Goal: Task Accomplishment & Management: Manage account settings

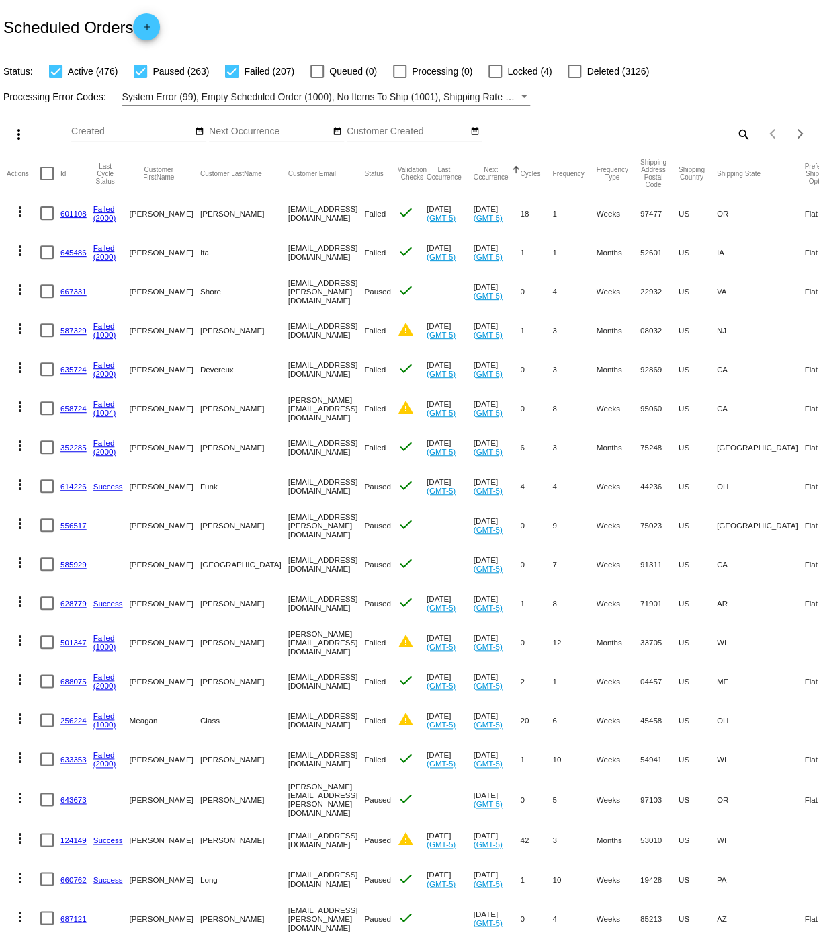
click at [743, 132] on mat-icon "search" at bounding box center [743, 134] width 16 height 21
click at [668, 131] on input "Search" at bounding box center [649, 131] width 204 height 11
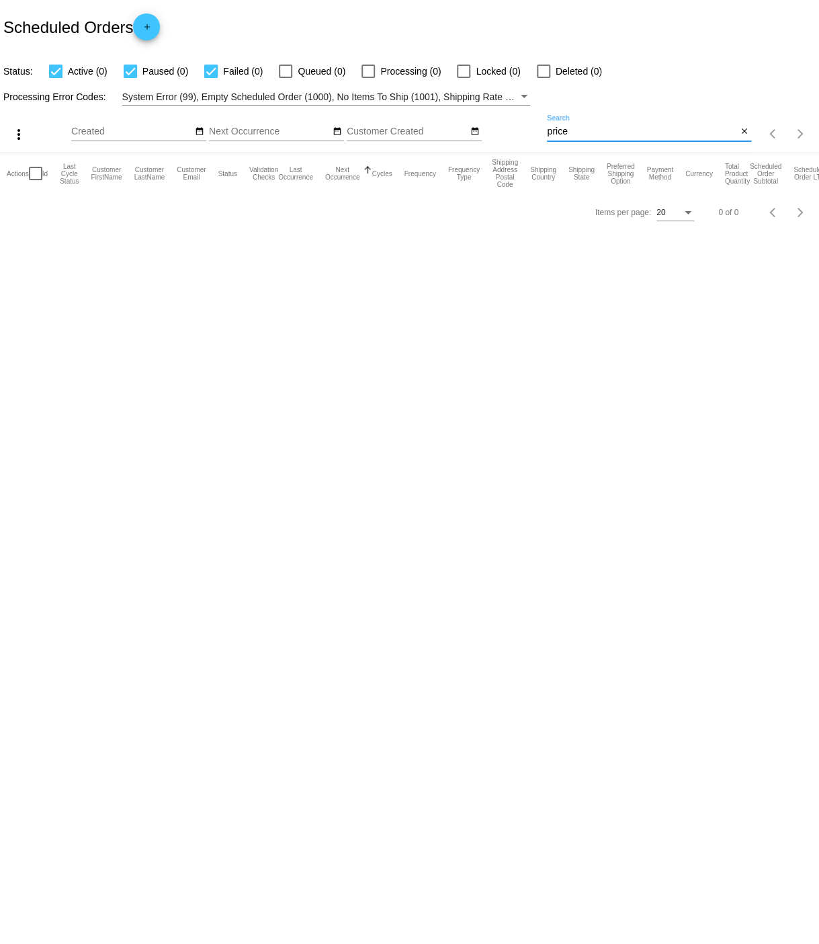
click at [548, 136] on input "price" at bounding box center [642, 131] width 190 height 11
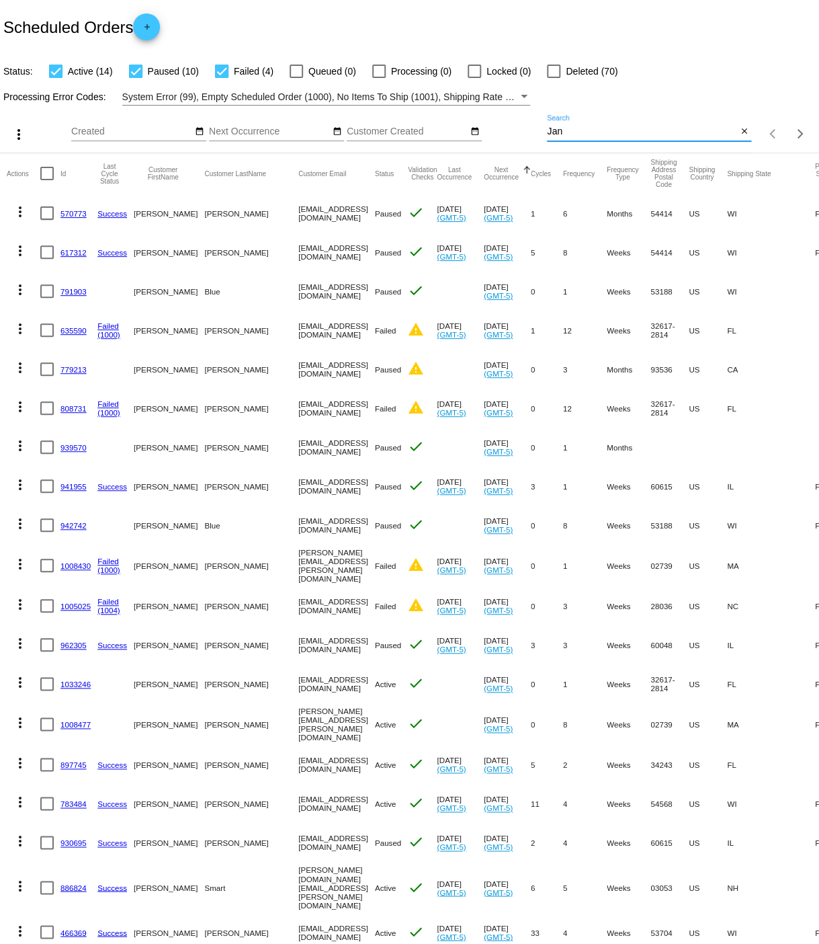
click at [570, 134] on input "Jan" at bounding box center [642, 131] width 190 height 11
type input "J"
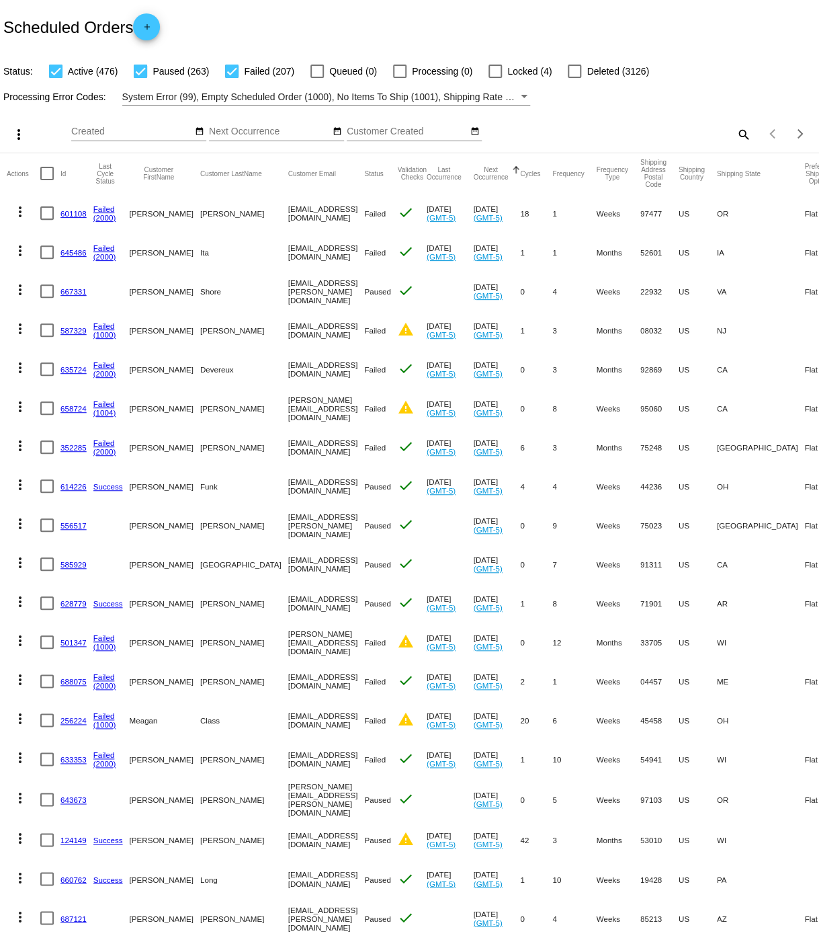
click at [743, 134] on mat-icon "search" at bounding box center [743, 134] width 16 height 21
click at [569, 132] on input "Search" at bounding box center [649, 131] width 204 height 11
paste input "[EMAIL_ADDRESS][DOMAIN_NAME]"
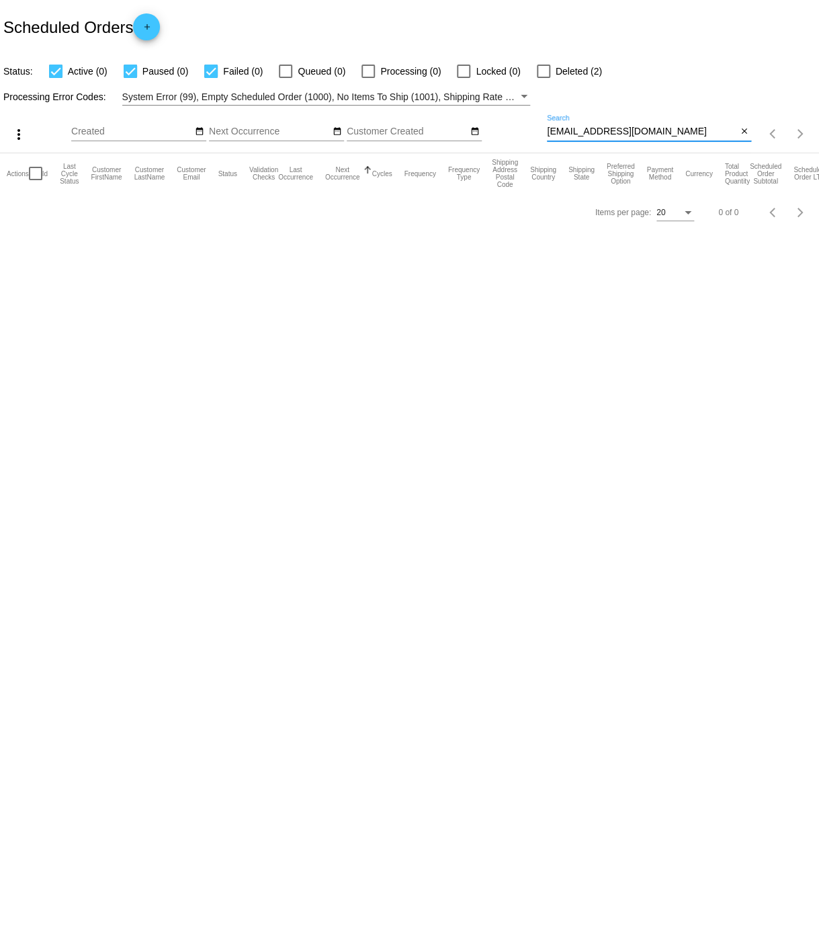
type input "[EMAIL_ADDRESS][DOMAIN_NAME]"
click at [537, 71] on div at bounding box center [543, 71] width 13 height 13
click at [543, 78] on input "Deleted (2)" at bounding box center [543, 78] width 1 height 1
checkbox input "true"
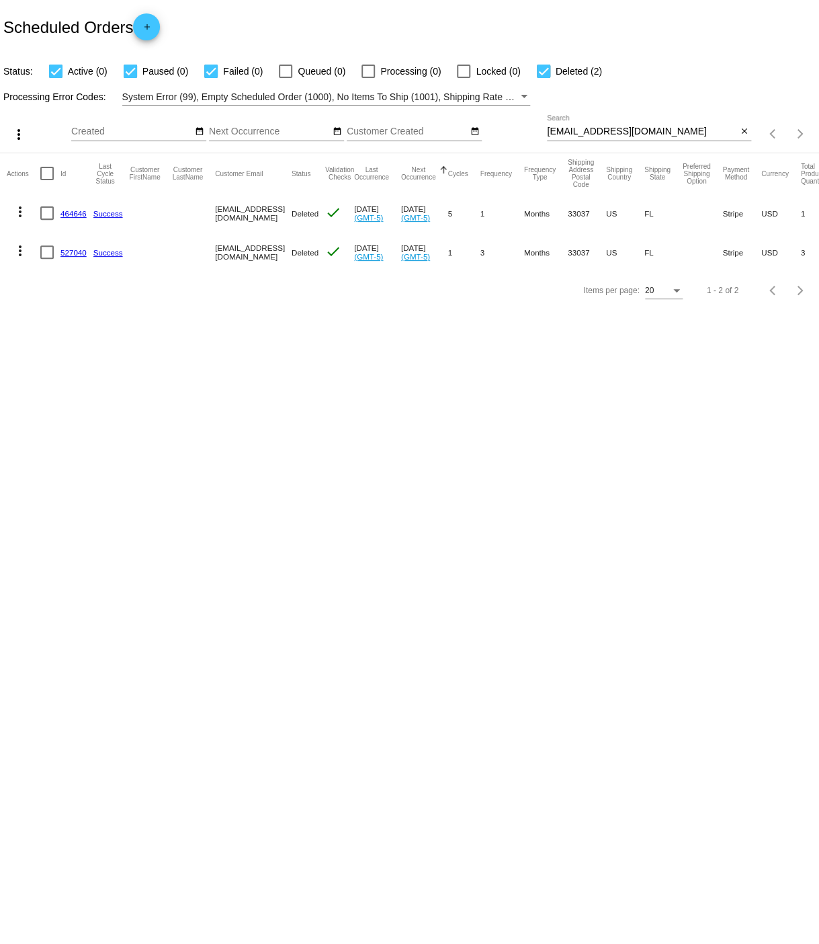
click at [75, 253] on link "527040" at bounding box center [73, 252] width 26 height 9
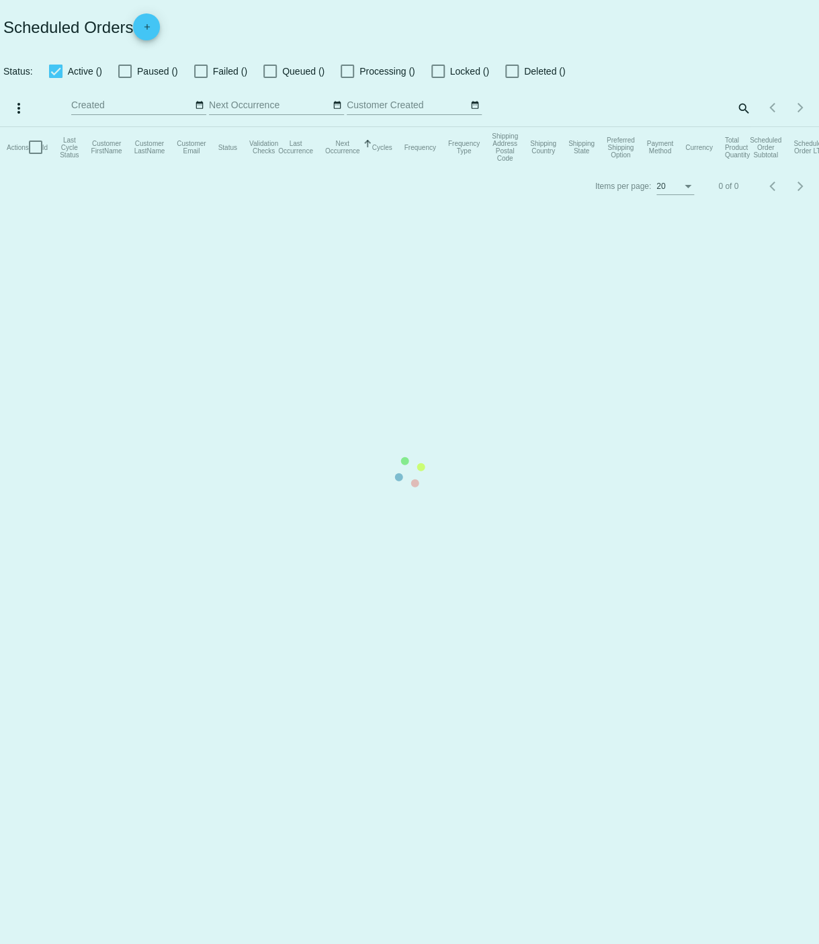
checkbox input "true"
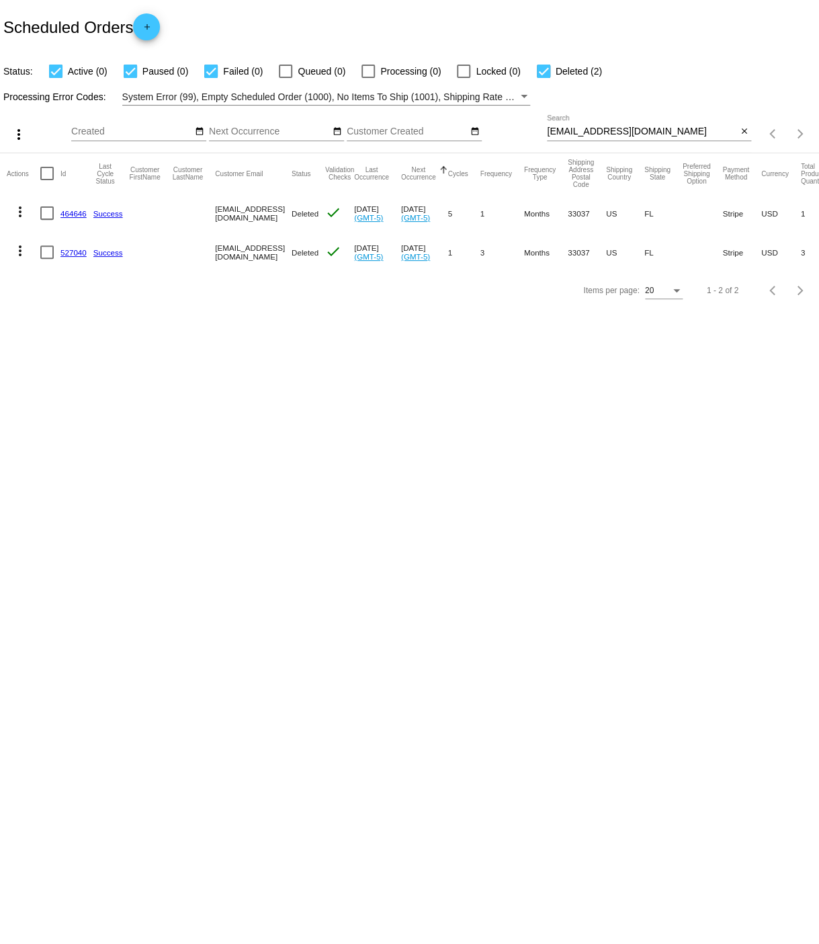
click at [73, 214] on link "464646" at bounding box center [73, 213] width 26 height 9
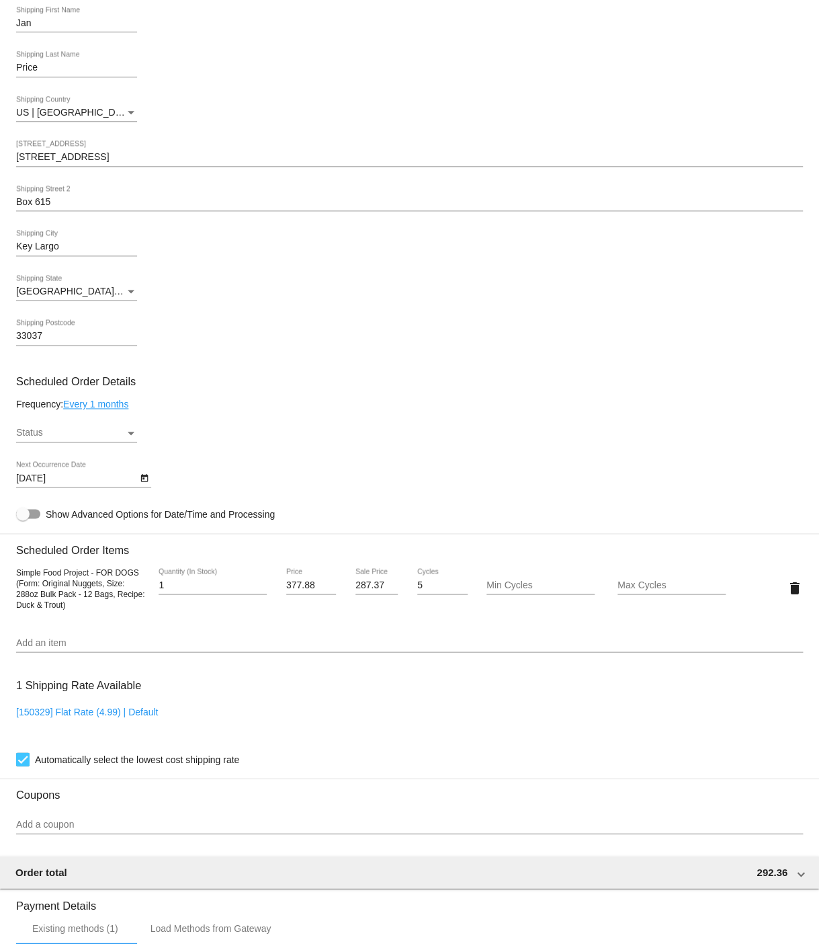
scroll to position [425, 0]
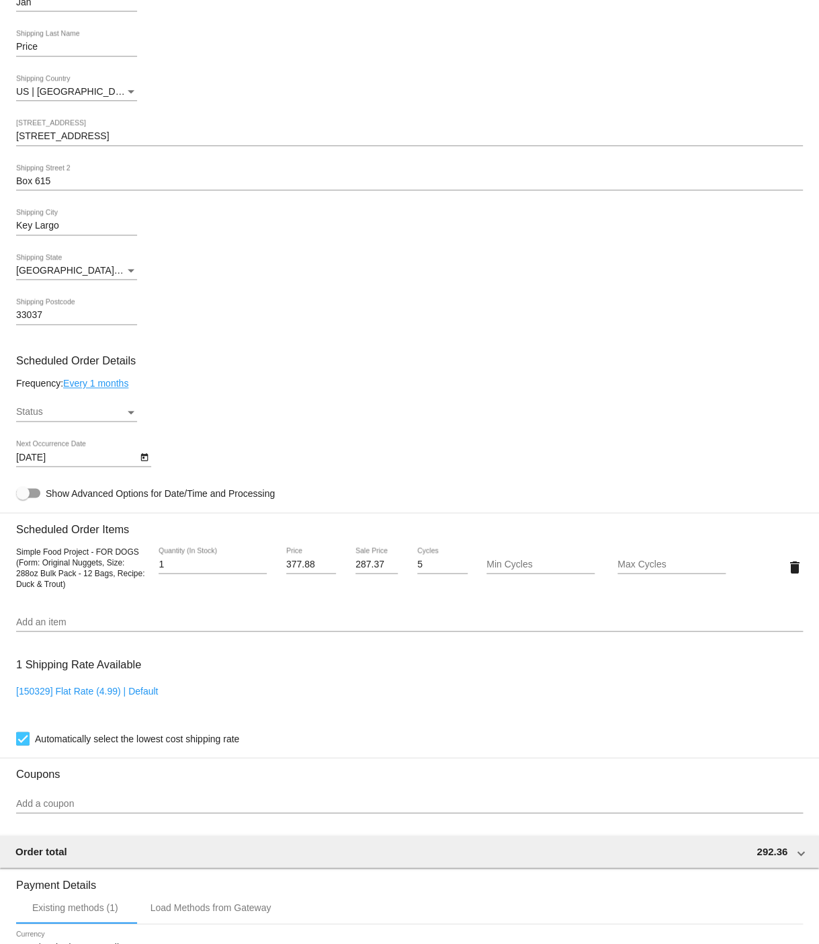
click at [61, 627] on input "Add an item" at bounding box center [409, 621] width 787 height 11
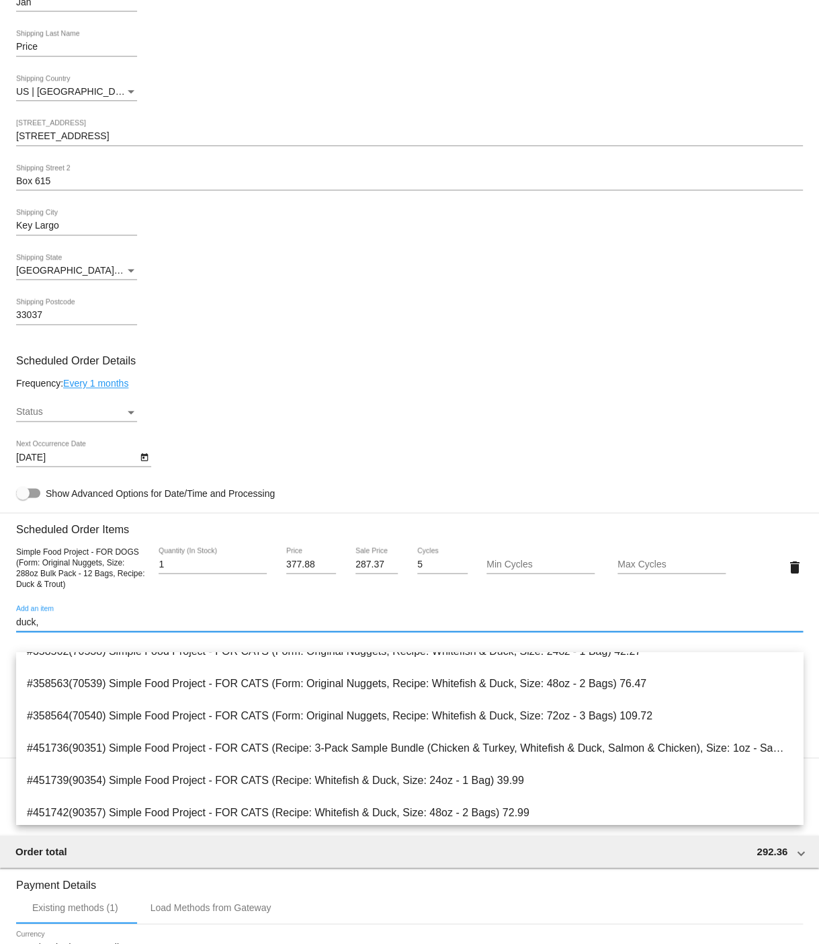
scroll to position [46, 0]
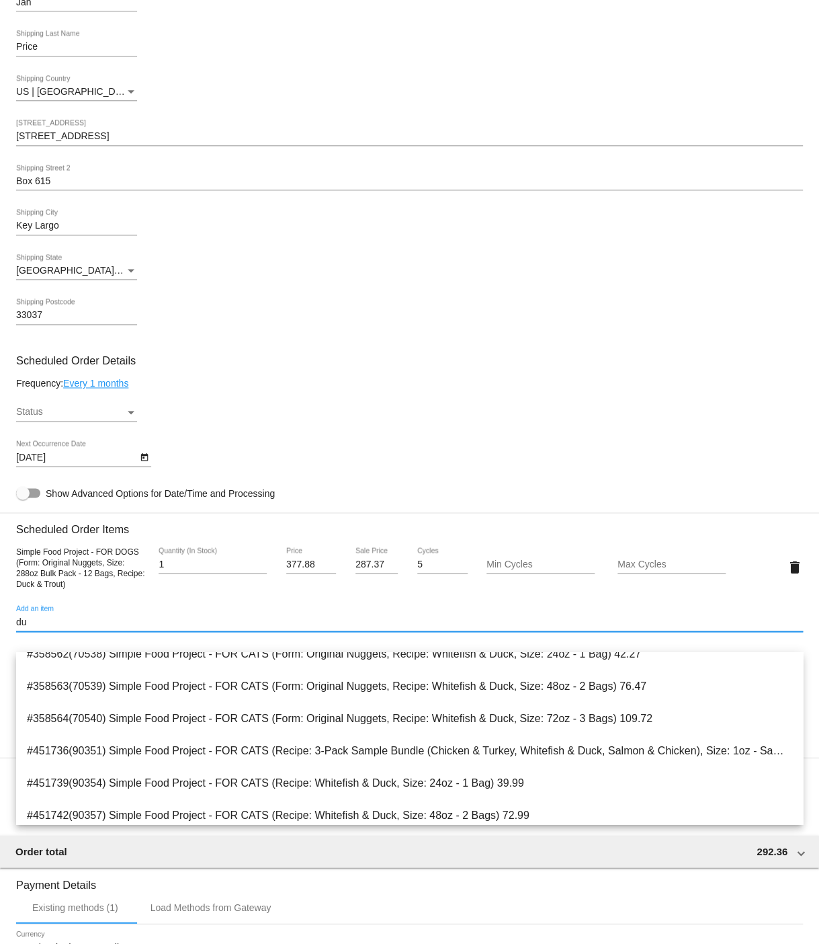
type input "d"
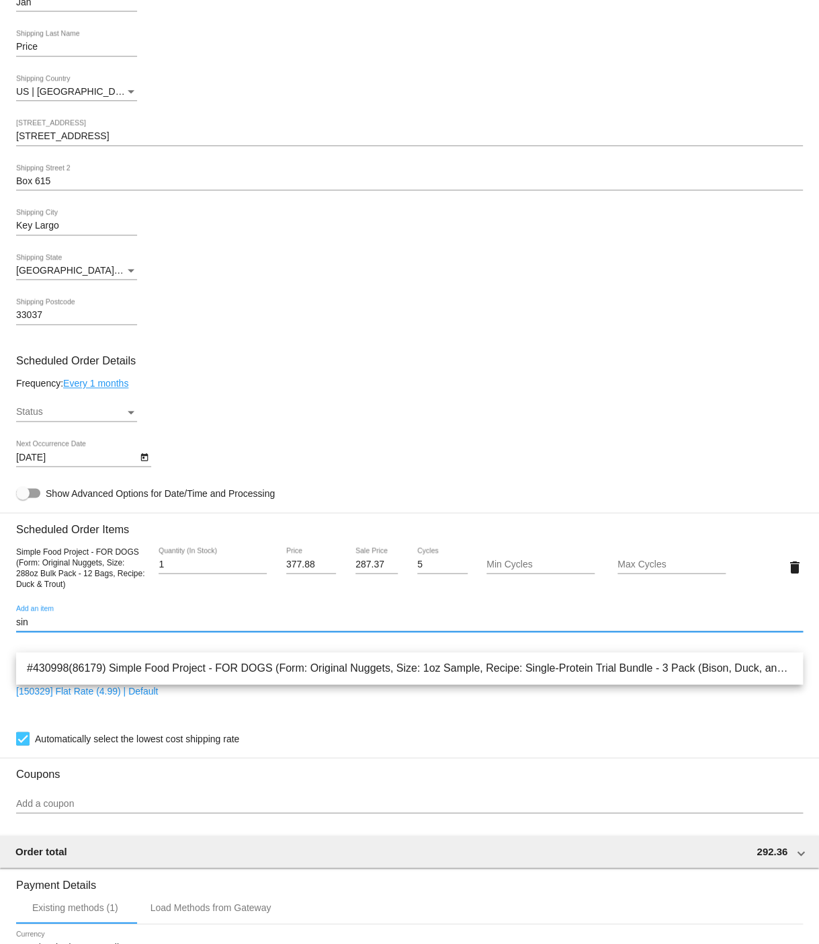
scroll to position [0, 0]
type input "s"
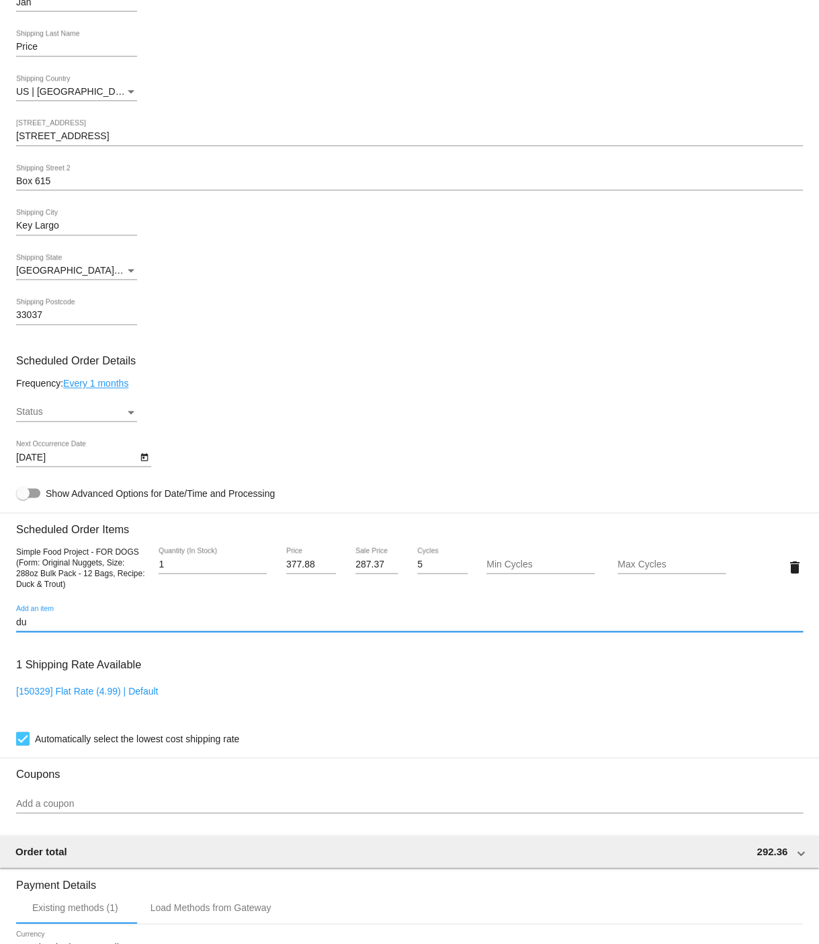
type input "d"
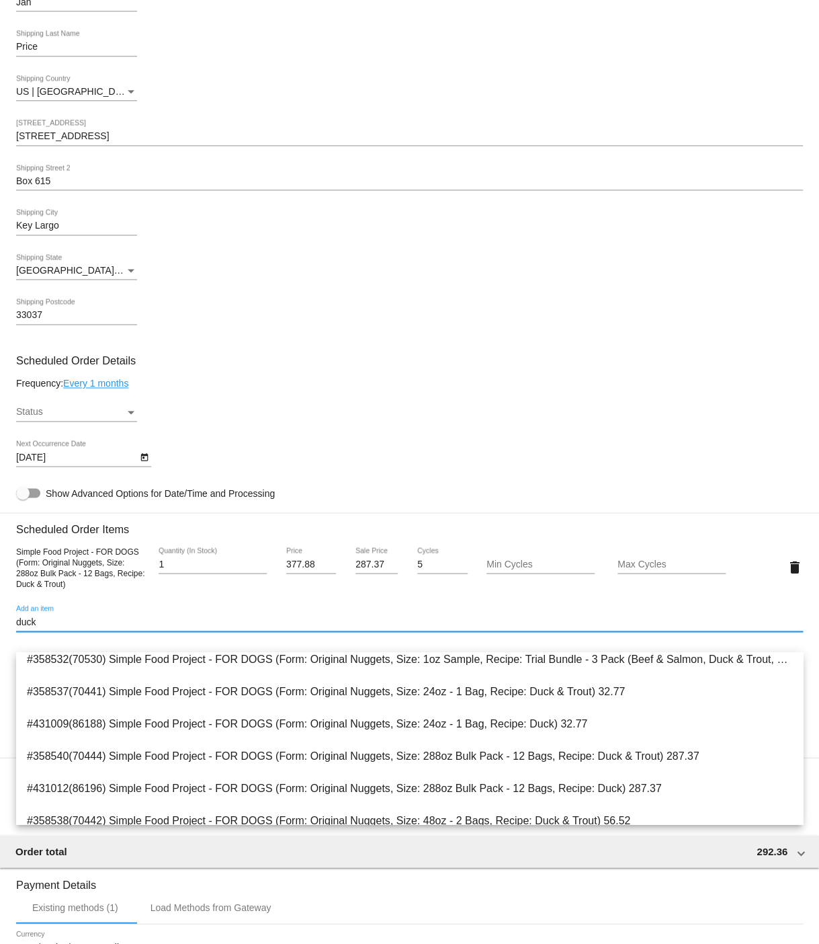
scroll to position [429, 0]
type input "duck"
click at [419, 786] on span "#431012(86196) Simple Food Project - FOR DOGS (Form: Original Nuggets, Size: 28…" at bounding box center [410, 787] width 766 height 32
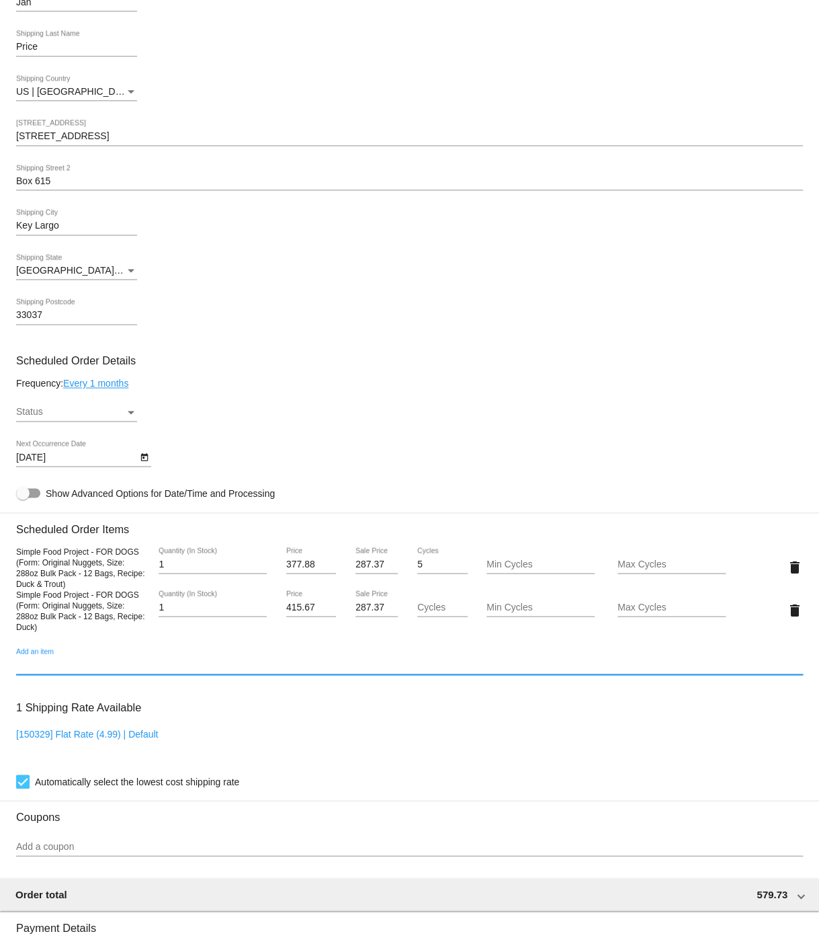
scroll to position [425, 0]
click at [795, 575] on mat-icon "delete" at bounding box center [795, 567] width 16 height 16
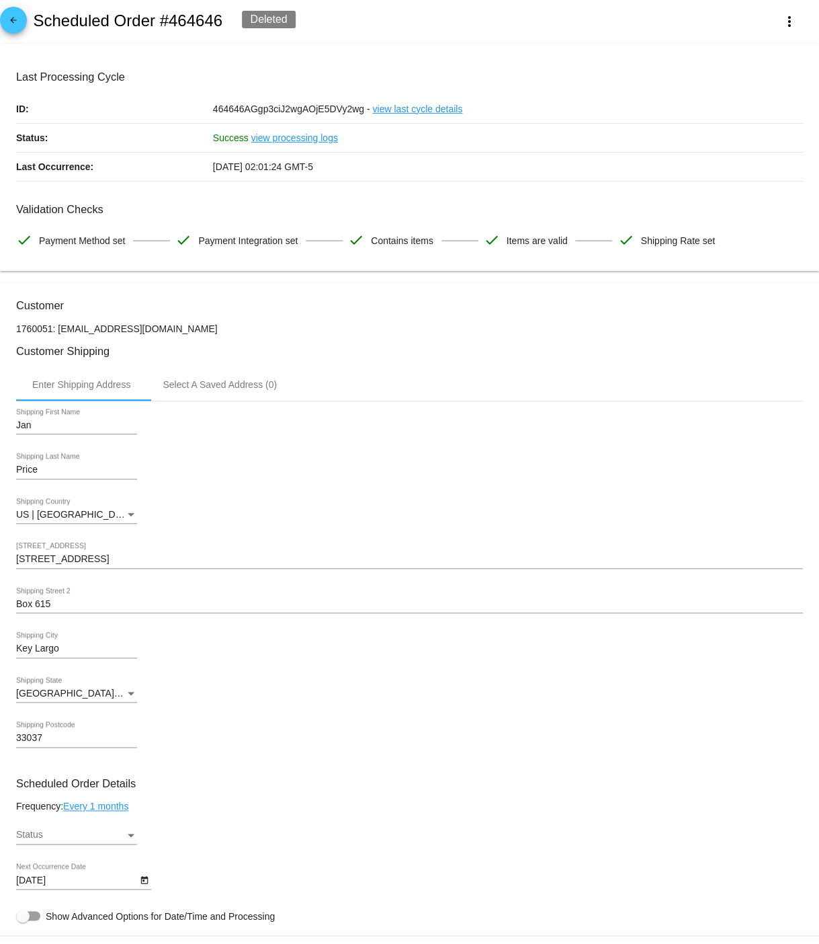
scroll to position [0, 0]
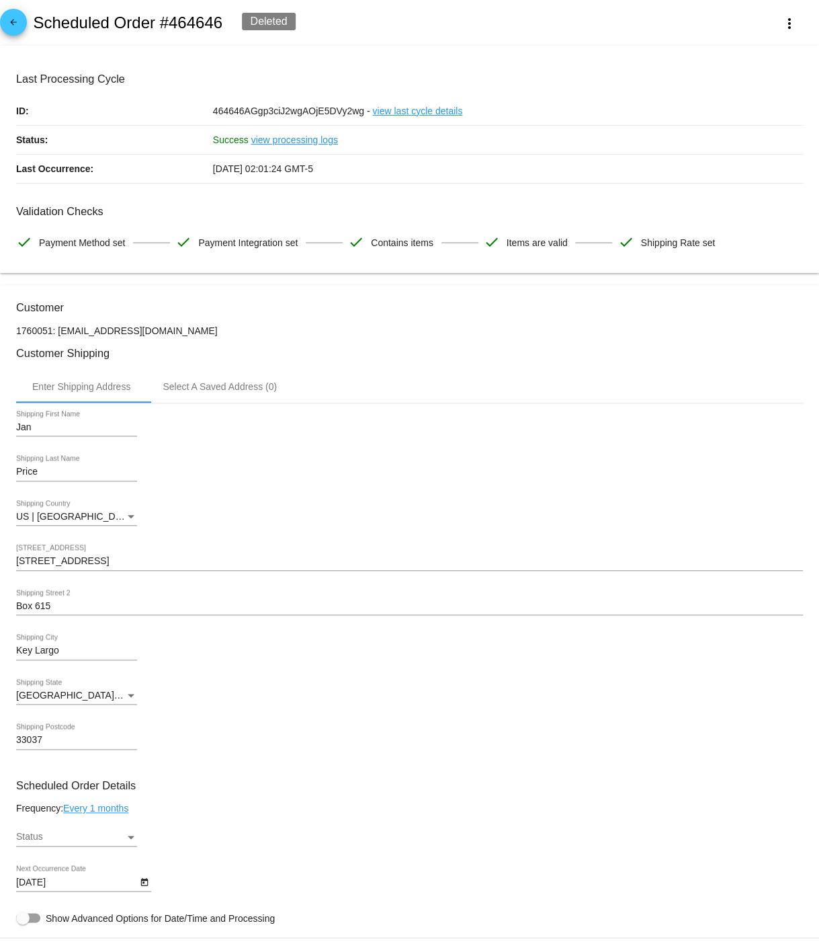
click at [144, 567] on input "101 425 Overseas Highway" at bounding box center [409, 561] width 787 height 11
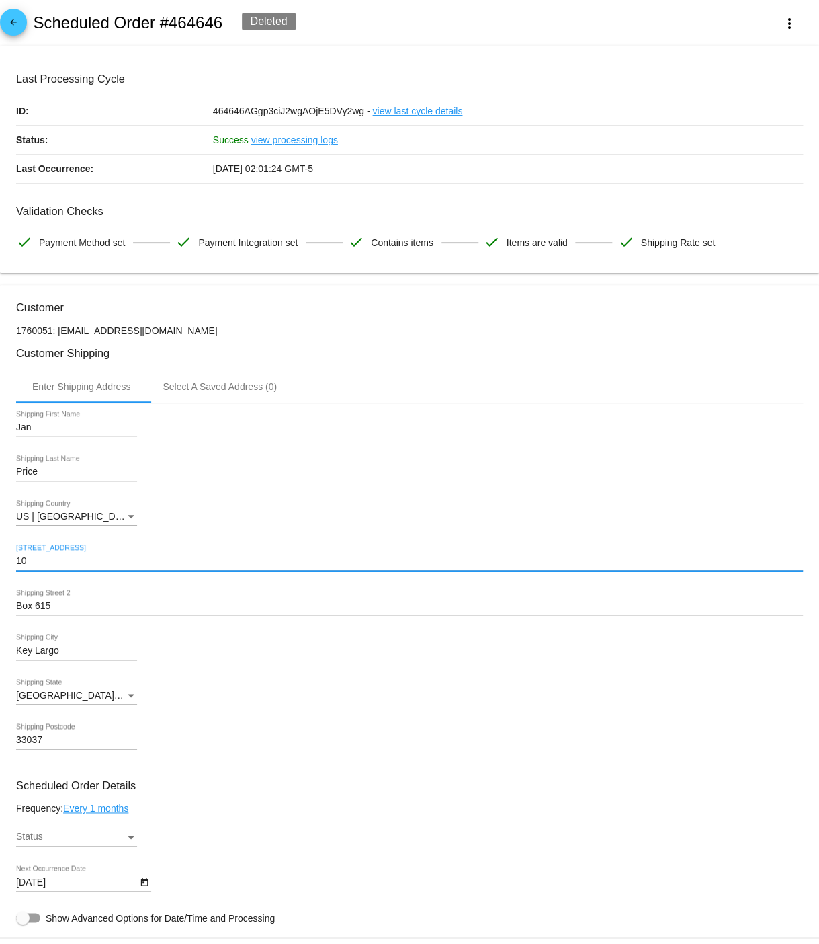
type input "1"
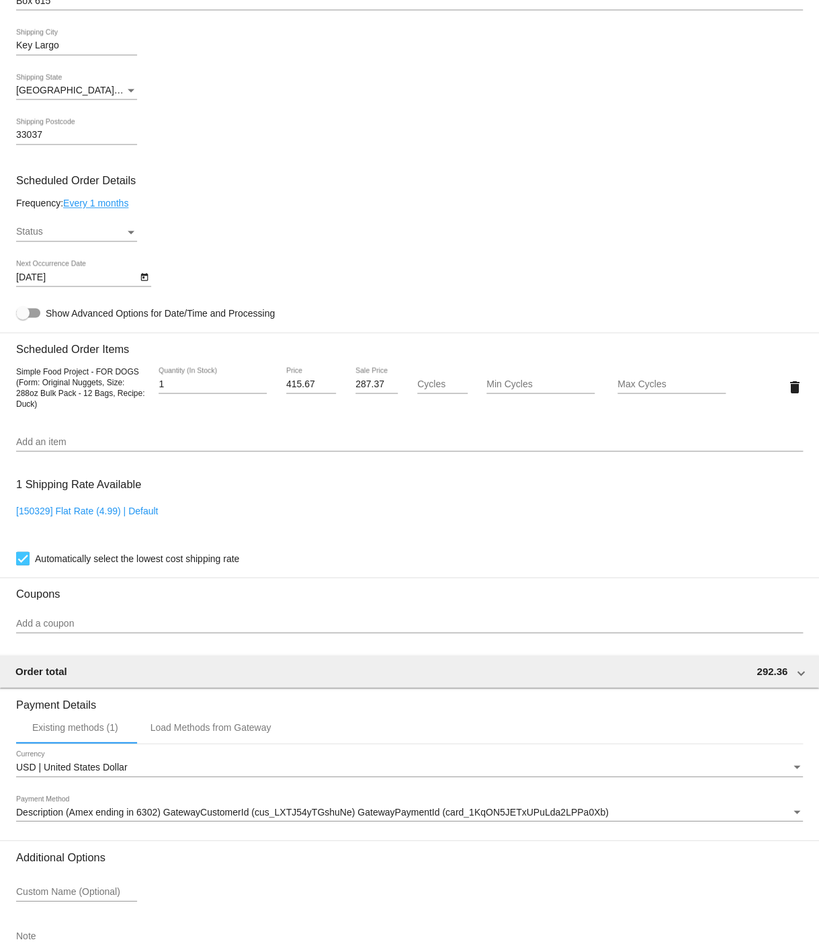
scroll to position [624, 0]
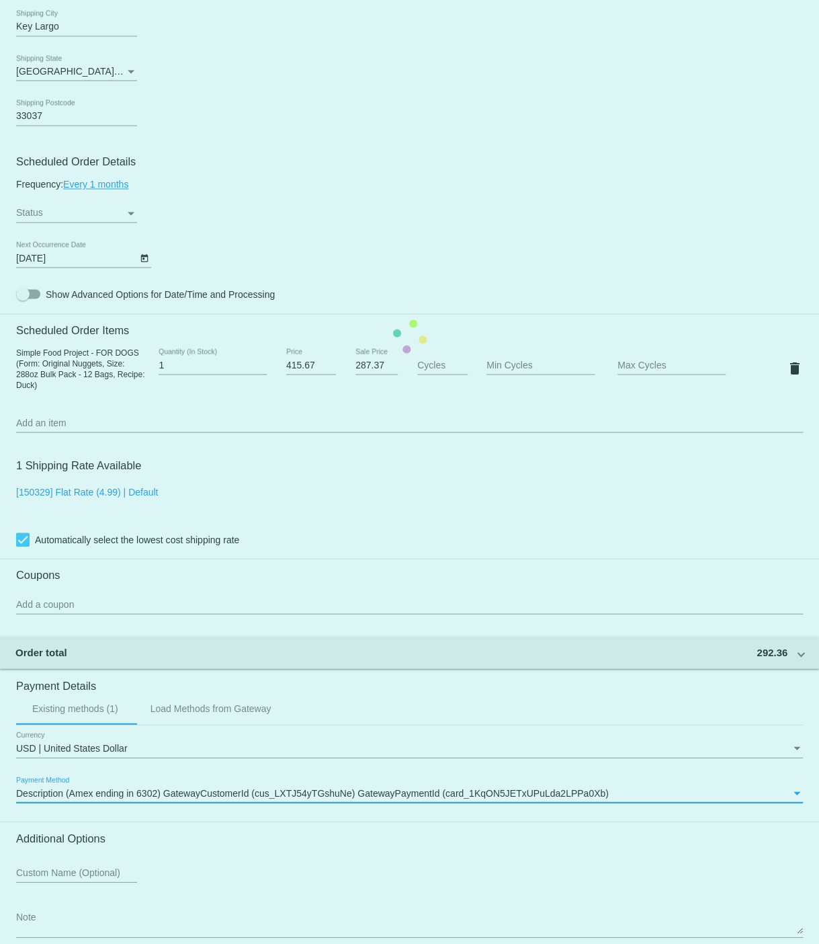
click at [796, 794] on div "Payment Method" at bounding box center [797, 792] width 7 height 3
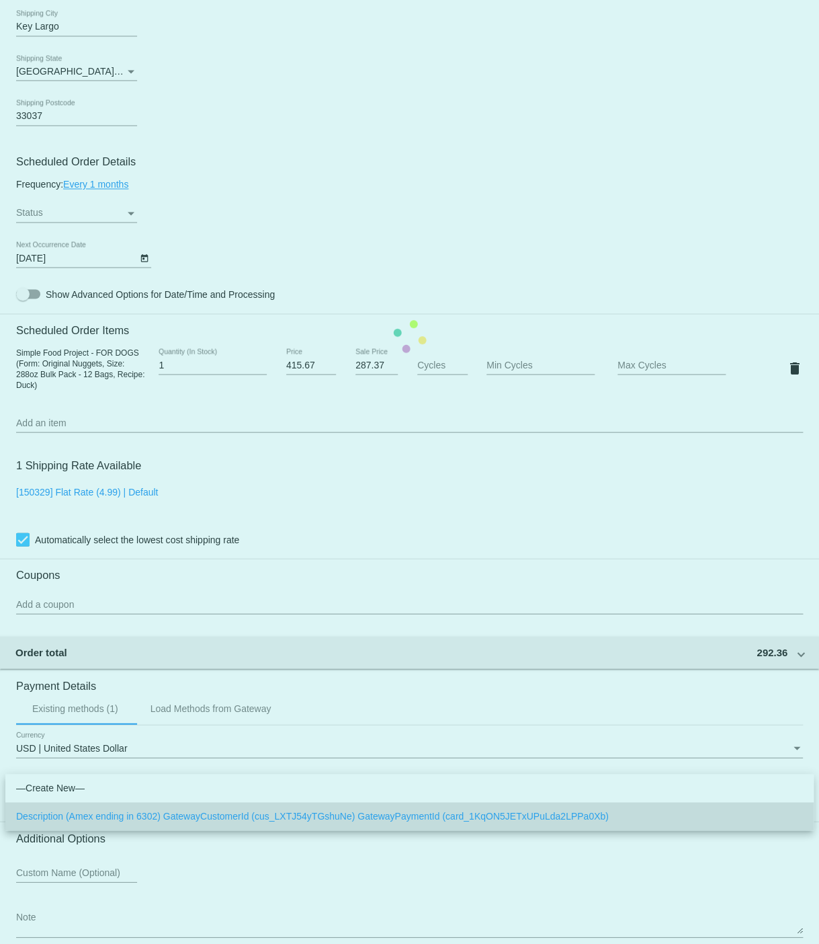
click at [796, 815] on span "Description (Amex ending in 6302) GatewayCustomerId (cus_LXTJ54yTGshuNe) Gatewa…" at bounding box center [409, 816] width 787 height 28
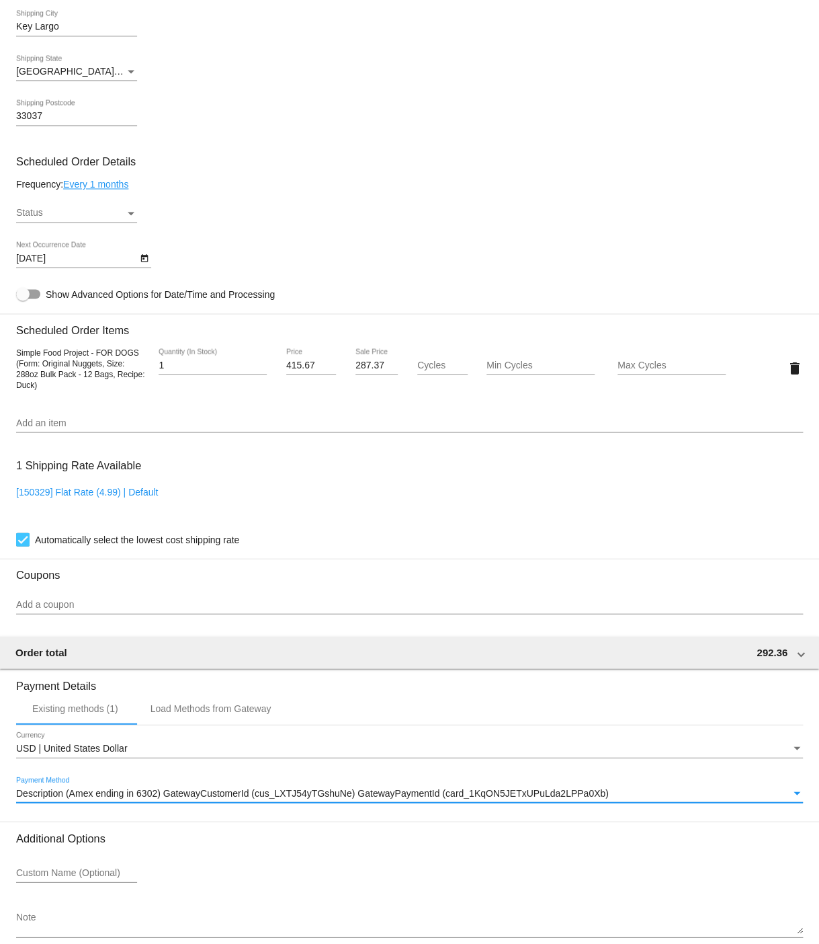
click at [165, 428] on input "Add an item" at bounding box center [409, 422] width 787 height 11
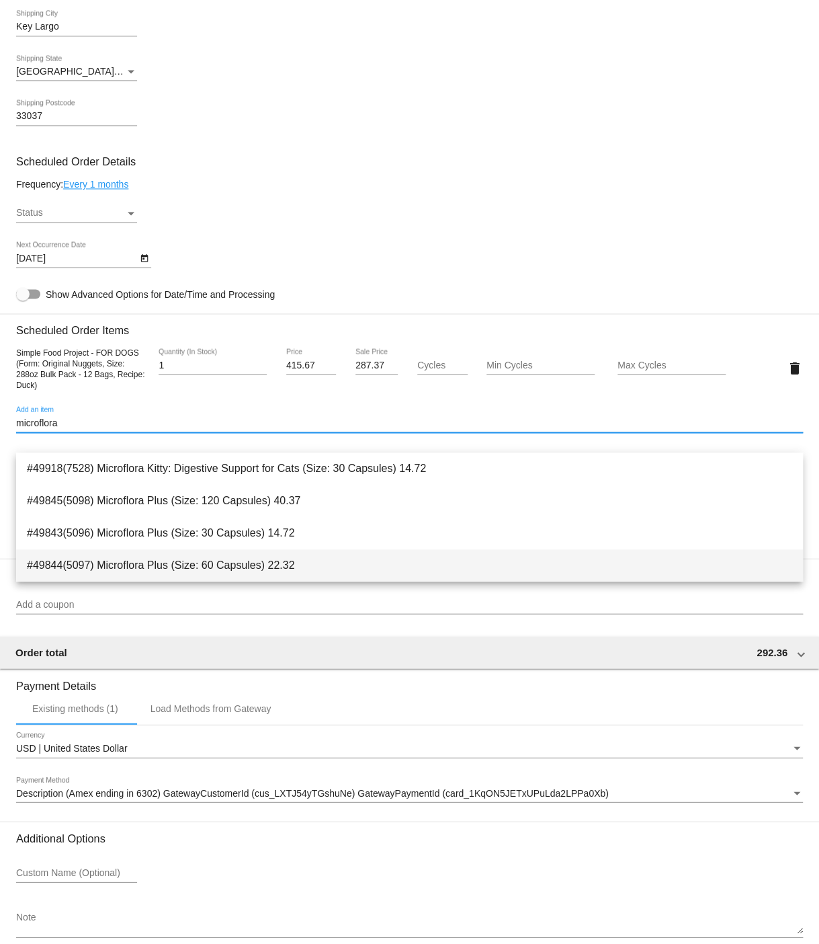
type input "microflora"
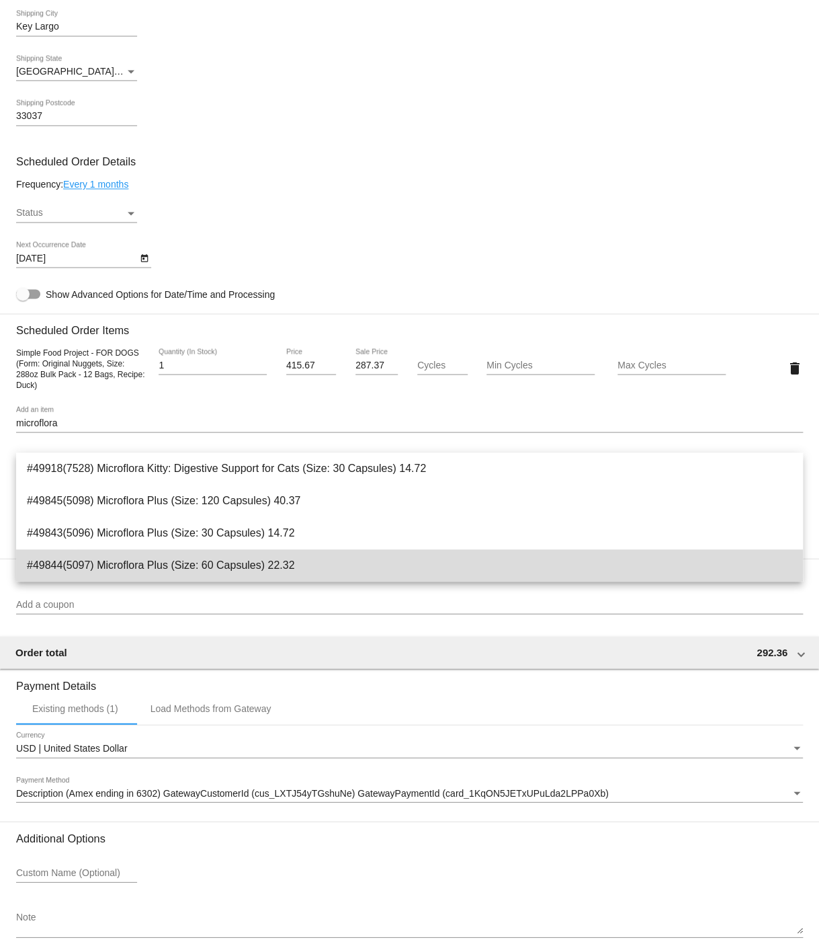
click at [202, 565] on span "#49844(5097) Microflora Plus (Size: 60 Capsules) 22.32" at bounding box center [410, 565] width 766 height 32
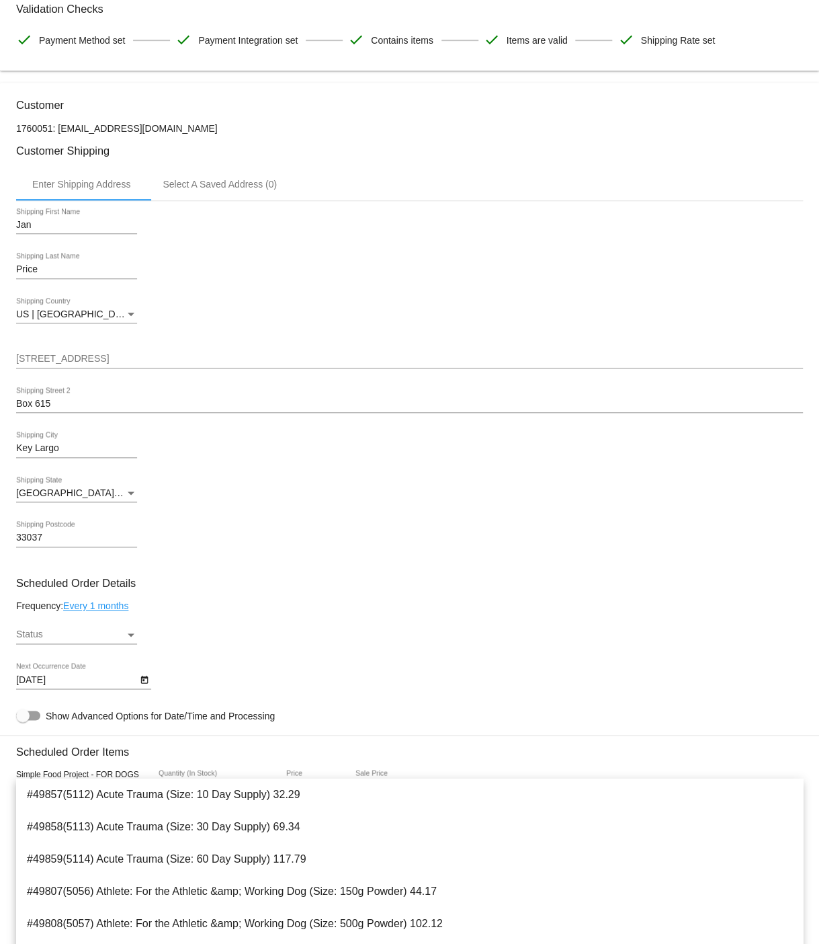
scroll to position [203, 0]
click at [105, 364] on input "[STREET_ADDRESS]" at bounding box center [409, 358] width 787 height 11
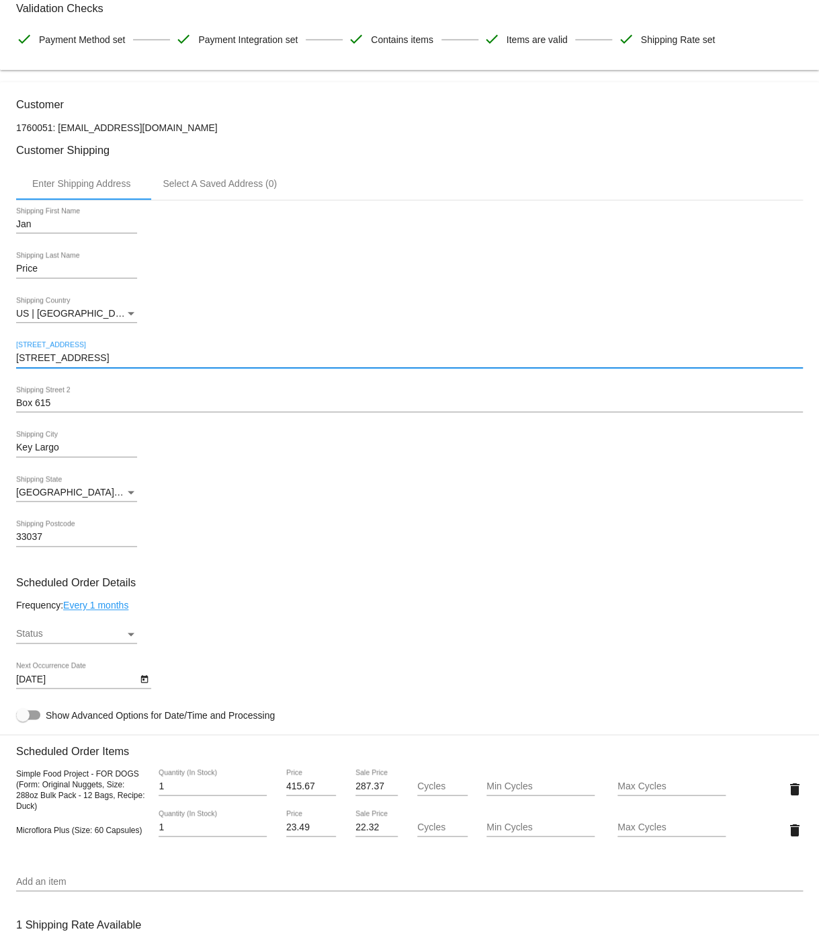
type input "[STREET_ADDRESS]"
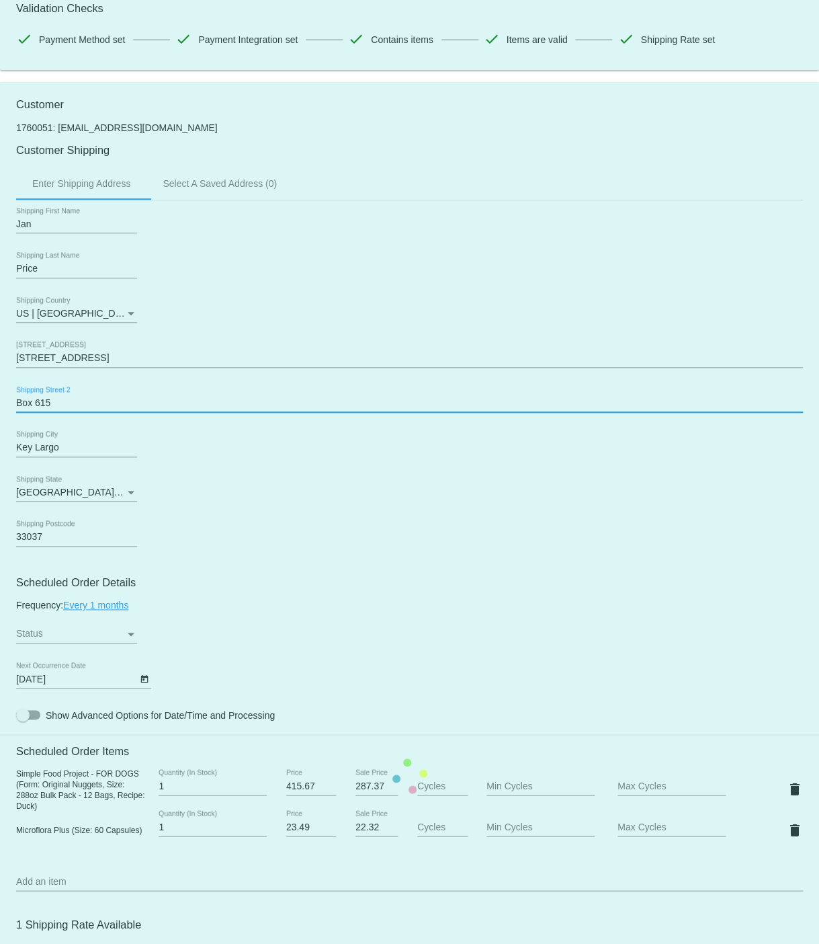
click at [95, 412] on mat-card "Customer 1760051: gogiana@gmail.com Customer Shipping Enter Shipping Address Se…" at bounding box center [409, 775] width 819 height 1387
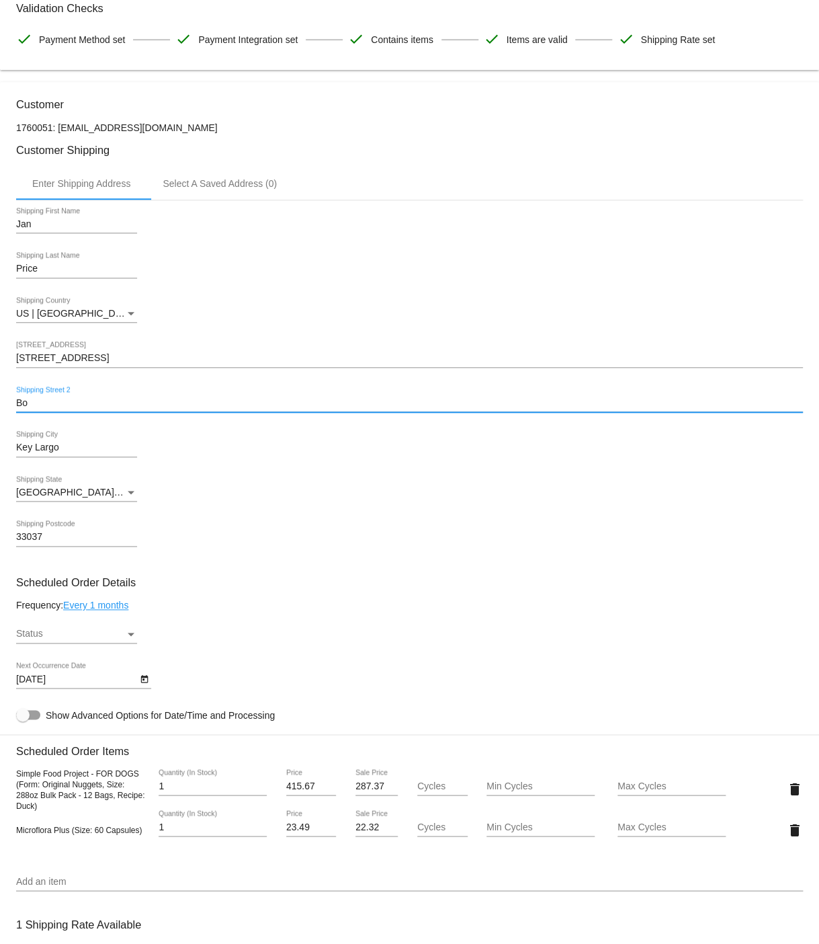
type input "B"
click at [91, 456] on mat-card "Customer 1760051: gogiana@gmail.com Customer Shipping Enter Shipping Address Se…" at bounding box center [409, 775] width 819 height 1387
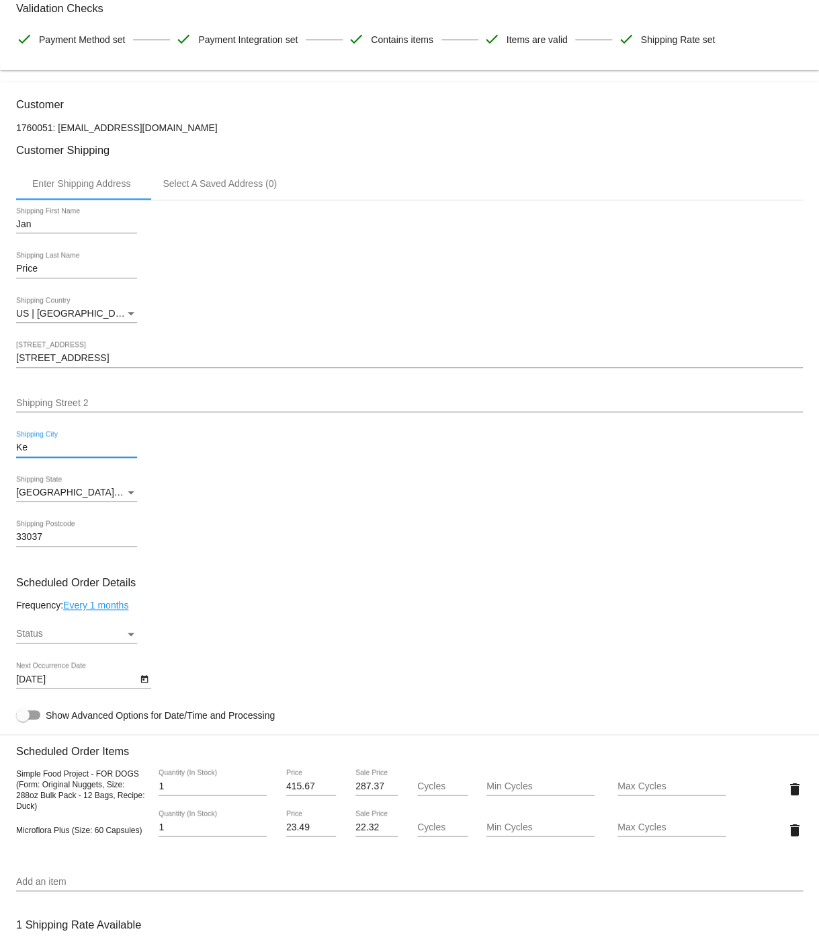
type input "K"
type input "[GEOGRAPHIC_DATA]"
click at [84, 498] on div "FL | Florida" at bounding box center [70, 492] width 109 height 11
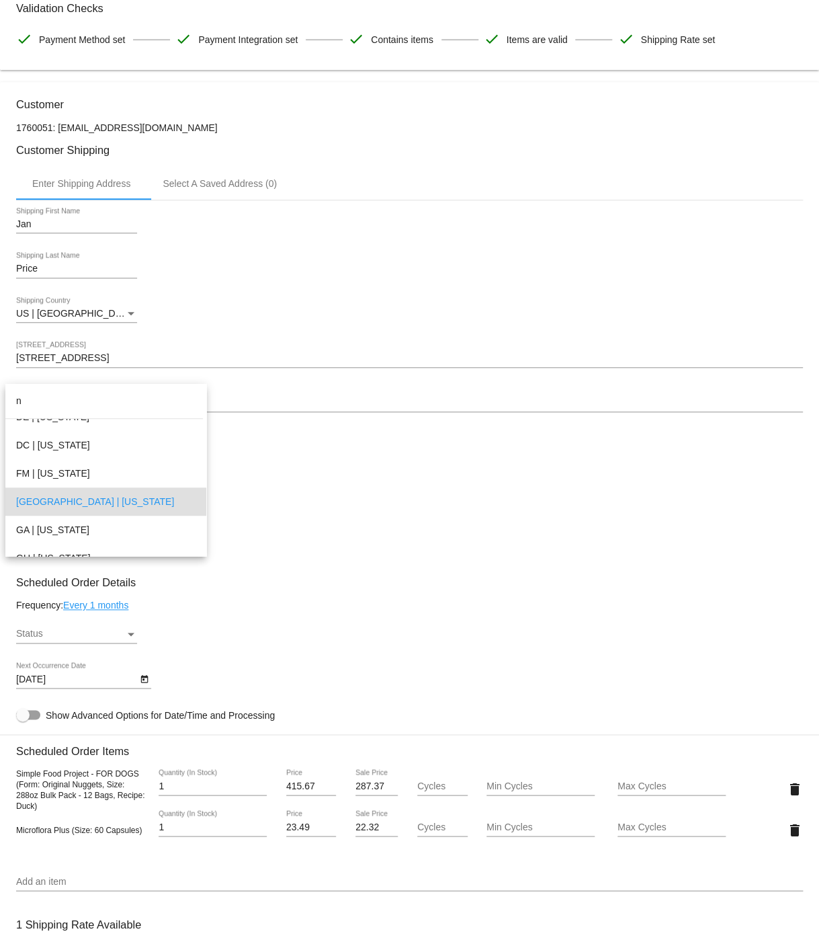
scroll to position [0, 0]
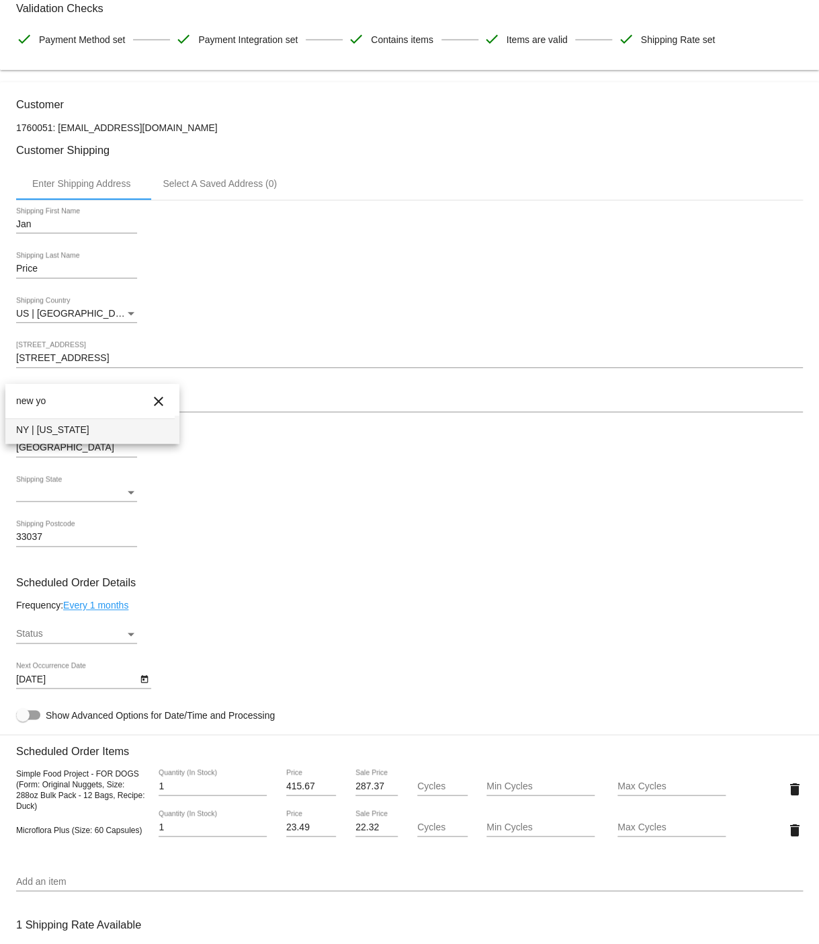
type input "new yo"
click at [50, 430] on span "NY | [US_STATE]" at bounding box center [92, 429] width 153 height 28
click at [66, 542] on input "33037" at bounding box center [76, 537] width 121 height 11
type input "3"
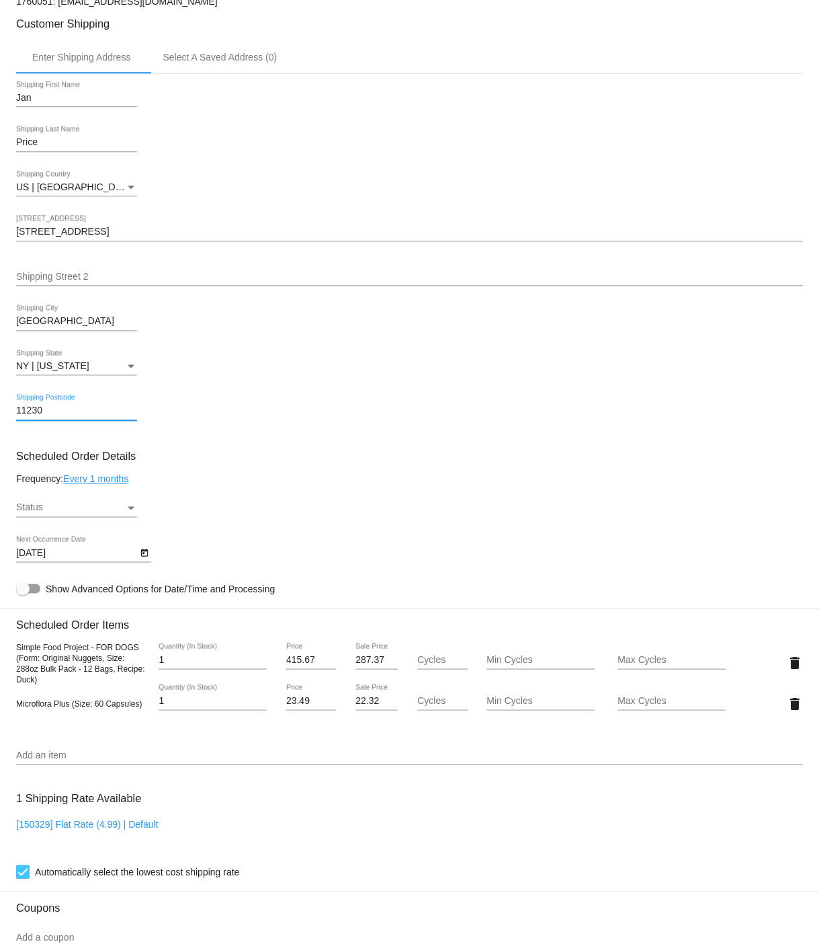
scroll to position [343, 0]
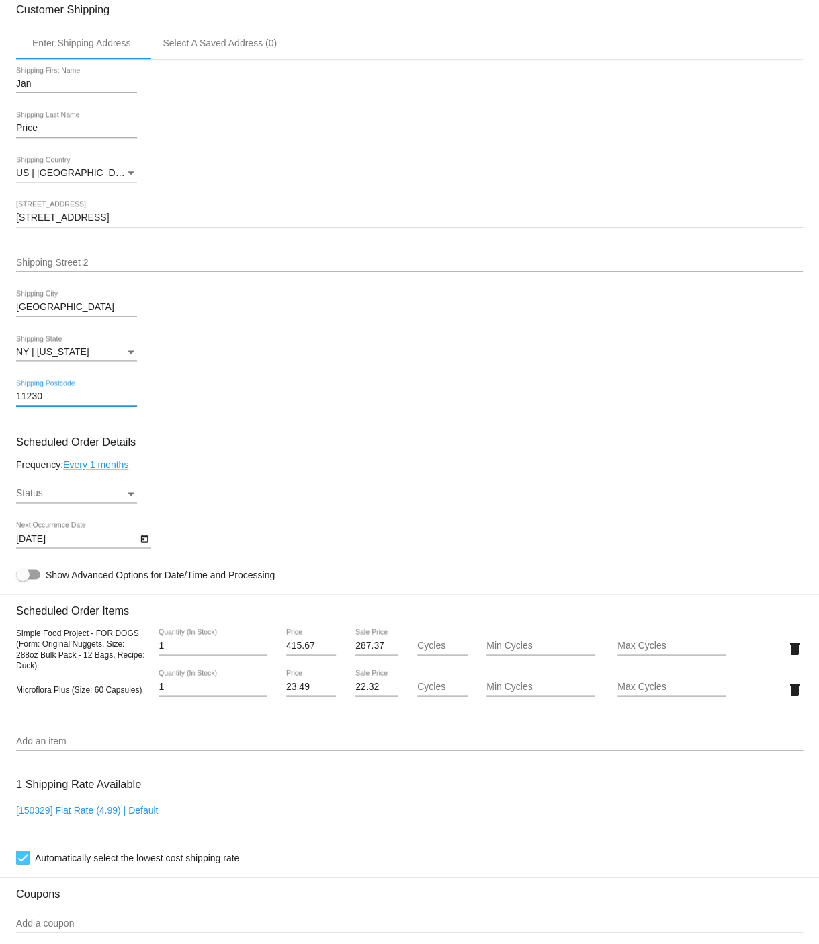
type input "11230"
click at [80, 479] on mat-card "Customer 1760051: gogiana@gmail.com Customer Shipping Enter Shipping Address Se…" at bounding box center [409, 635] width 819 height 1387
click at [81, 470] on link "Every 1 months" at bounding box center [95, 464] width 65 height 11
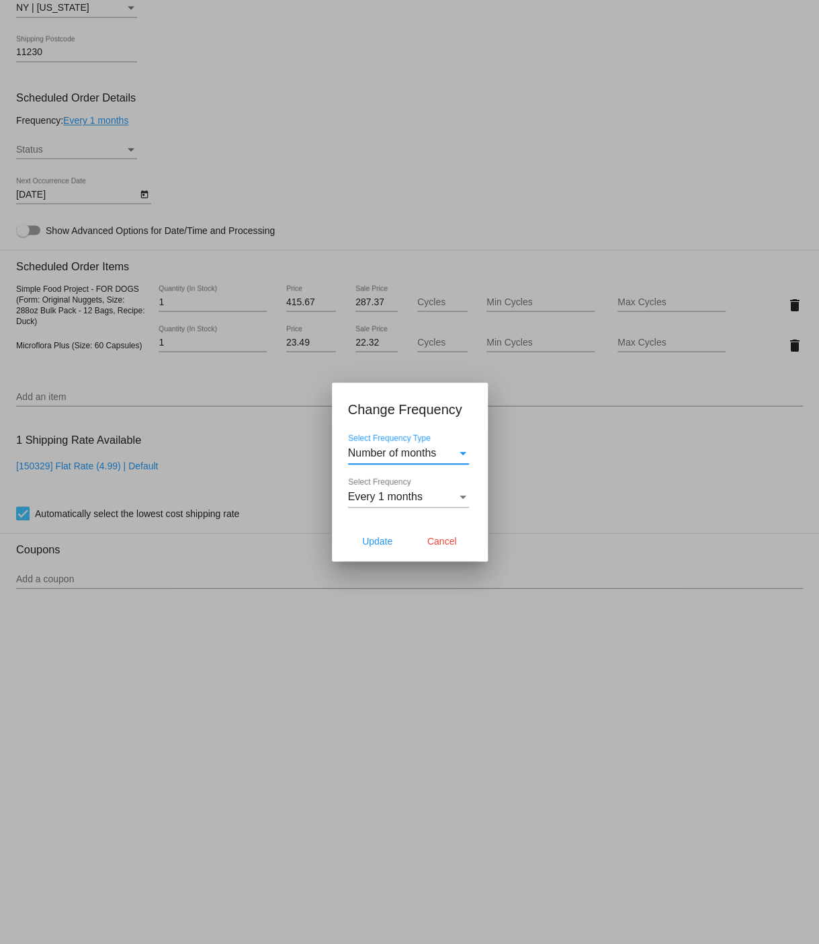
click at [363, 455] on span "Number of months" at bounding box center [392, 452] width 89 height 11
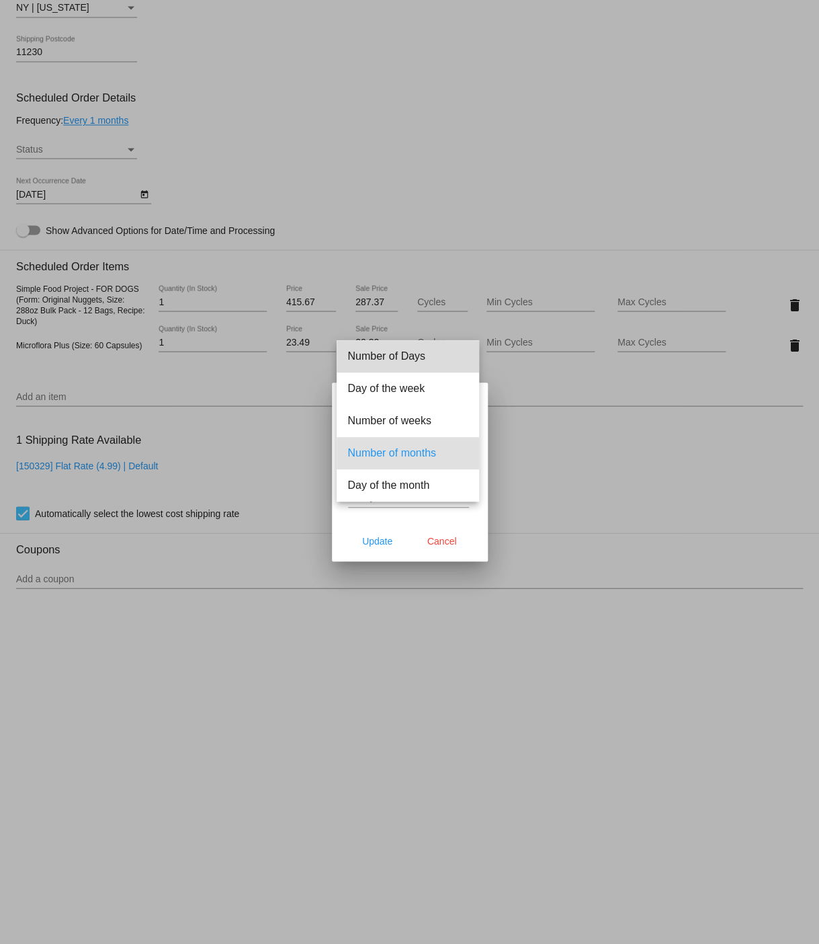
click at [378, 355] on span "Number of Days" at bounding box center [407, 356] width 121 height 32
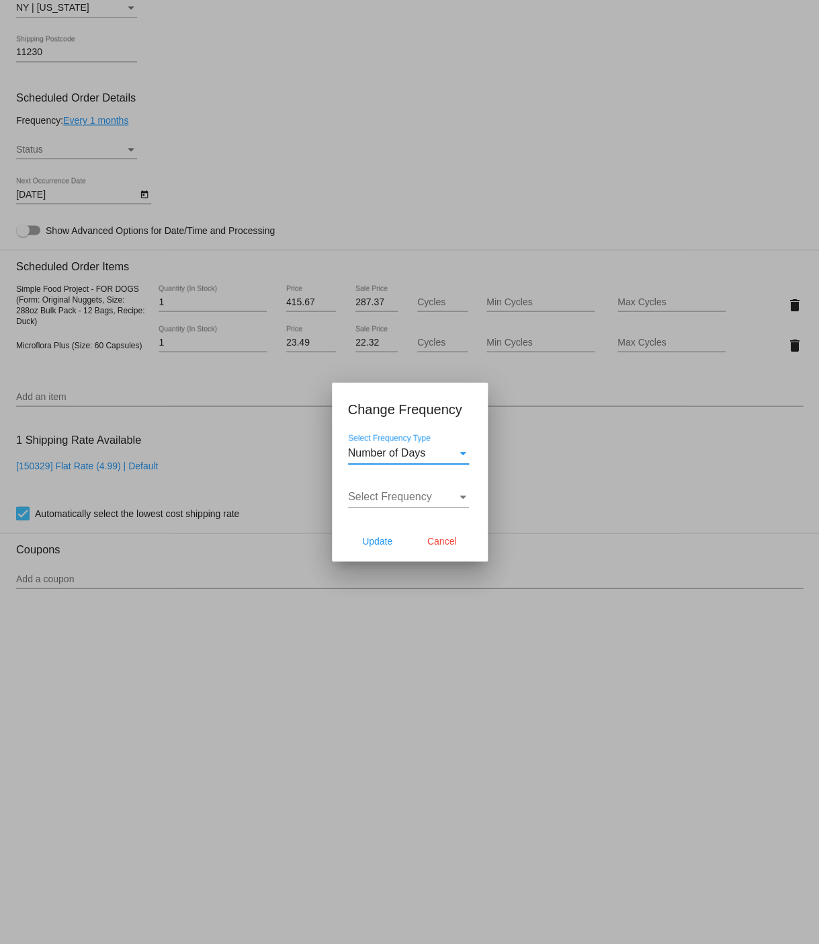
click at [407, 497] on span "Select Frequency" at bounding box center [390, 496] width 84 height 11
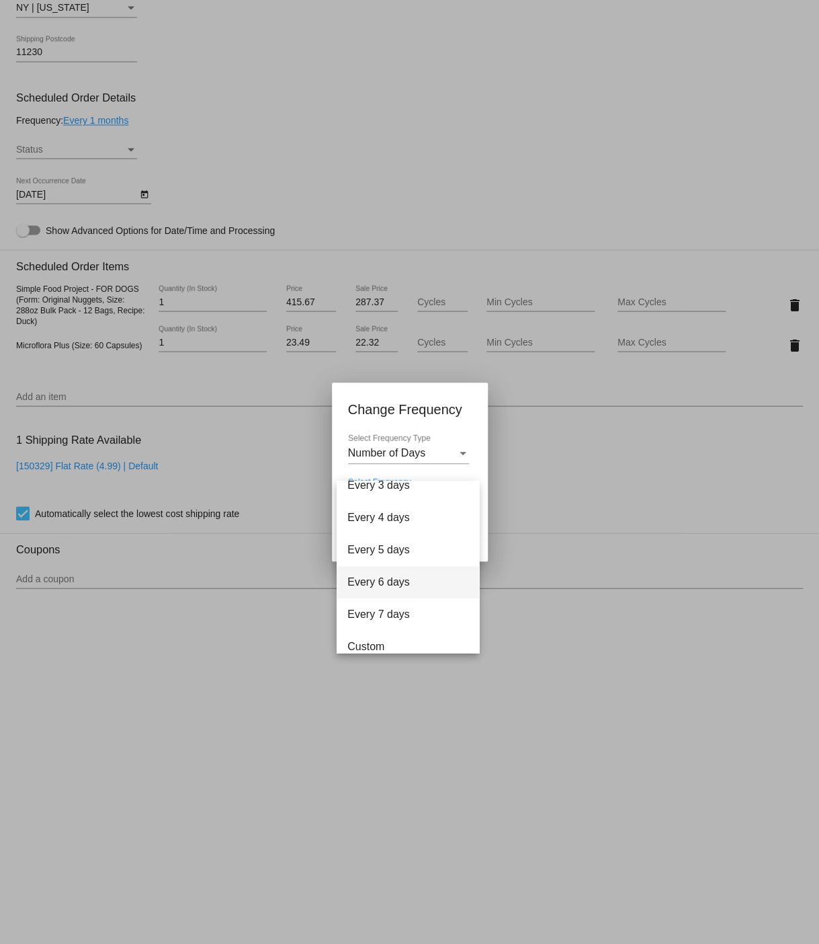
scroll to position [54, 0]
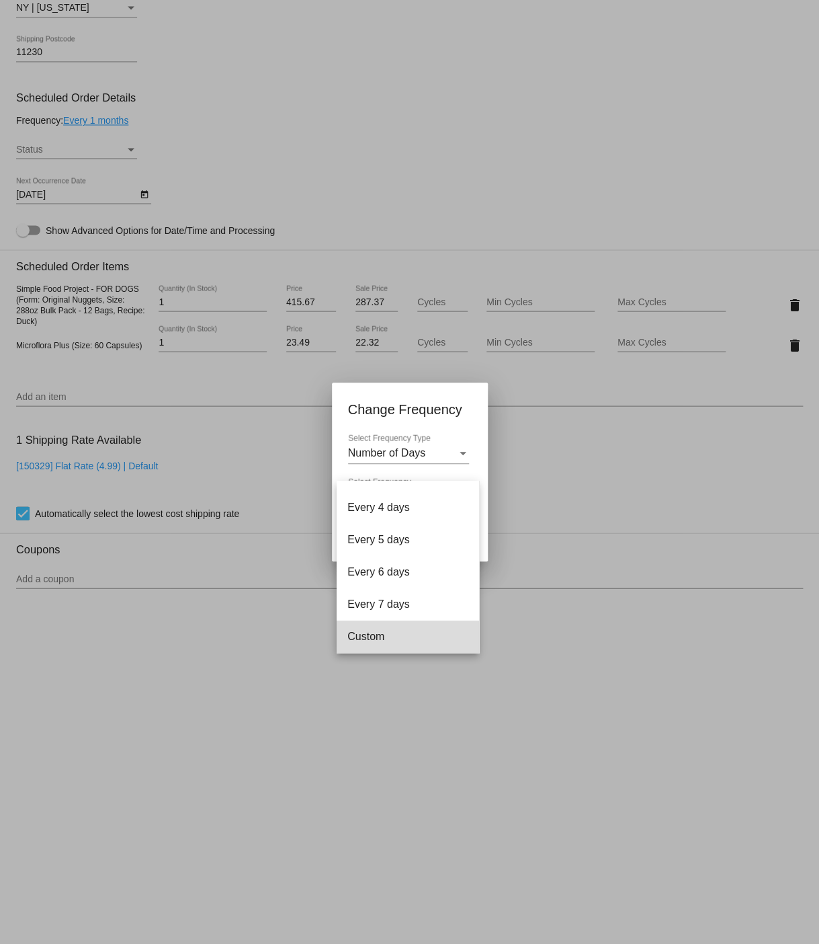
click at [381, 639] on span "Custom" at bounding box center [407, 636] width 121 height 32
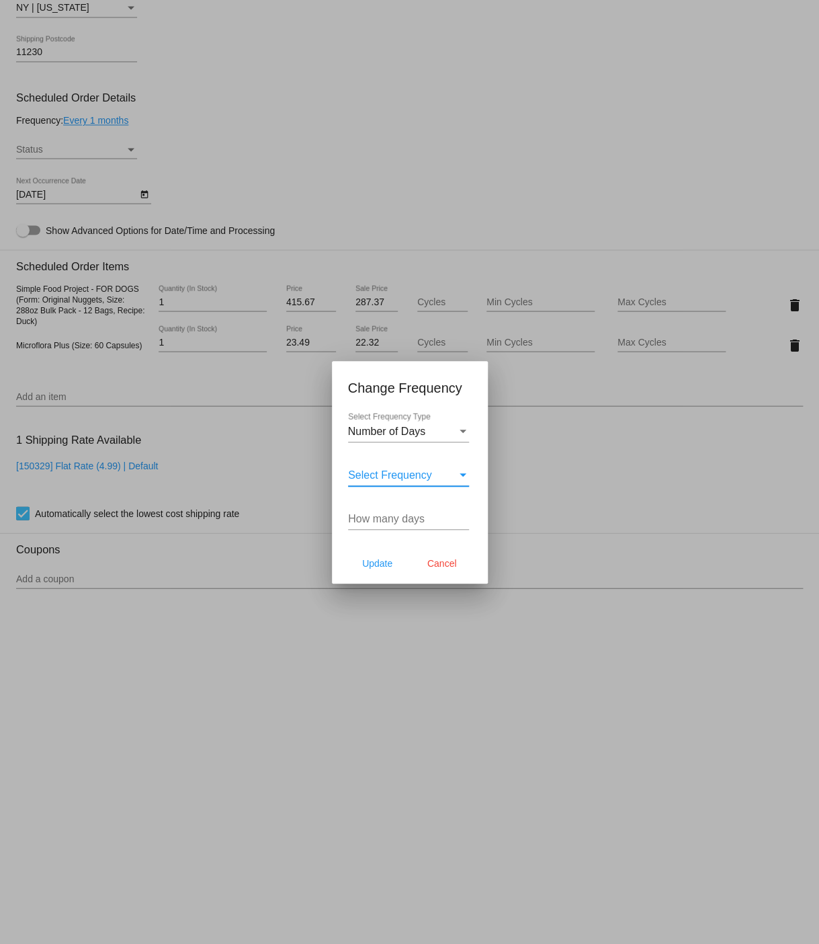
click at [379, 523] on input "How many days" at bounding box center [408, 519] width 121 height 12
type input "40"
click at [382, 563] on span "Update" at bounding box center [377, 563] width 30 height 11
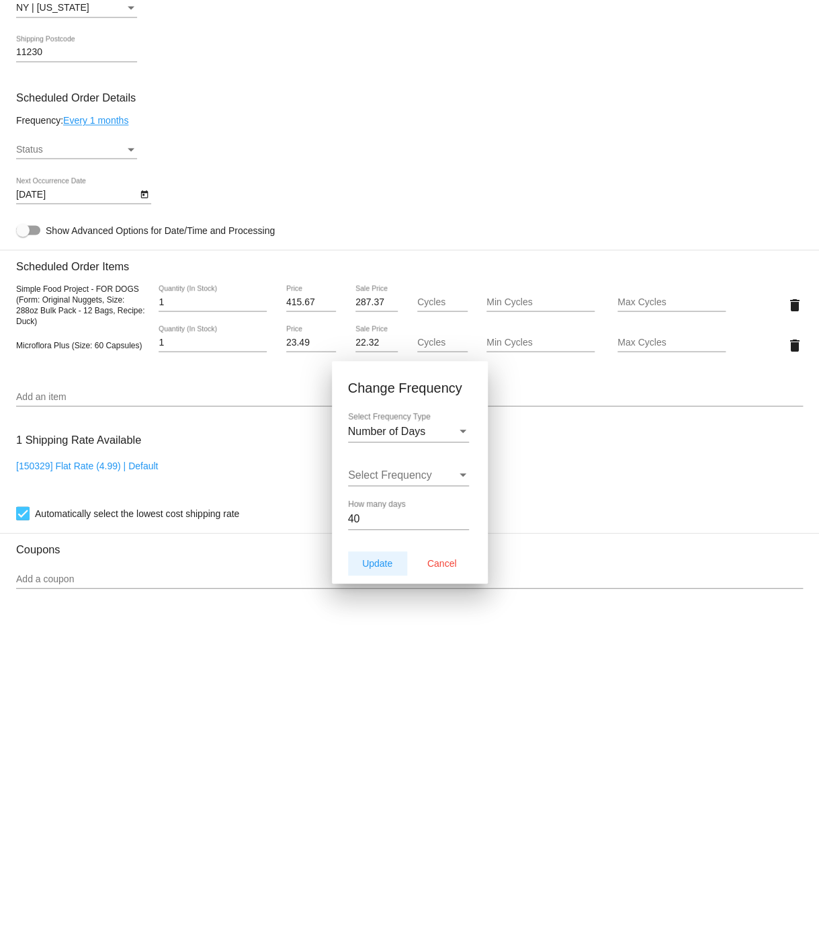
scroll to position [343, 0]
type input "11/2/2025"
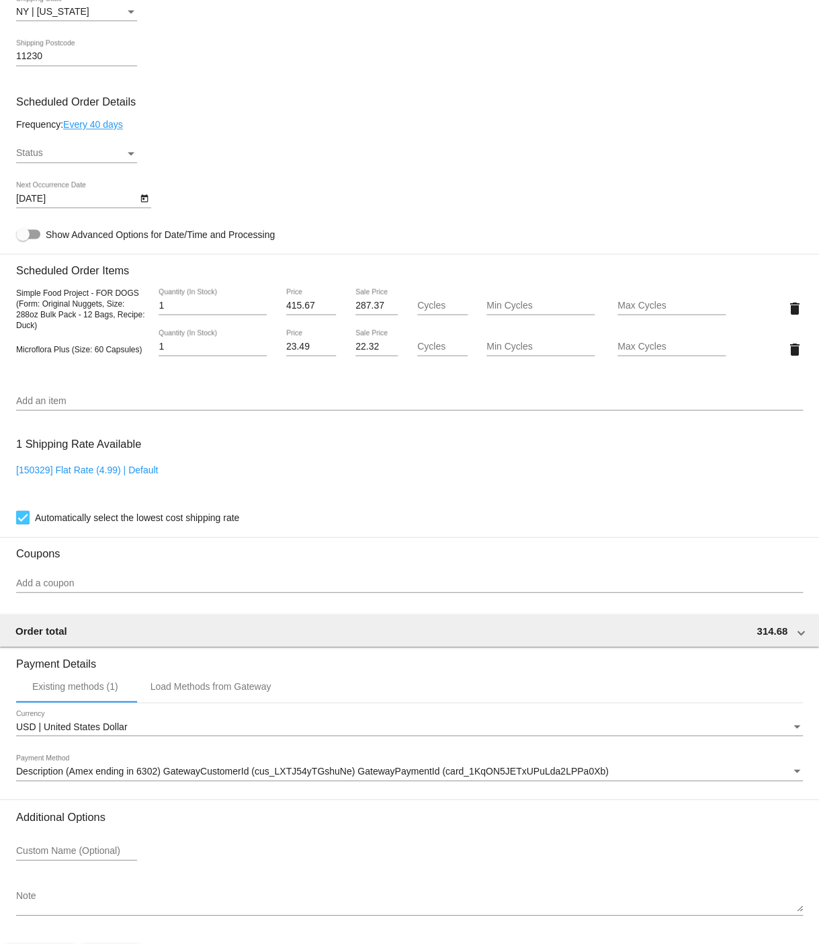
scroll to position [754, 0]
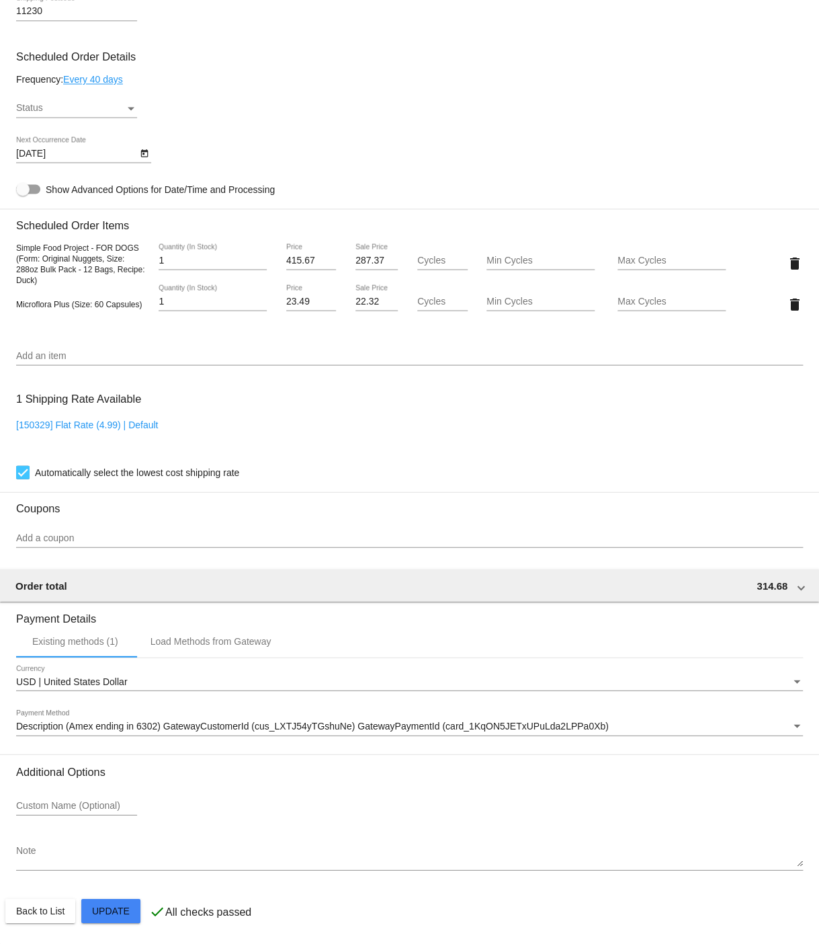
click at [115, 913] on mat-card "Customer 1760051: gogiana@gmail.com Customer Shipping Enter Shipping Address Se…" at bounding box center [409, 249] width 819 height 1387
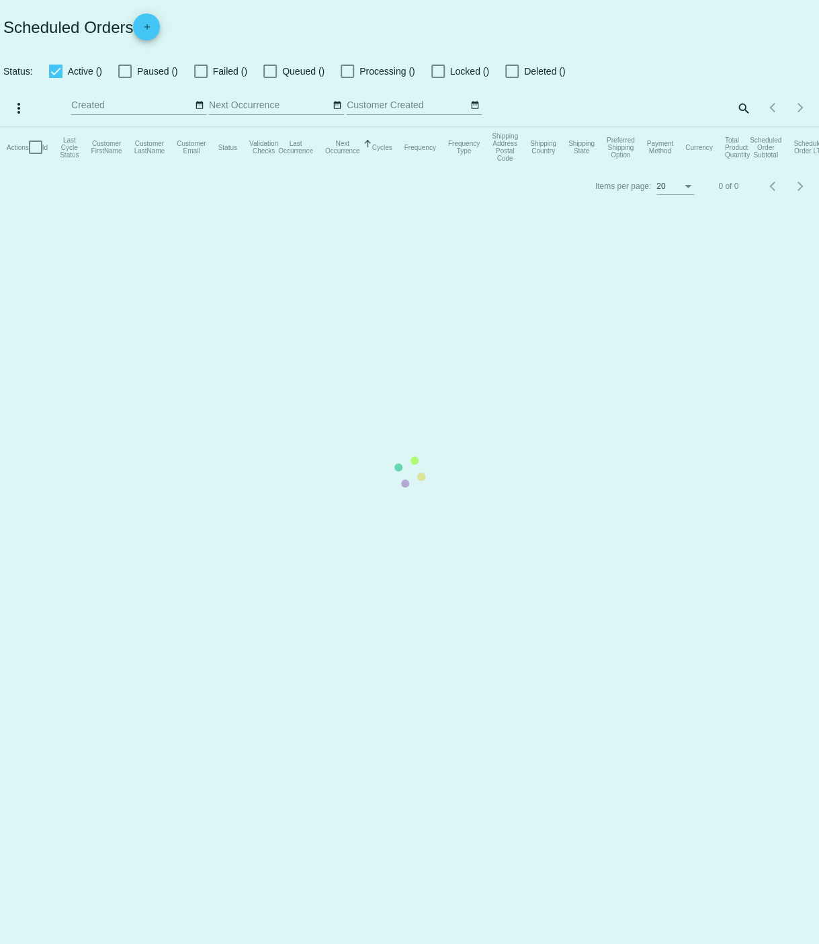
checkbox input "true"
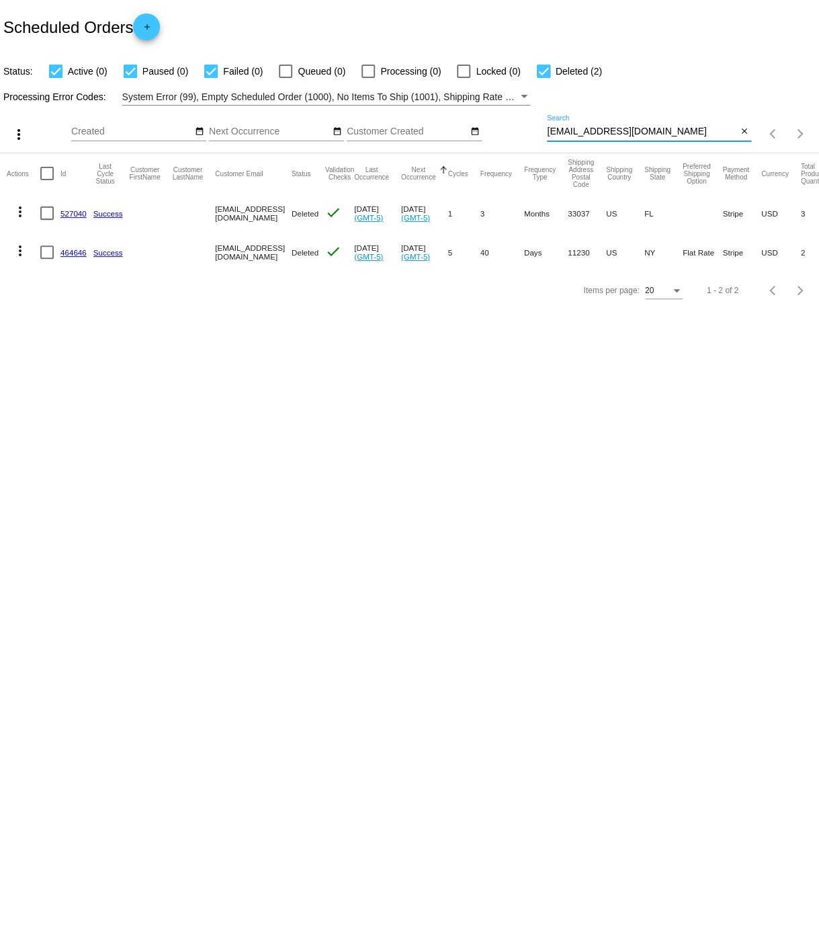
drag, startPoint x: 550, startPoint y: 132, endPoint x: 630, endPoint y: 130, distance: 80.0
click at [630, 130] on input "[EMAIL_ADDRESS][DOMAIN_NAME]" at bounding box center [642, 131] width 190 height 11
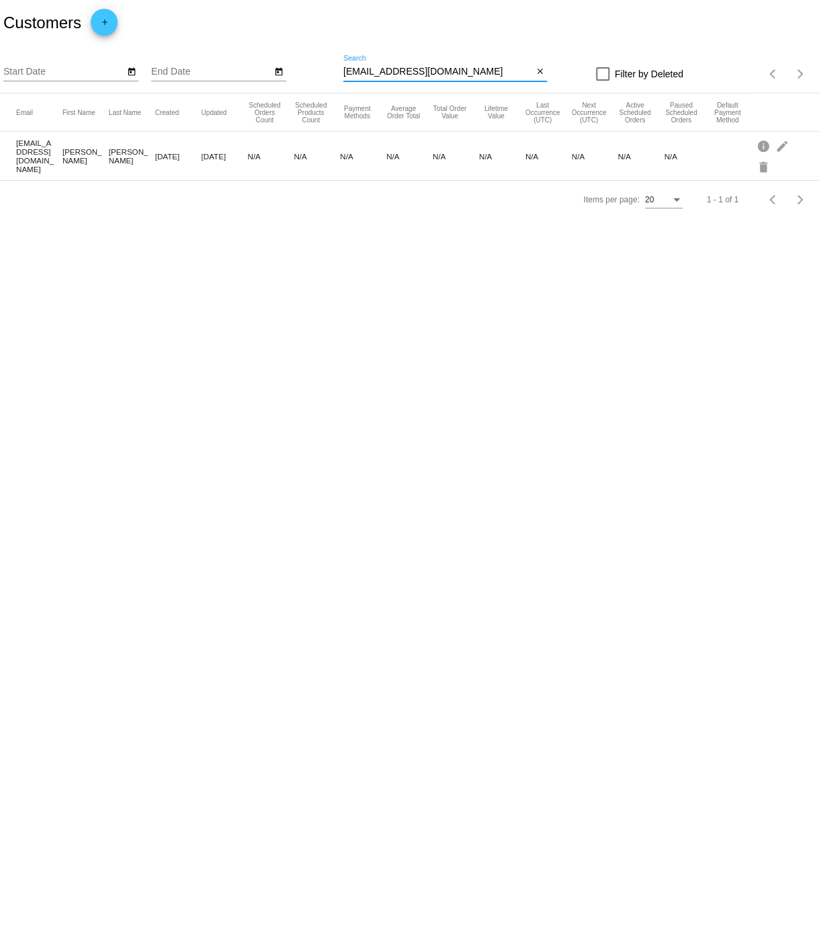
drag, startPoint x: 452, startPoint y: 73, endPoint x: 345, endPoint y: 72, distance: 107.5
click at [345, 72] on input "annmdeane@yahoo.com" at bounding box center [438, 72] width 190 height 11
paste input "gogiana@gmail"
type input "[EMAIL_ADDRESS][DOMAIN_NAME]"
click at [784, 147] on mat-icon "edit" at bounding box center [783, 145] width 16 height 21
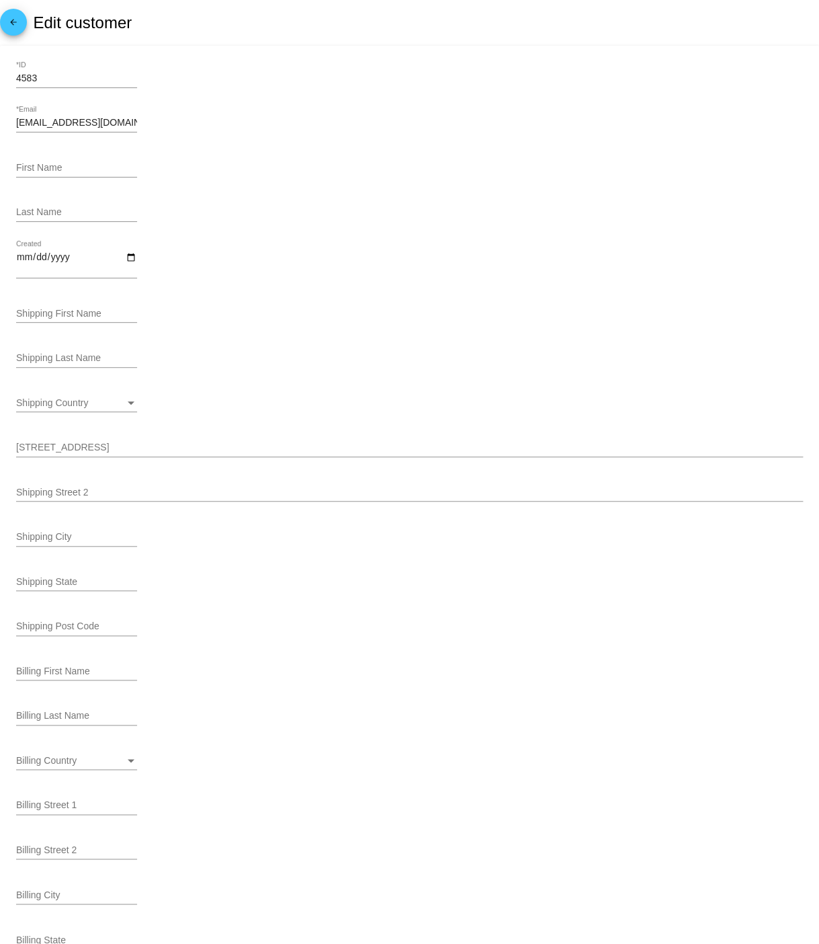
click at [89, 172] on input "First Name" at bounding box center [76, 168] width 121 height 11
type input "Jan"
click at [72, 214] on input "Last Name" at bounding box center [76, 212] width 121 height 11
type input "Price"
click at [89, 309] on input "Shipping First Name" at bounding box center [76, 314] width 121 height 11
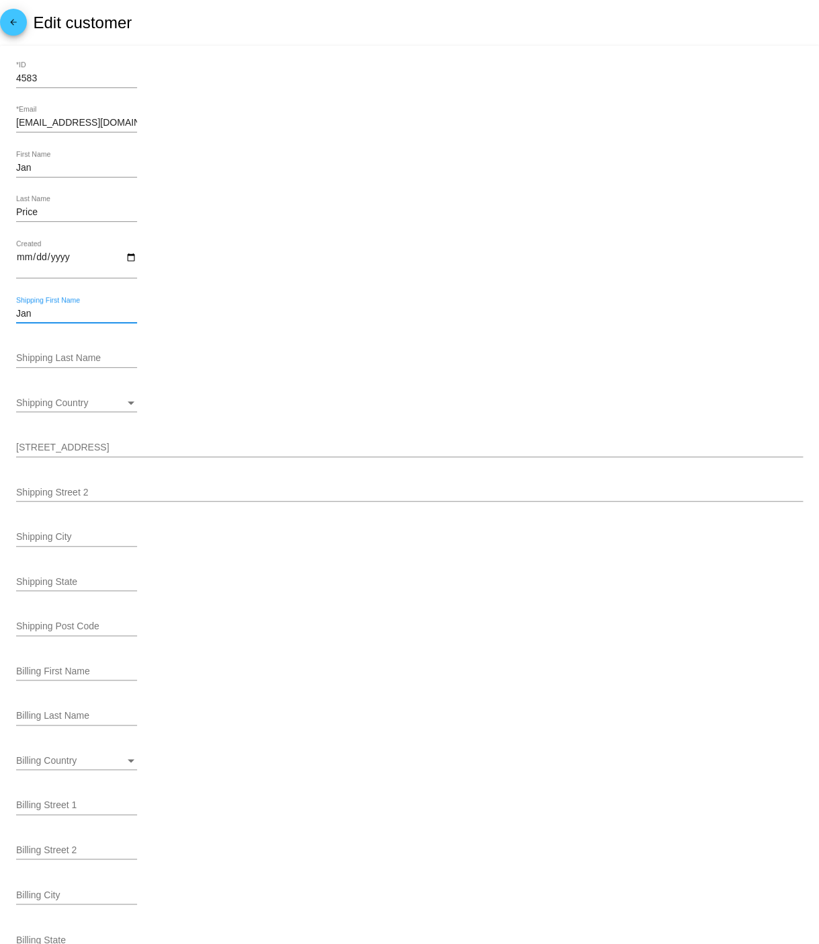
type input "Jan"
click at [95, 353] on input "Shipping Last Name" at bounding box center [76, 358] width 121 height 11
type input "Price"
click at [78, 401] on span "Shipping Country" at bounding box center [52, 402] width 72 height 11
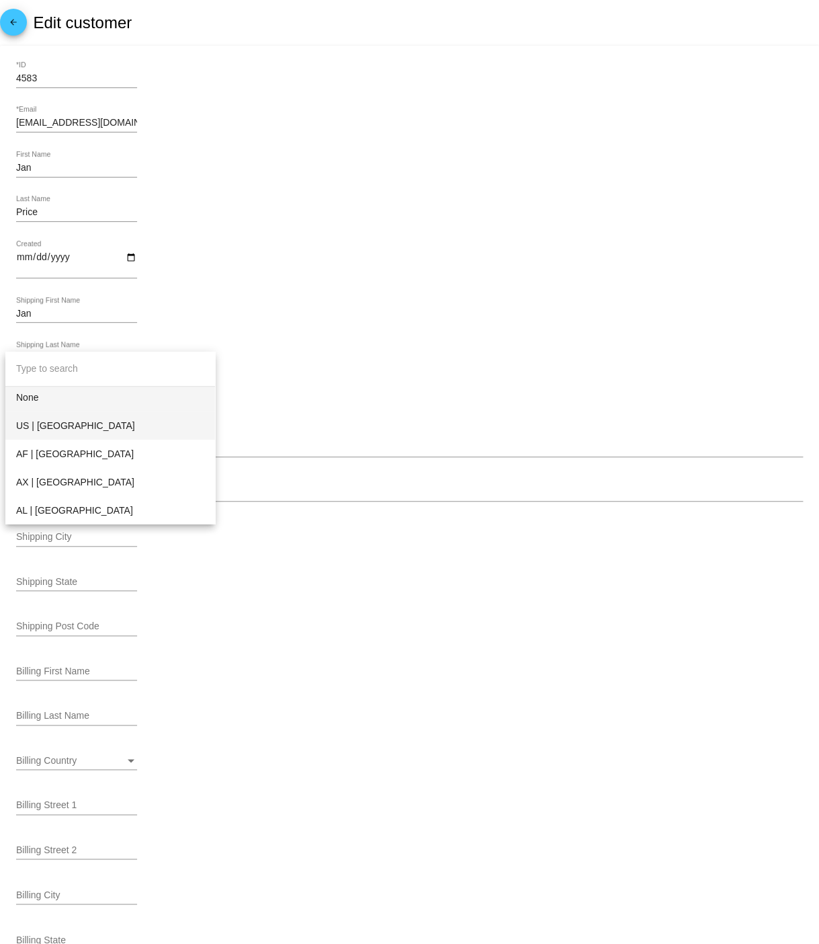
click at [43, 427] on span "US | [GEOGRAPHIC_DATA]" at bounding box center [110, 425] width 188 height 28
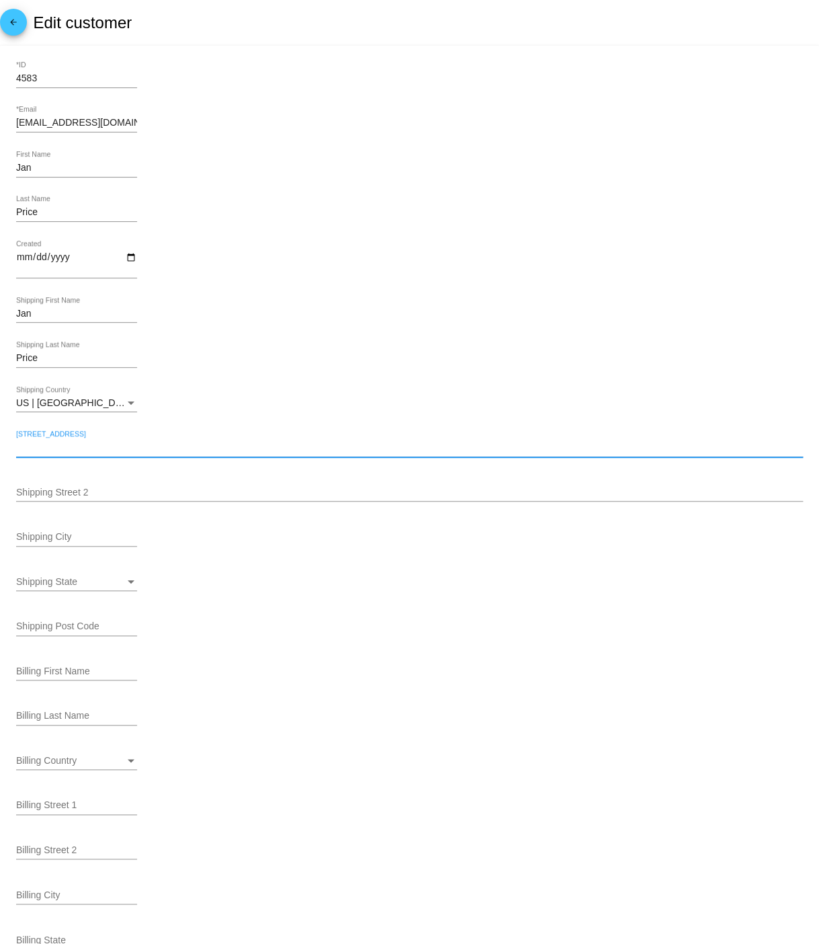
click at [124, 442] on input "[STREET_ADDRESS]" at bounding box center [409, 447] width 787 height 11
type input "[STREET_ADDRESS]"
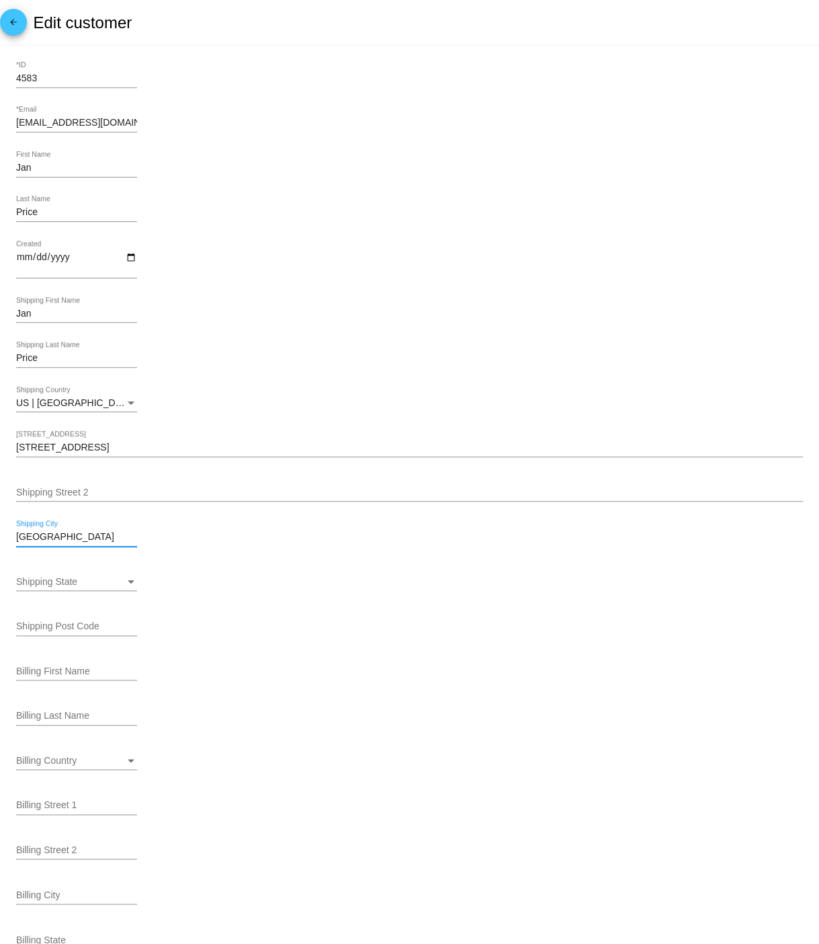
type input "[GEOGRAPHIC_DATA]"
click at [68, 581] on span "Shipping State" at bounding box center [46, 581] width 61 height 11
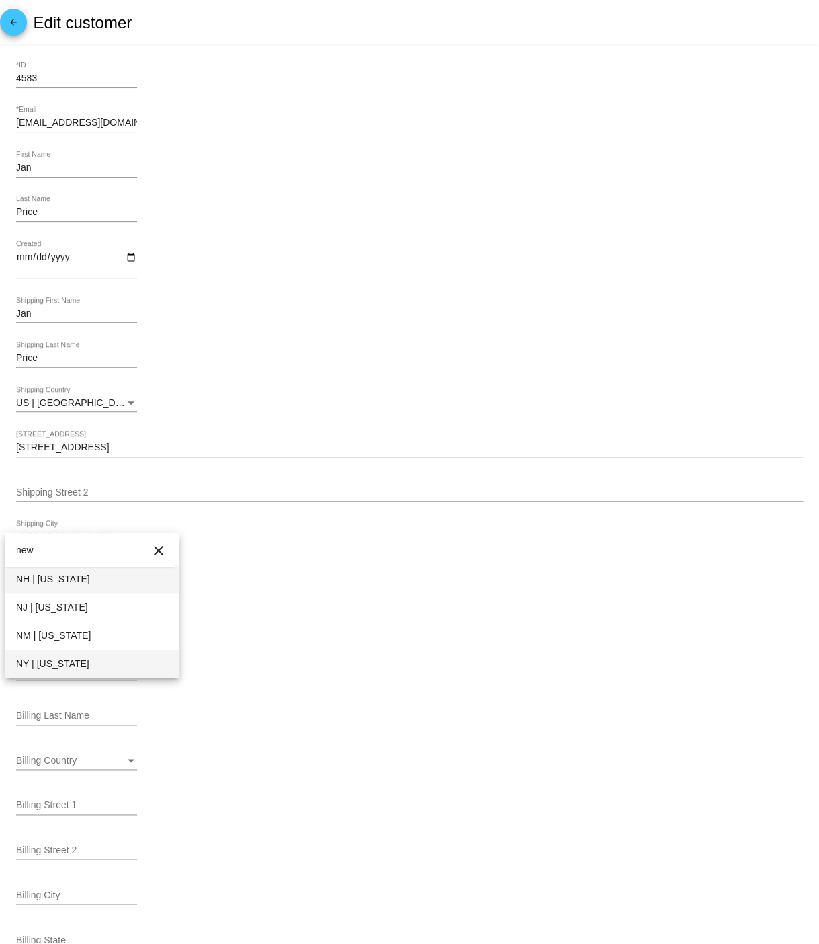
type input "new"
drag, startPoint x: 59, startPoint y: 666, endPoint x: 71, endPoint y: 666, distance: 12.1
click at [59, 666] on span "NY | [US_STATE]" at bounding box center [92, 663] width 153 height 28
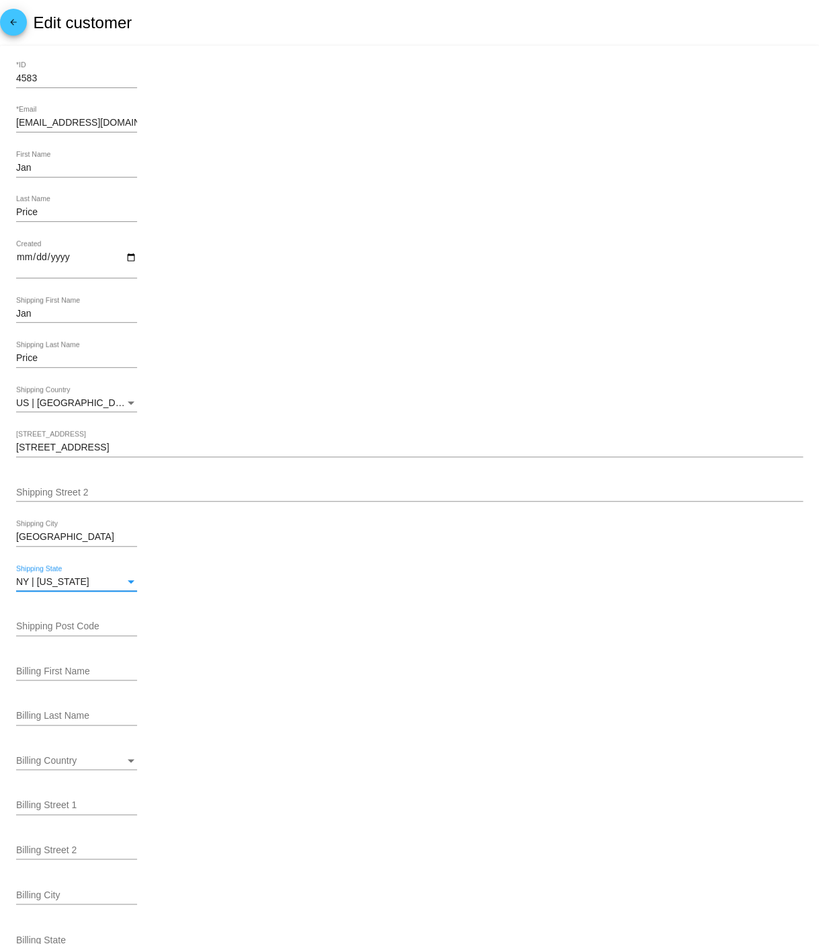
click at [79, 622] on input "Shipping Post Code" at bounding box center [76, 626] width 121 height 11
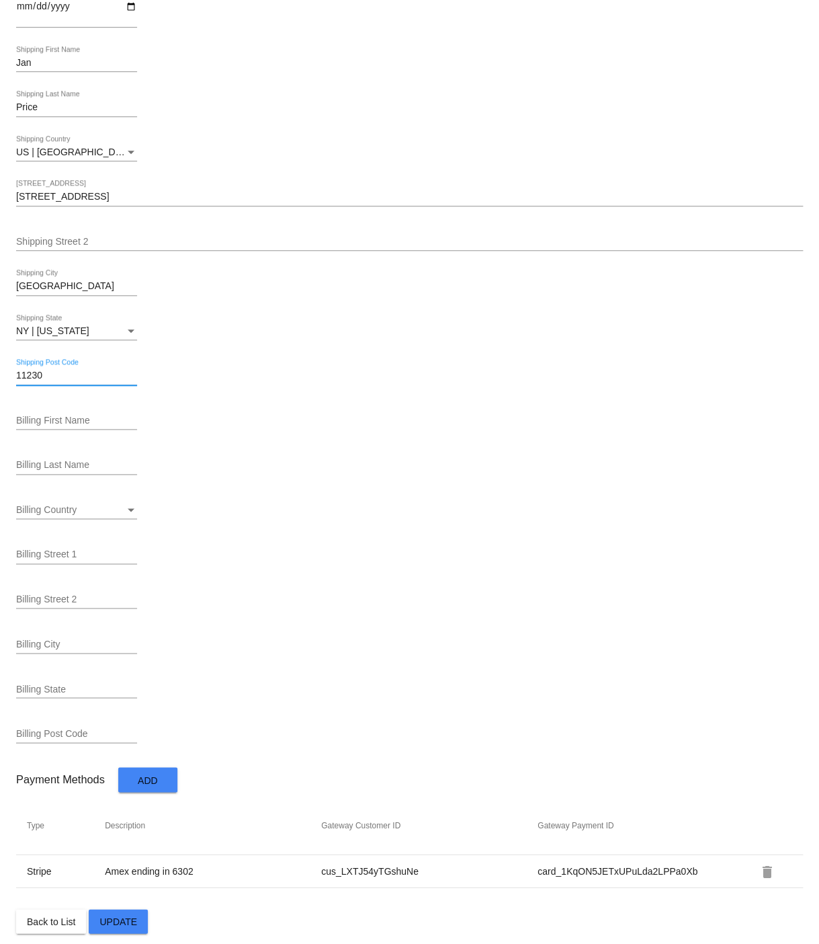
scroll to position [262, 0]
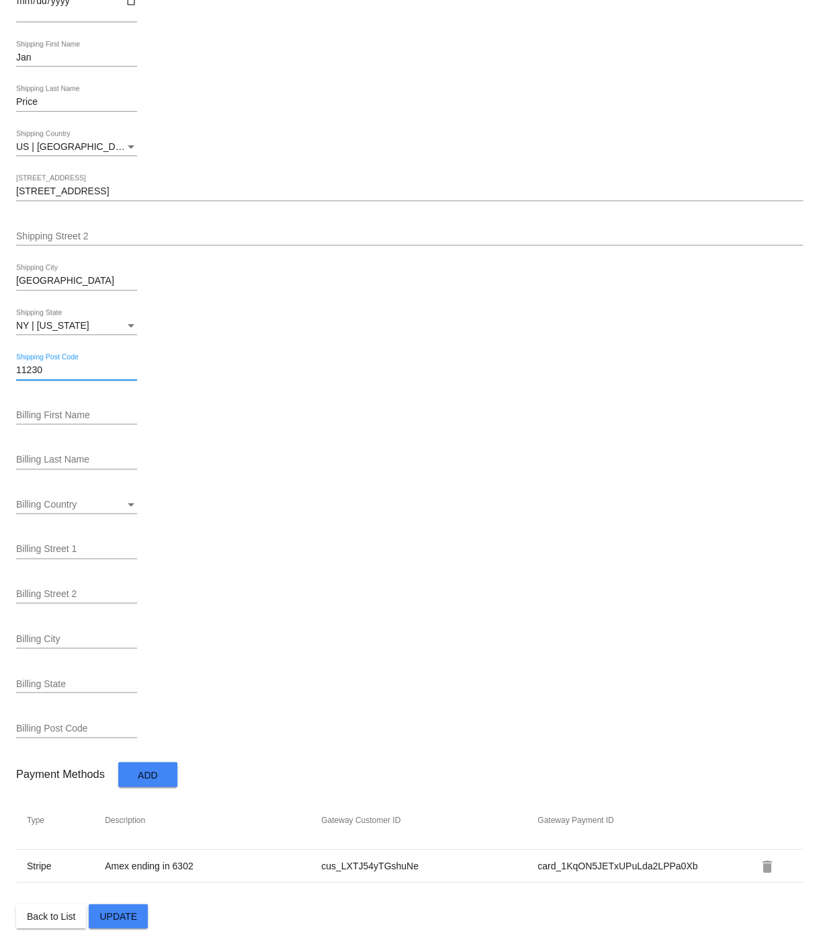
type input "11230"
click at [157, 773] on span "Add" at bounding box center [148, 774] width 20 height 11
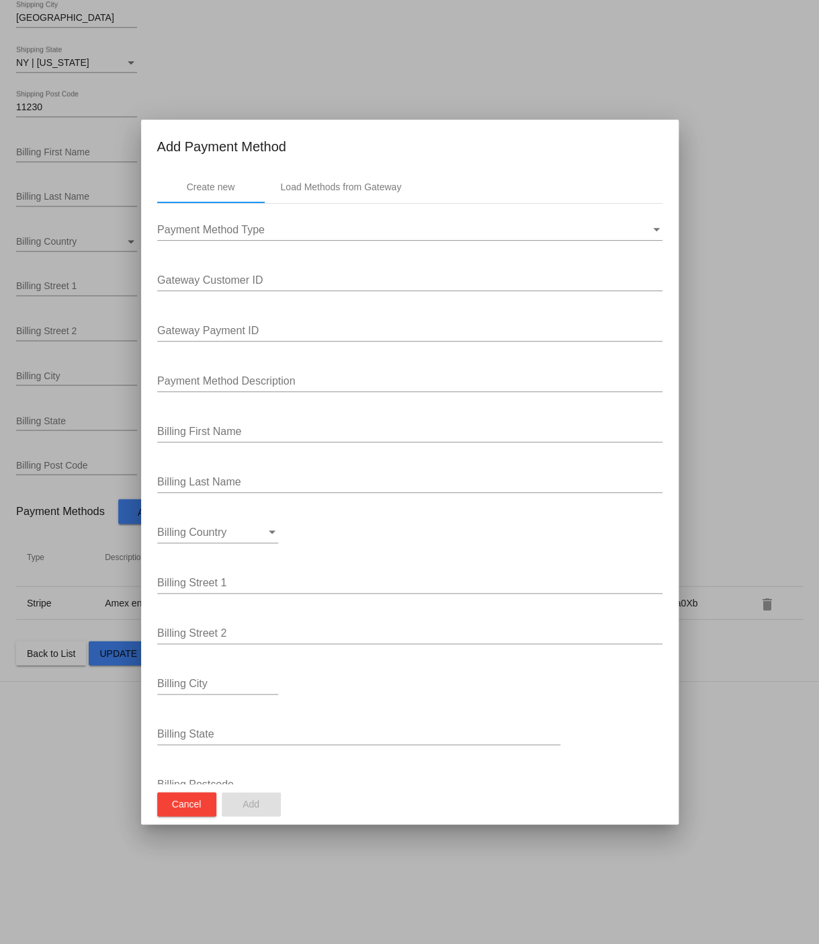
click at [245, 227] on span "Payment Method Type" at bounding box center [211, 229] width 108 height 11
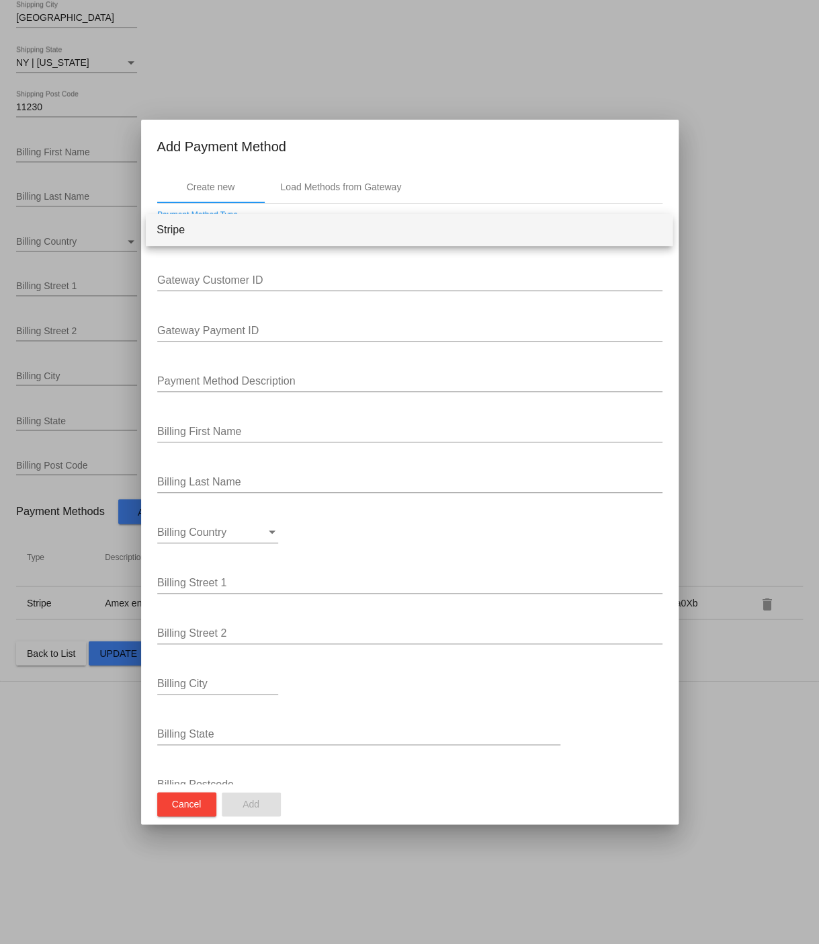
click at [245, 227] on span "Stripe" at bounding box center [409, 230] width 505 height 32
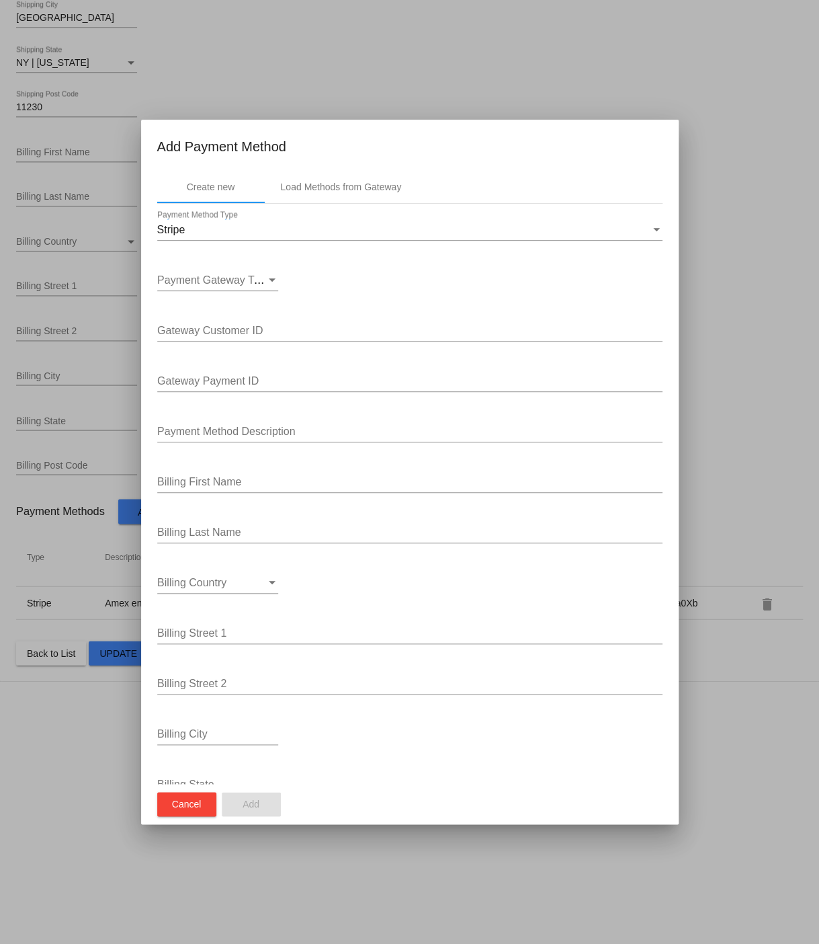
click at [219, 273] on div "Payment Gateway Type Payment Gateway Type" at bounding box center [217, 276] width 121 height 30
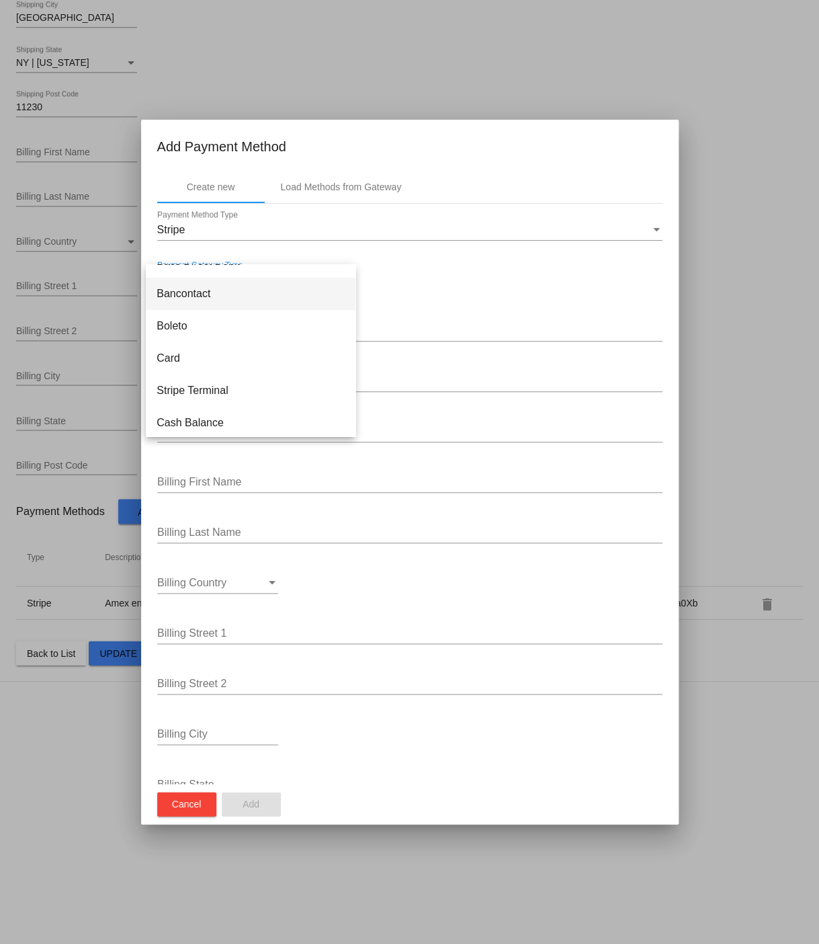
scroll to position [152, 0]
click at [191, 351] on span "Card" at bounding box center [251, 354] width 188 height 32
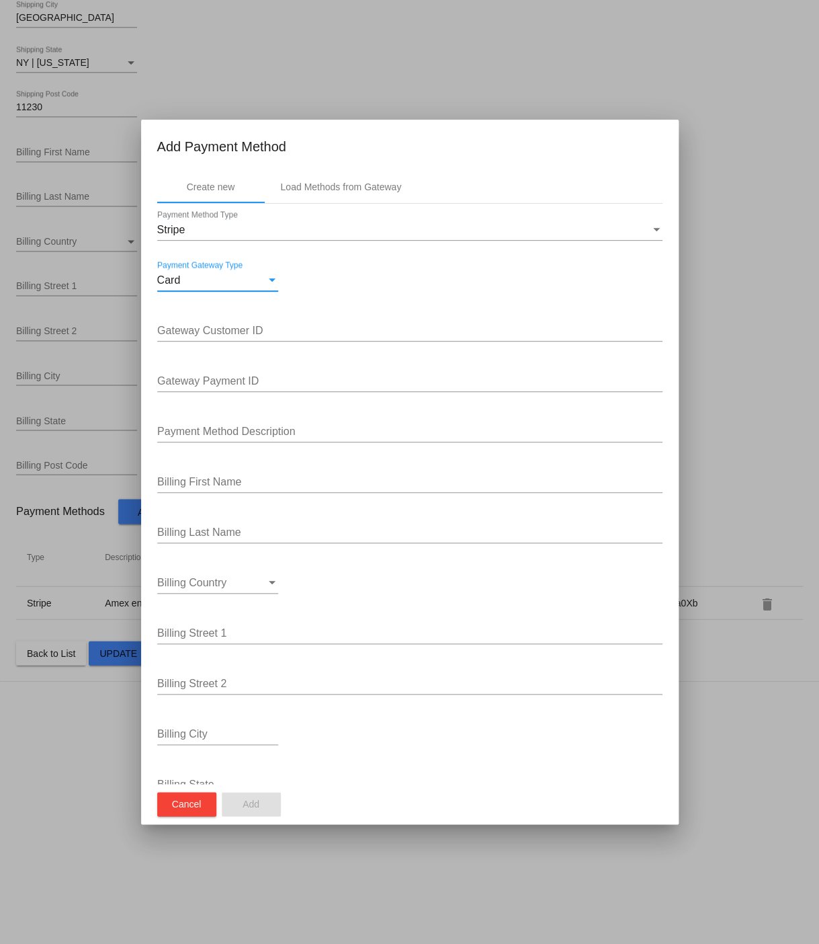
click at [196, 333] on input "Gateway Customer ID" at bounding box center [409, 331] width 505 height 12
paste input "cus_LXTJ54yTGshuNe"
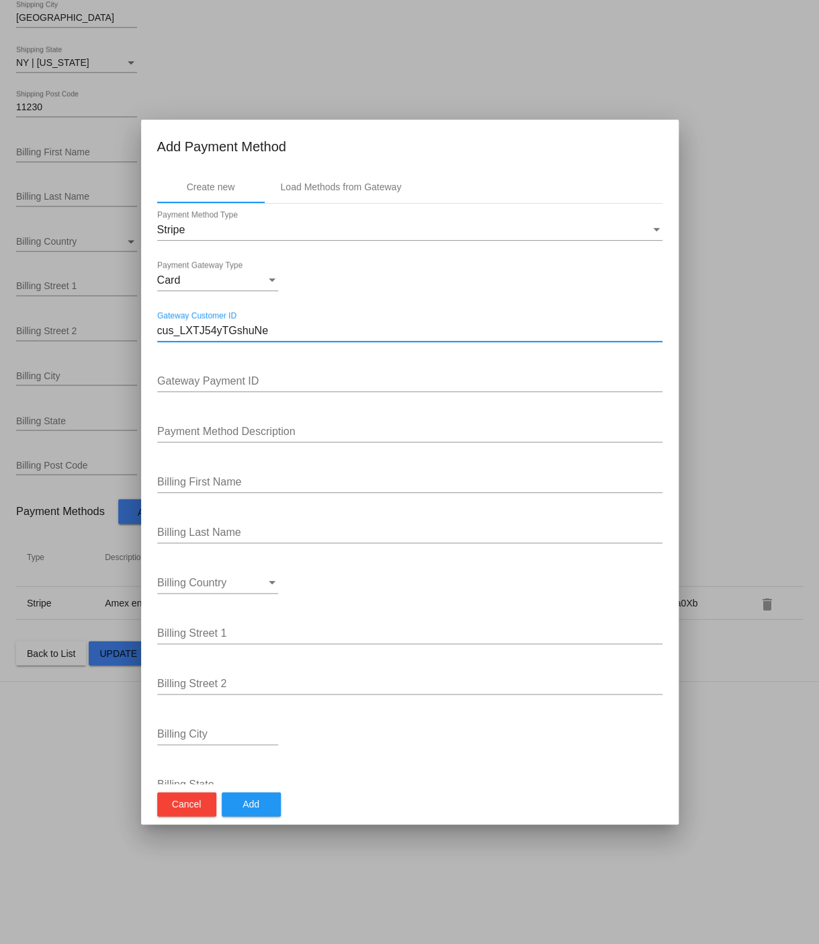
type input "cus_LXTJ54yTGshuNe"
click at [350, 382] on input "Gateway Payment ID" at bounding box center [409, 381] width 505 height 12
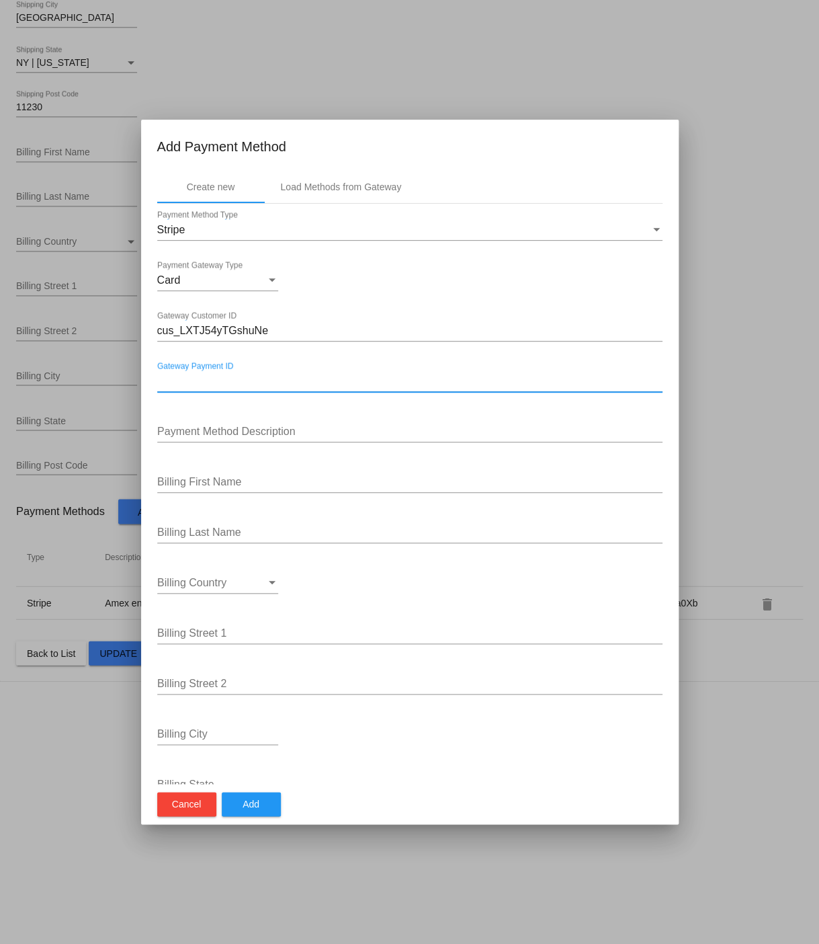
paste input "pm_1PoY1aJETxUPuLdaFDtqEERK"
type input "pm_1PoY1aJETxUPuLdaFDtqEERK"
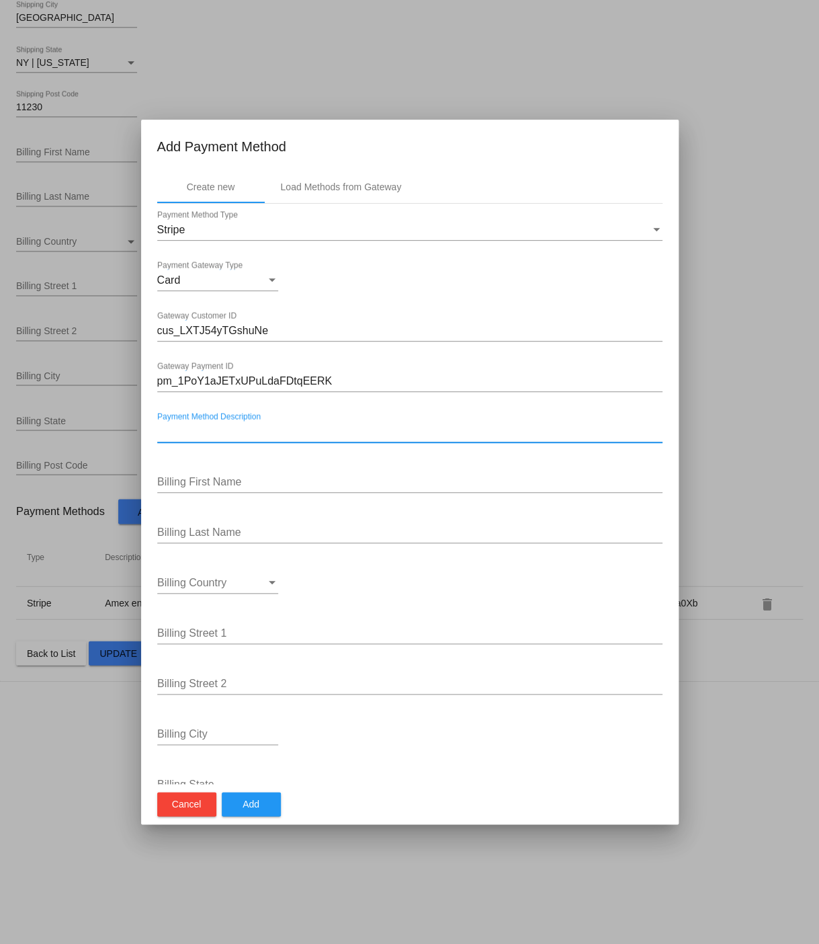
click at [288, 432] on input "Payment Method Description" at bounding box center [409, 431] width 505 height 12
click at [350, 429] on input "Visa ending in 7208" at bounding box center [409, 431] width 505 height 12
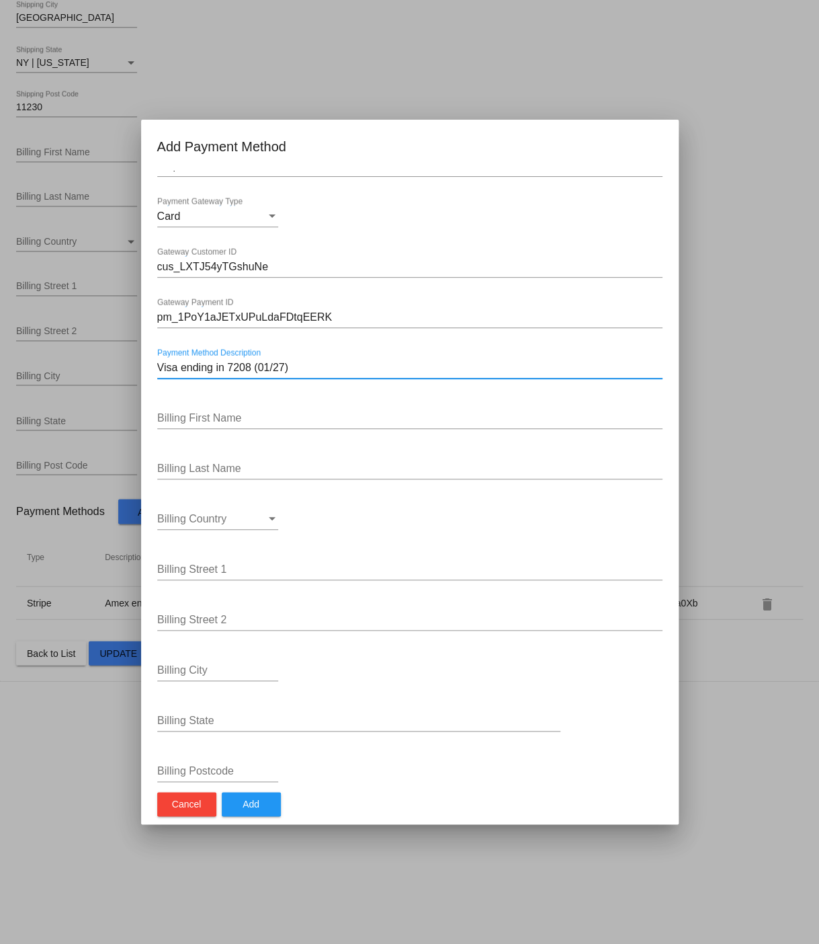
scroll to position [91, 0]
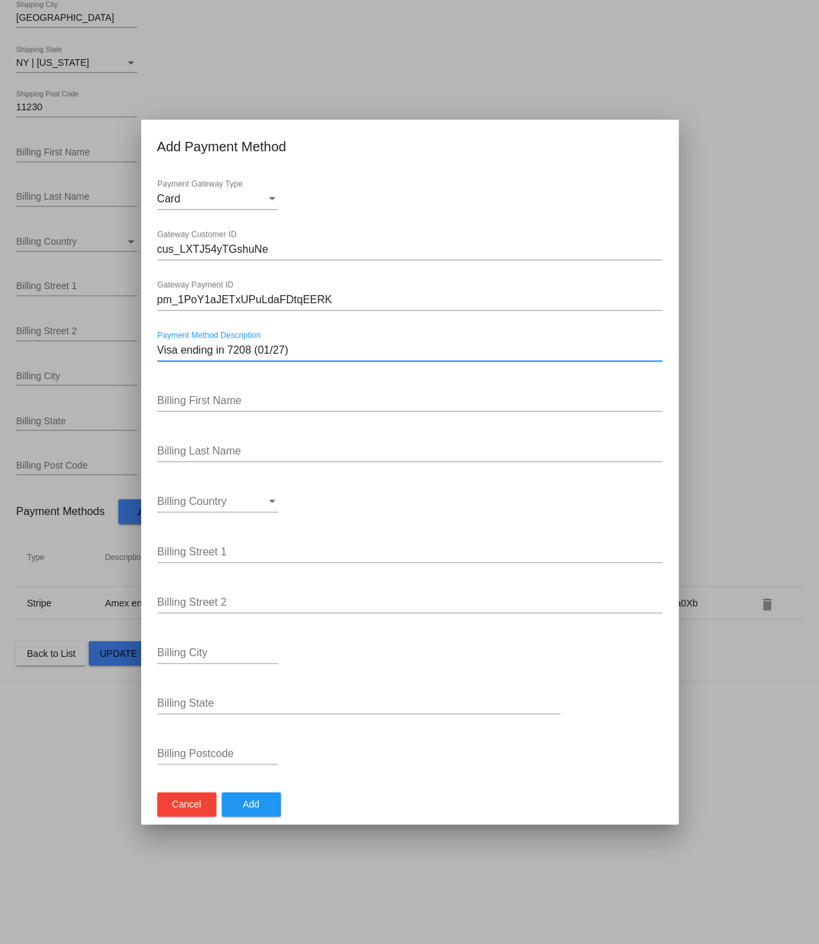
type input "Visa ending in 7208 (01/27)"
click at [234, 751] on input "Billing Postcode" at bounding box center [217, 753] width 121 height 12
type input "11230"
click at [257, 809] on span "Add" at bounding box center [251, 803] width 17 height 11
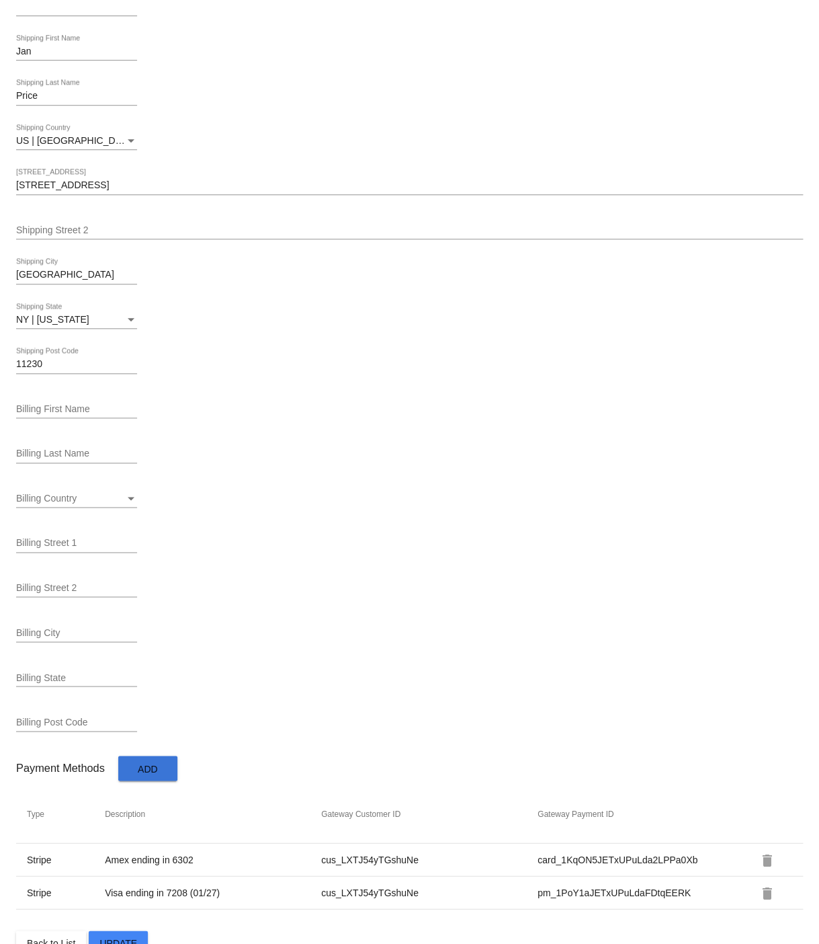
scroll to position [294, 0]
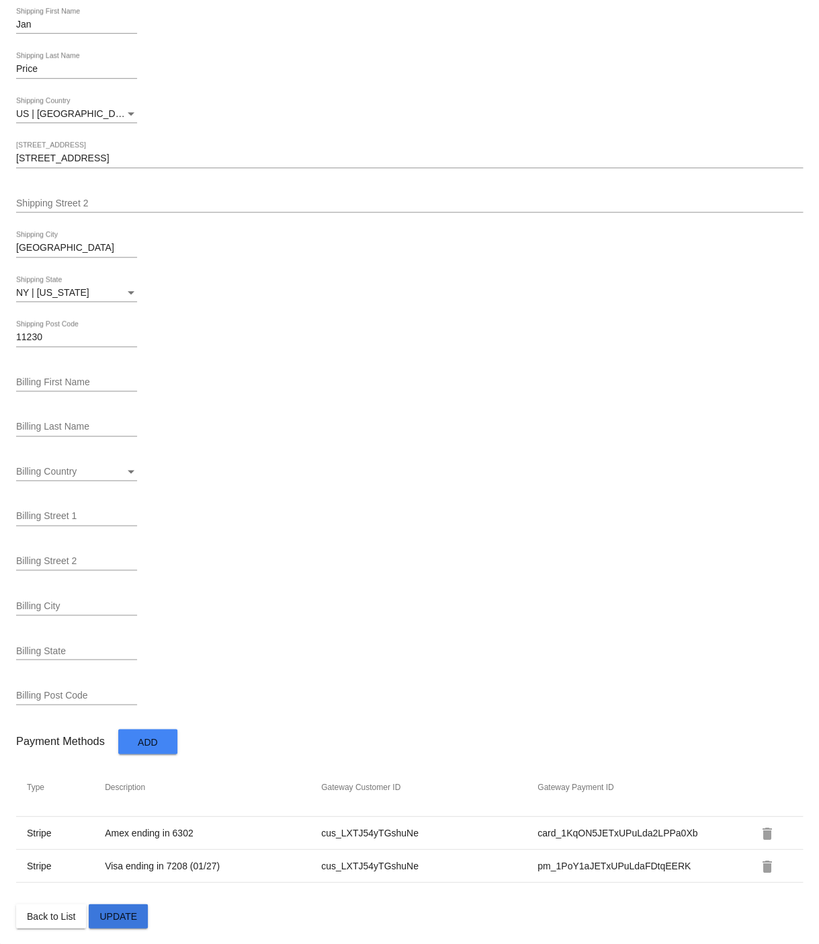
click at [119, 913] on span "Update" at bounding box center [118, 915] width 38 height 11
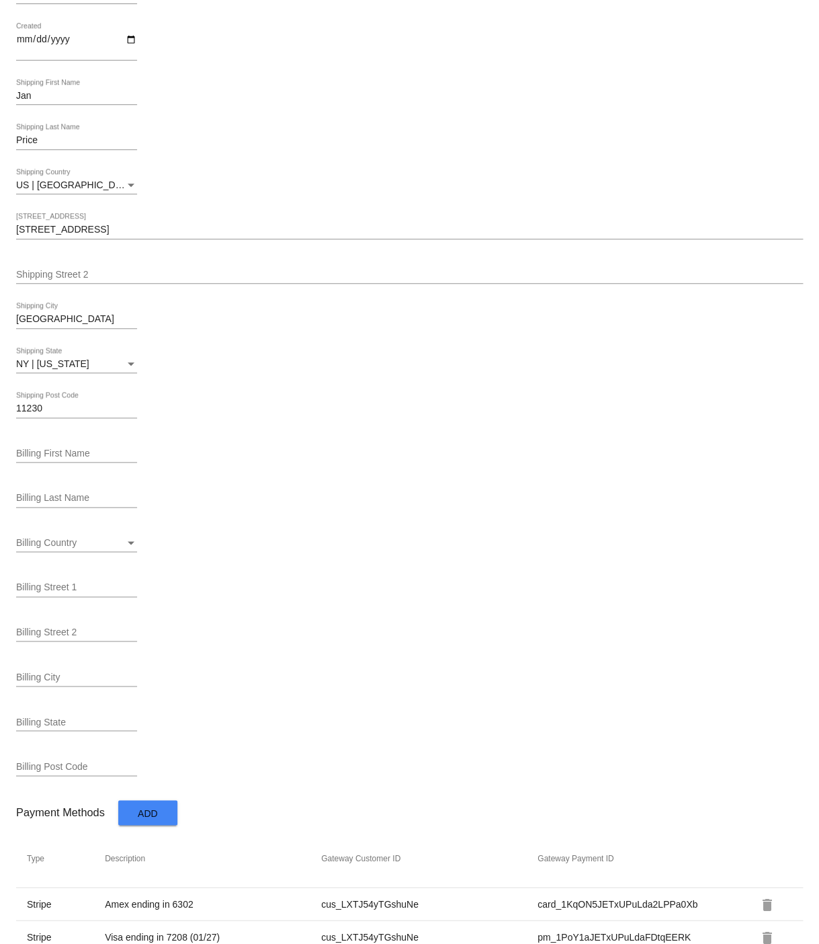
scroll to position [0, 0]
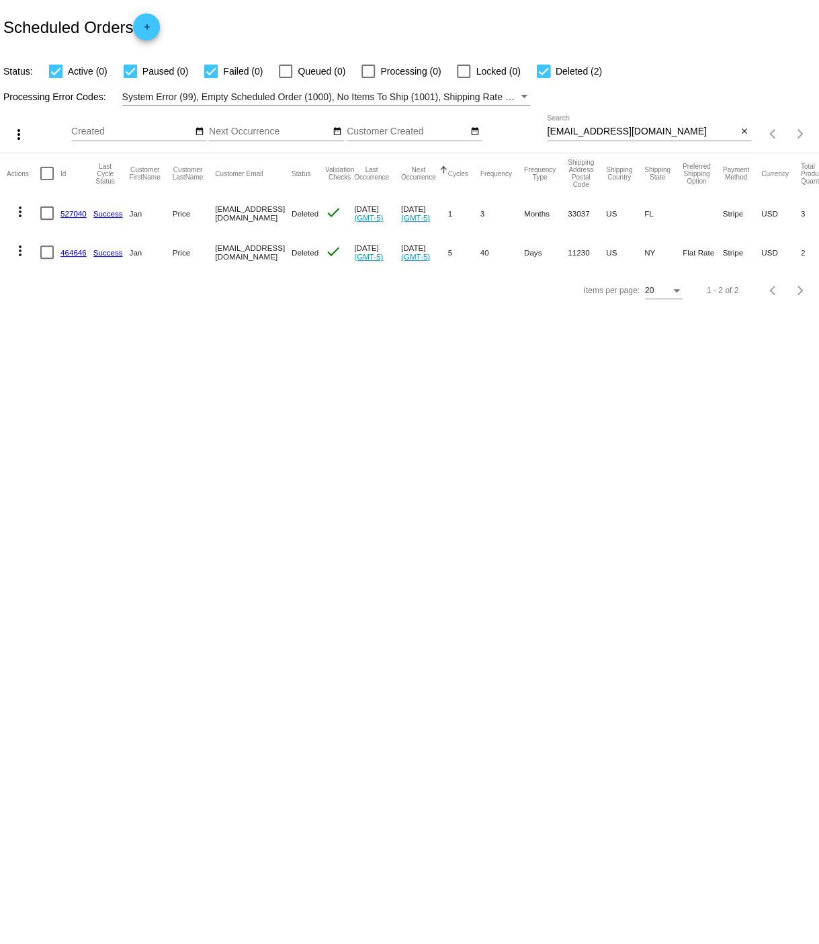
click at [73, 255] on link "464646" at bounding box center [73, 252] width 26 height 9
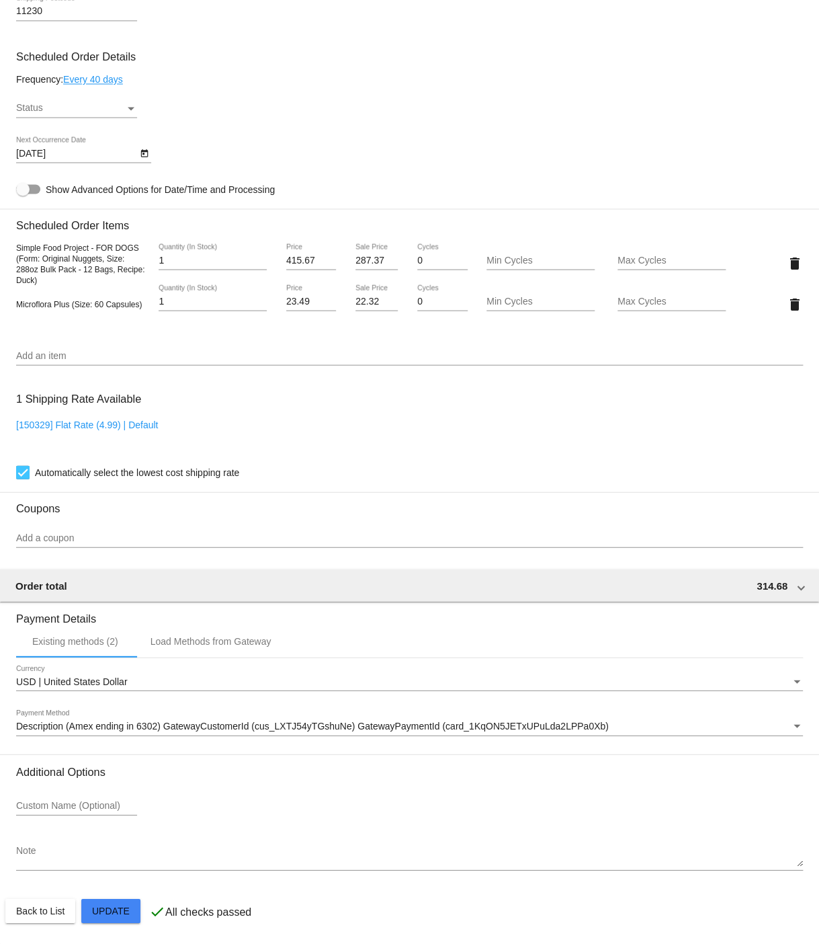
scroll to position [754, 0]
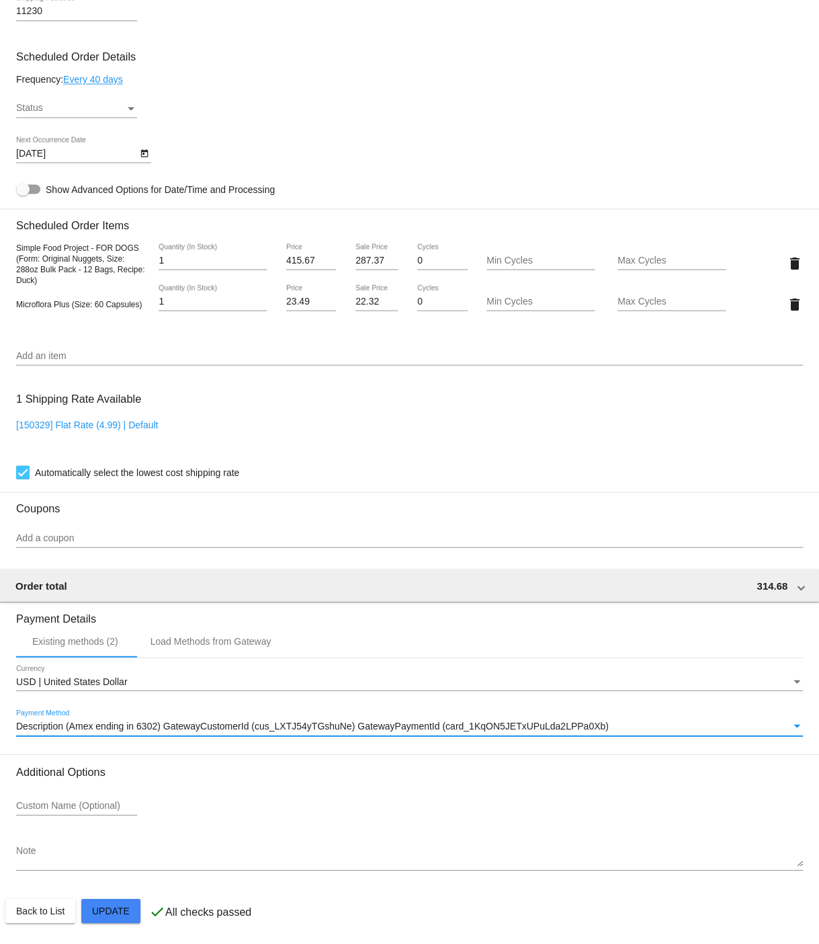
click at [371, 726] on span "Description (Amex ending in 6302) GatewayCustomerId (cus_LXTJ54yTGshuNe) Gatewa…" at bounding box center [312, 725] width 593 height 11
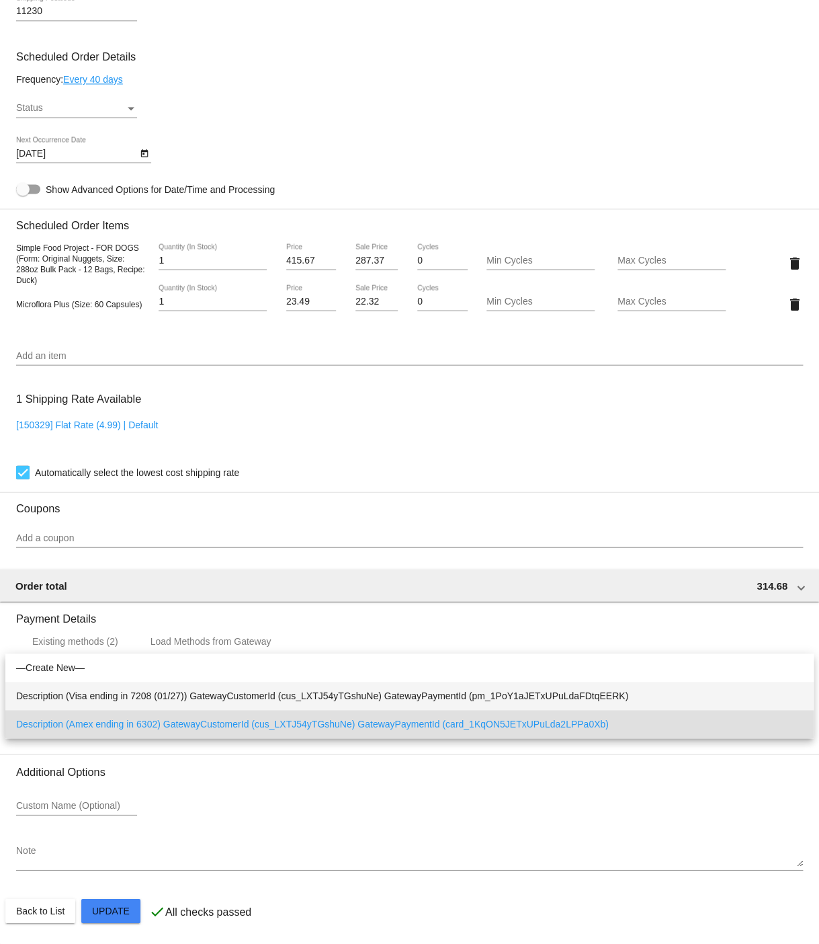
click at [341, 700] on span "Description (Visa ending in 7208 (01/27)) GatewayCustomerId (cus_LXTJ54yTGshuNe…" at bounding box center [409, 696] width 787 height 28
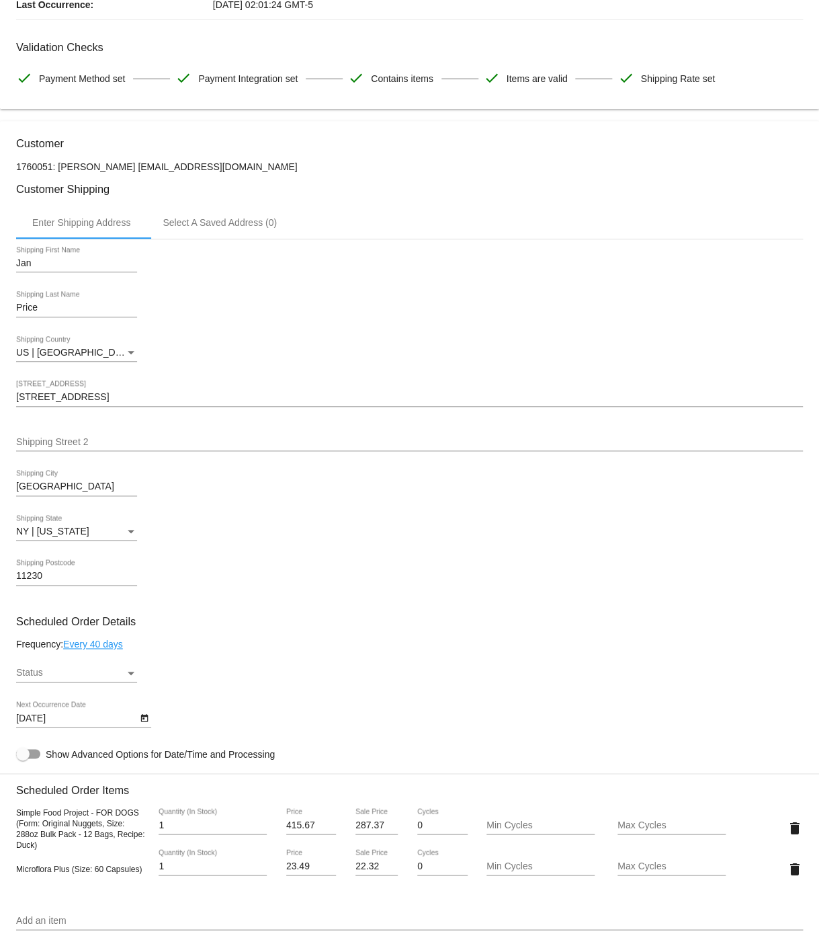
scroll to position [168, 0]
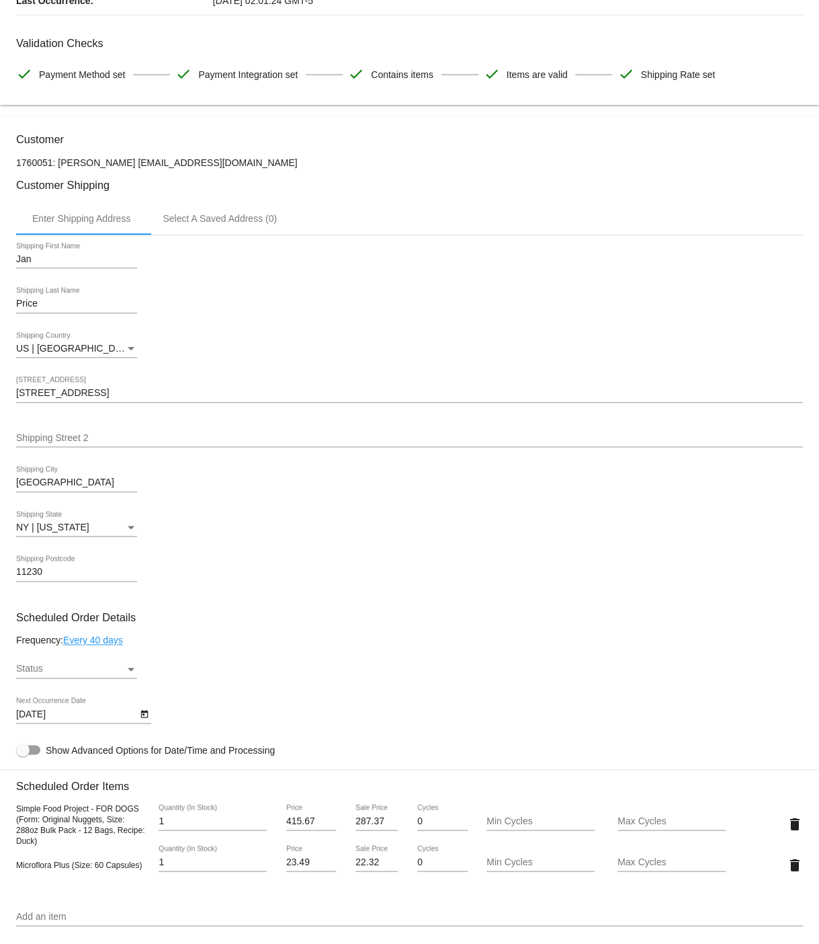
click at [130, 674] on div "Status" at bounding box center [131, 668] width 12 height 11
click at [55, 707] on span "Paused" at bounding box center [76, 711] width 121 height 28
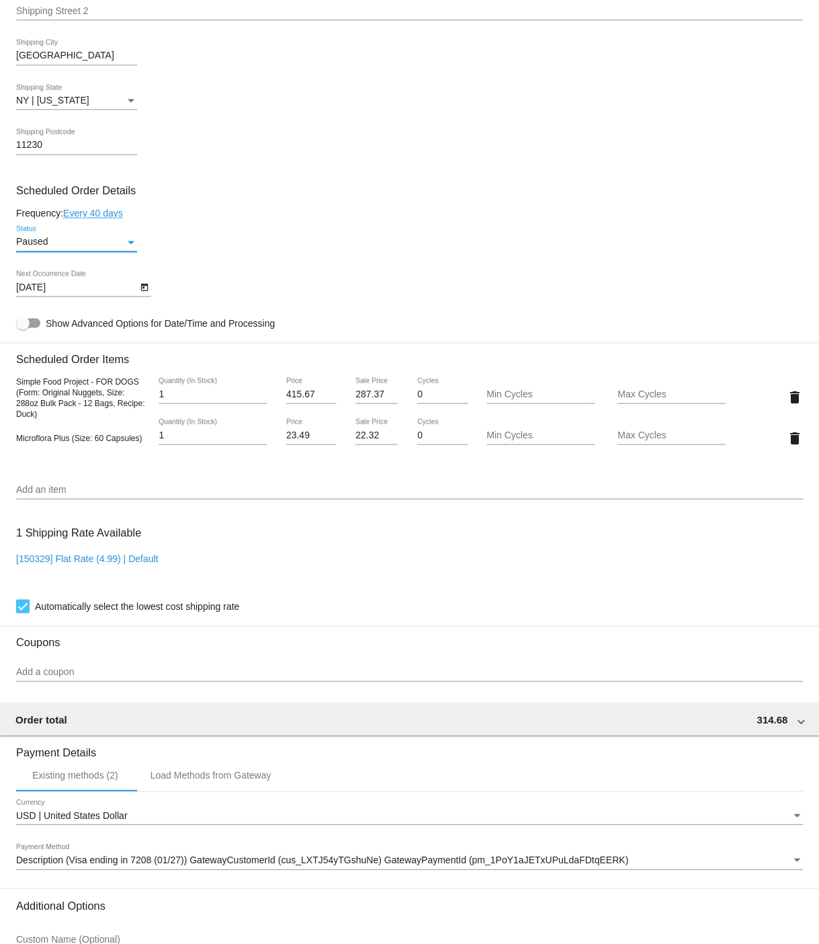
scroll to position [754, 0]
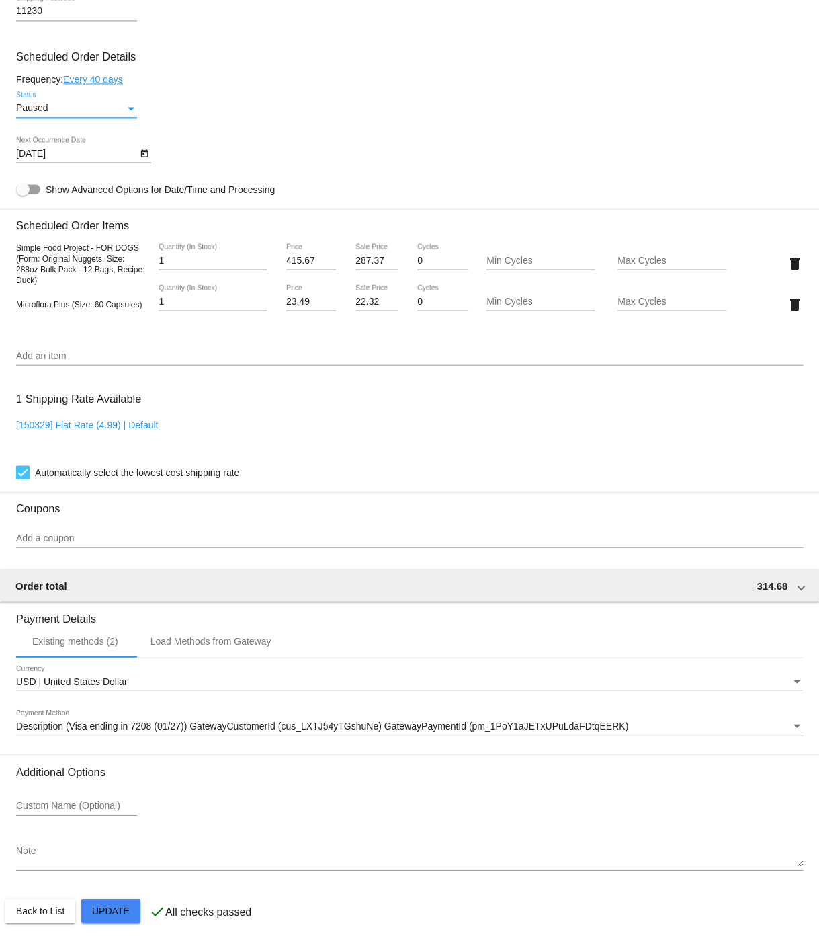
click at [120, 910] on mat-card "Customer 1760051: Jan Price gogiana@gmail.com Customer Shipping Enter Shipping …" at bounding box center [409, 249] width 819 height 1387
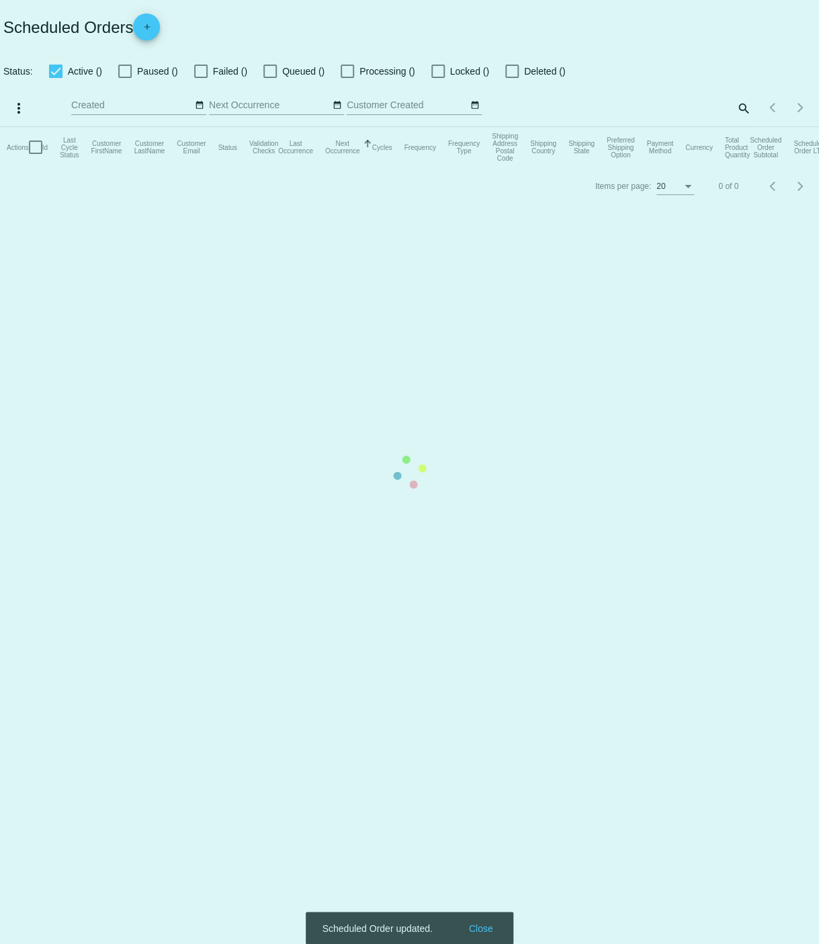
checkbox input "true"
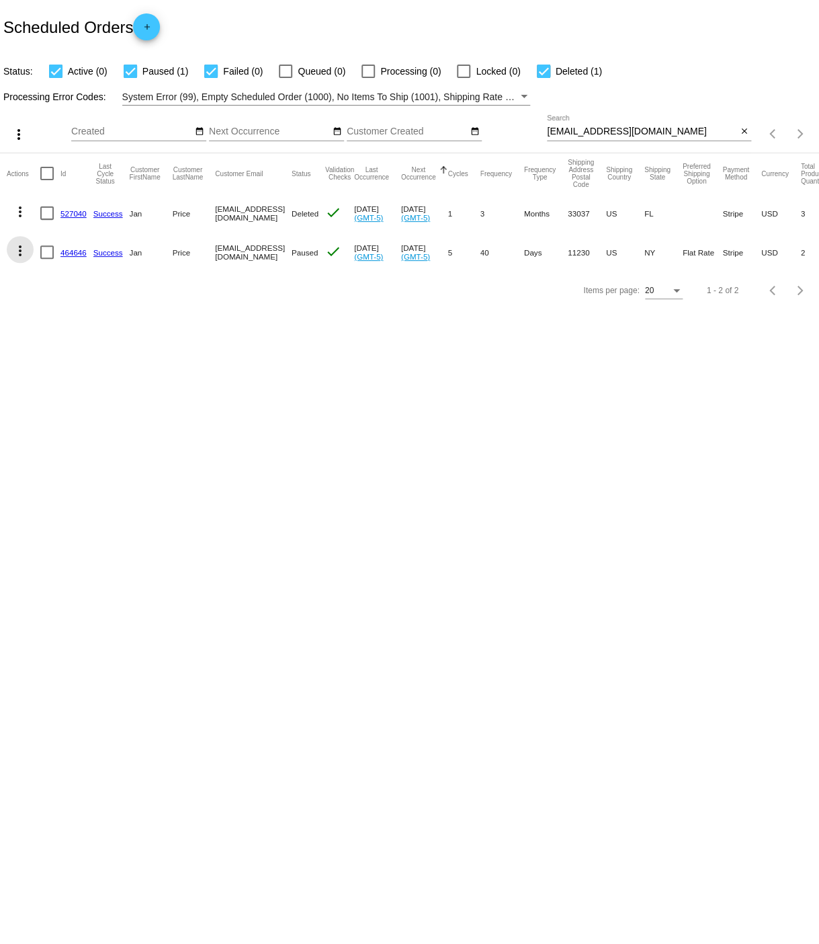
click at [20, 251] on mat-icon "more_vert" at bounding box center [20, 251] width 16 height 16
click at [59, 383] on span "Process Now" at bounding box center [74, 380] width 55 height 11
click at [74, 255] on link "464646" at bounding box center [73, 252] width 26 height 9
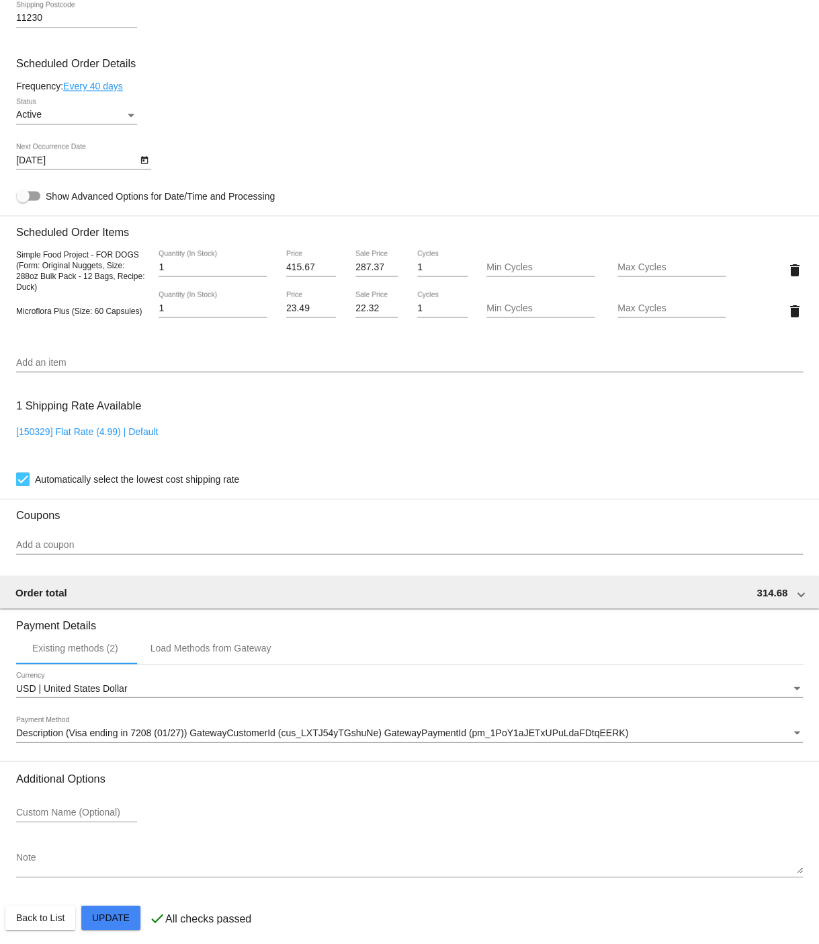
scroll to position [754, 0]
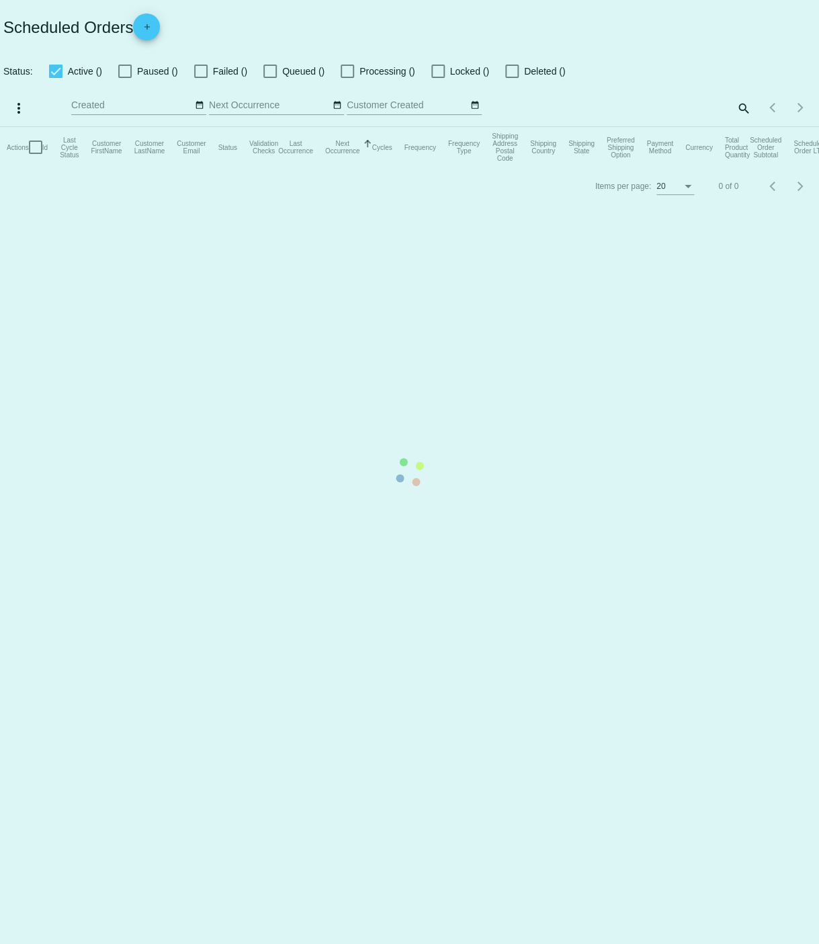
checkbox input "true"
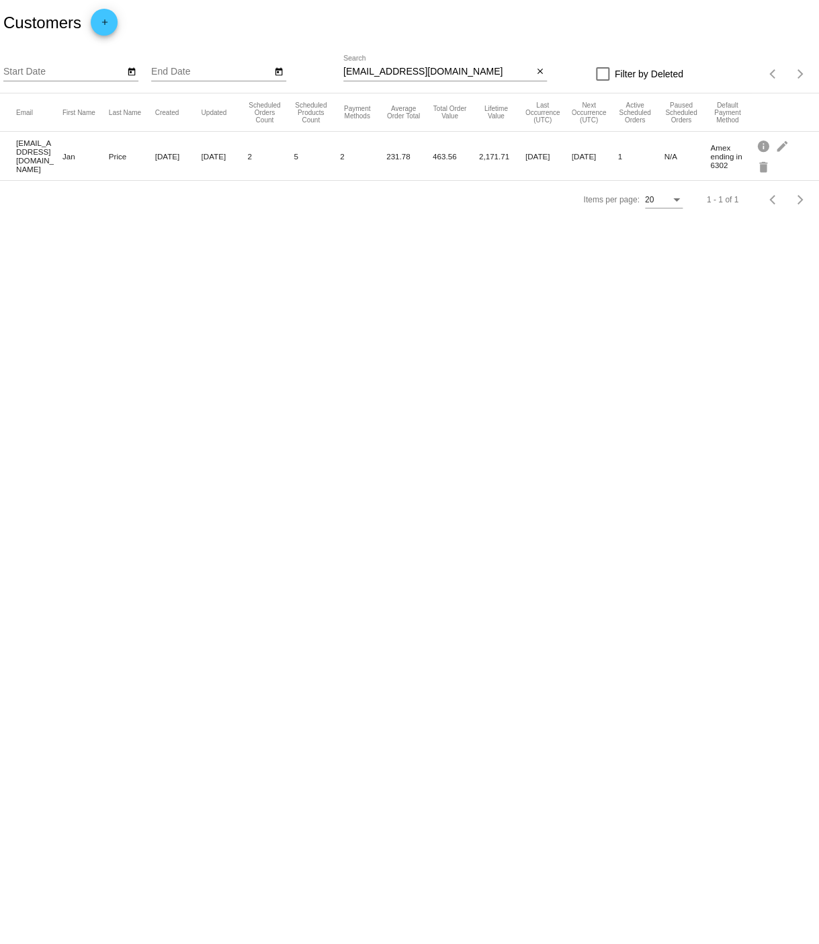
click at [784, 149] on mat-icon "edit" at bounding box center [783, 145] width 16 height 21
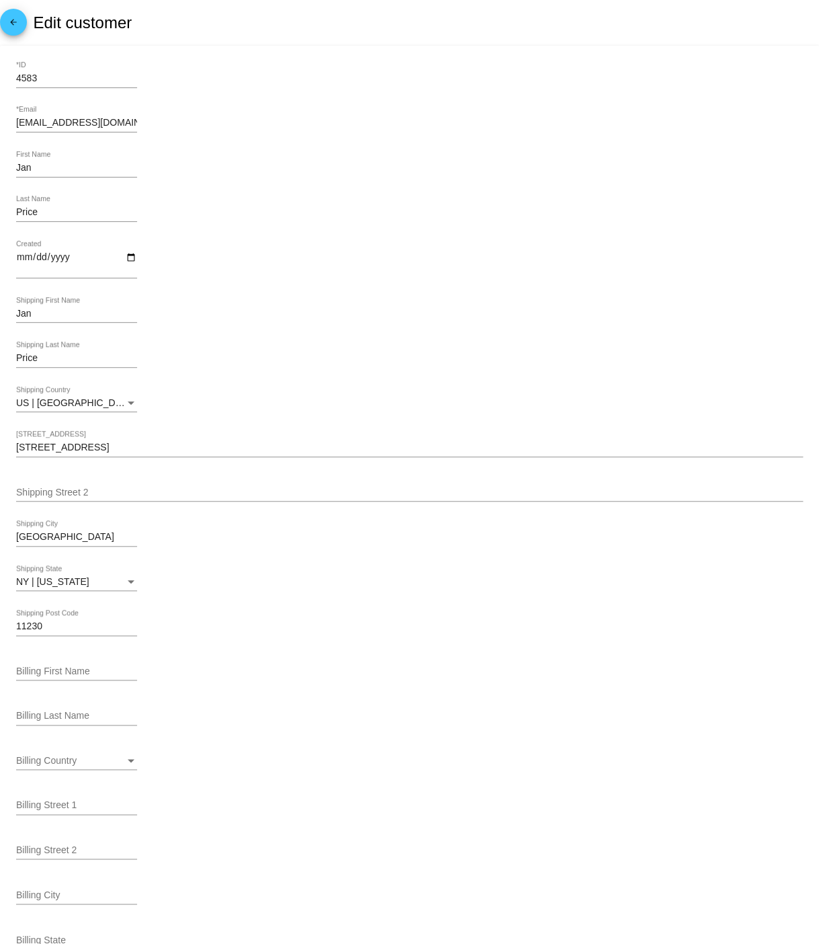
click at [65, 671] on input "Billing First Name" at bounding box center [76, 671] width 121 height 11
type input "Jan"
click at [68, 717] on input "Billing Last Name" at bounding box center [76, 715] width 121 height 11
type input "Price"
click at [63, 805] on input "Billing Street 1" at bounding box center [76, 805] width 121 height 11
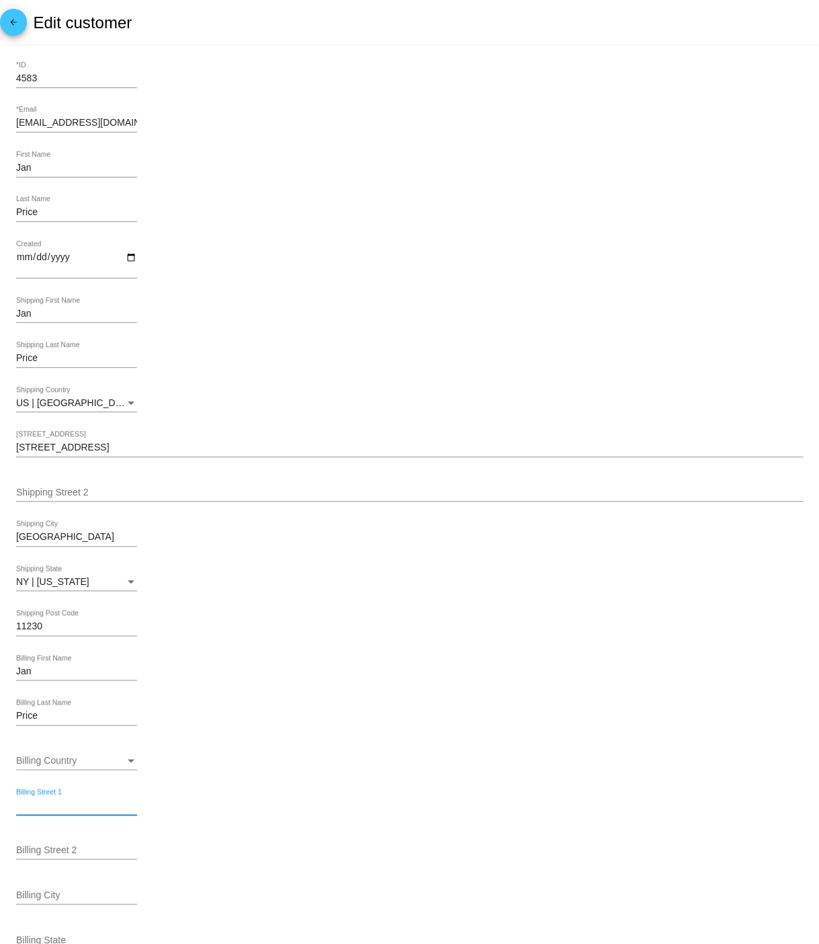
paste input "642 East 19th st"
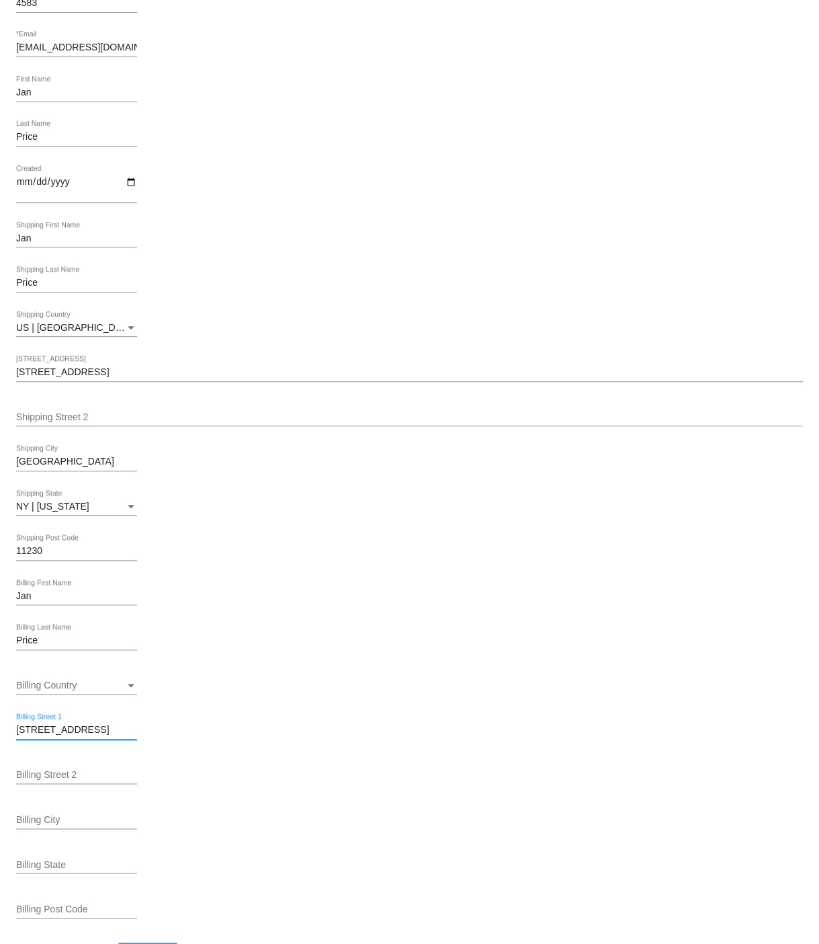
scroll to position [78, 0]
type input "[STREET_ADDRESS]"
click at [105, 815] on input "Billing City" at bounding box center [76, 816] width 121 height 11
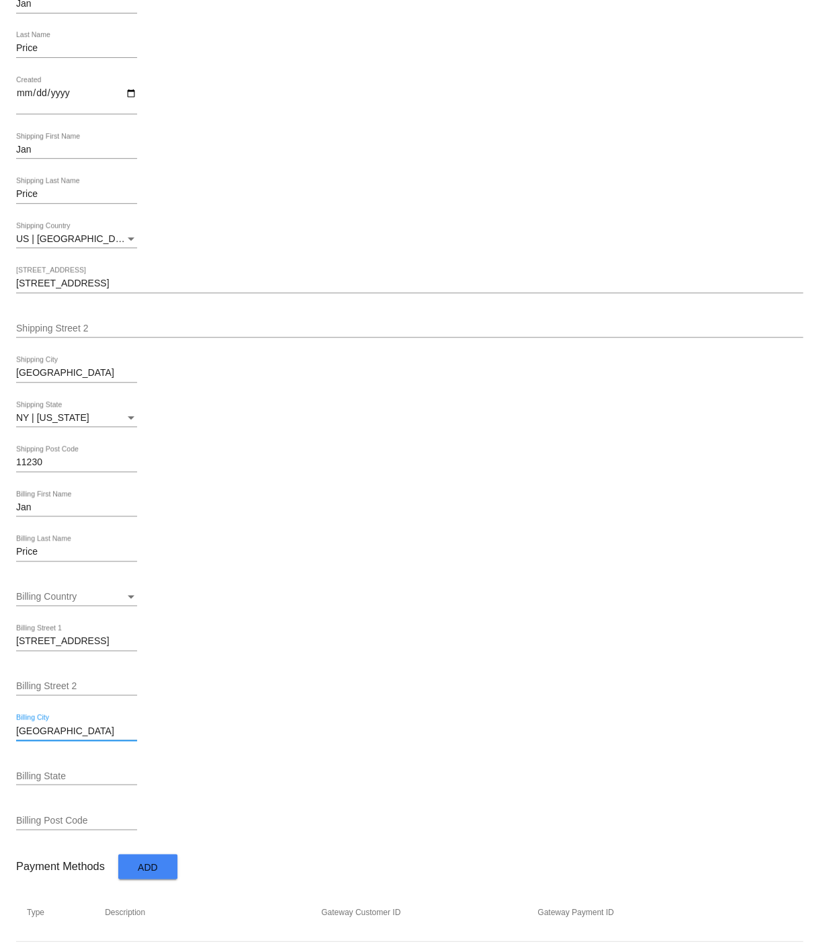
scroll to position [196, 0]
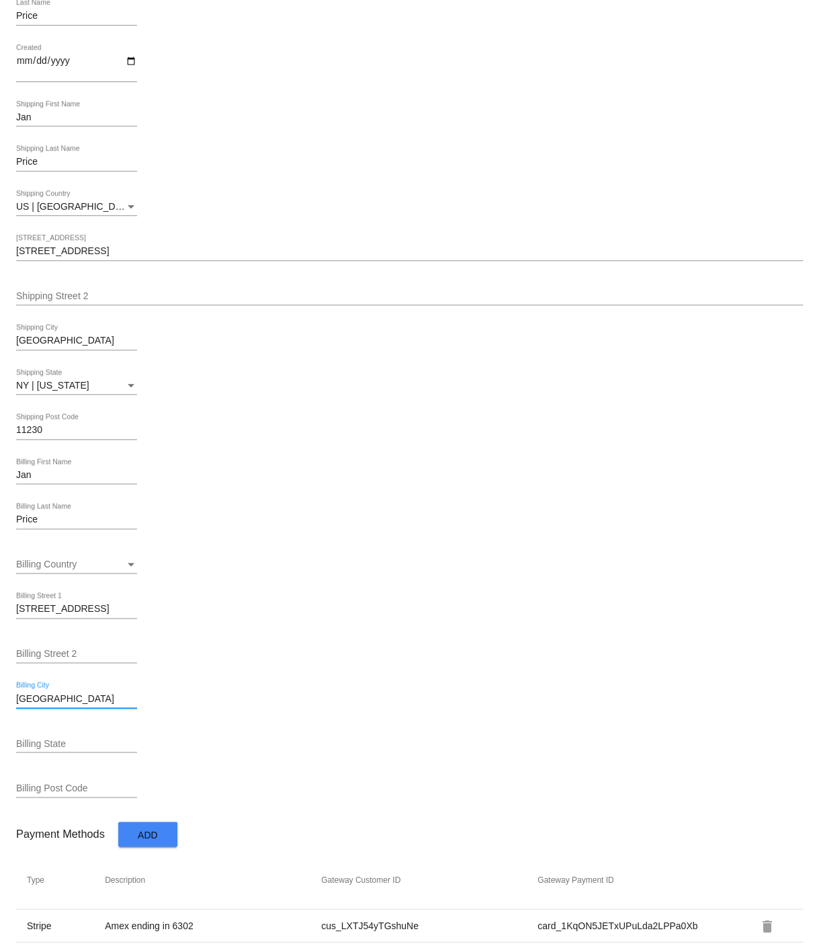
type input "[GEOGRAPHIC_DATA]"
click at [50, 743] on input "Billing State" at bounding box center [76, 743] width 121 height 11
type input "NY"
click at [70, 793] on input "Billing Post Code" at bounding box center [76, 787] width 121 height 11
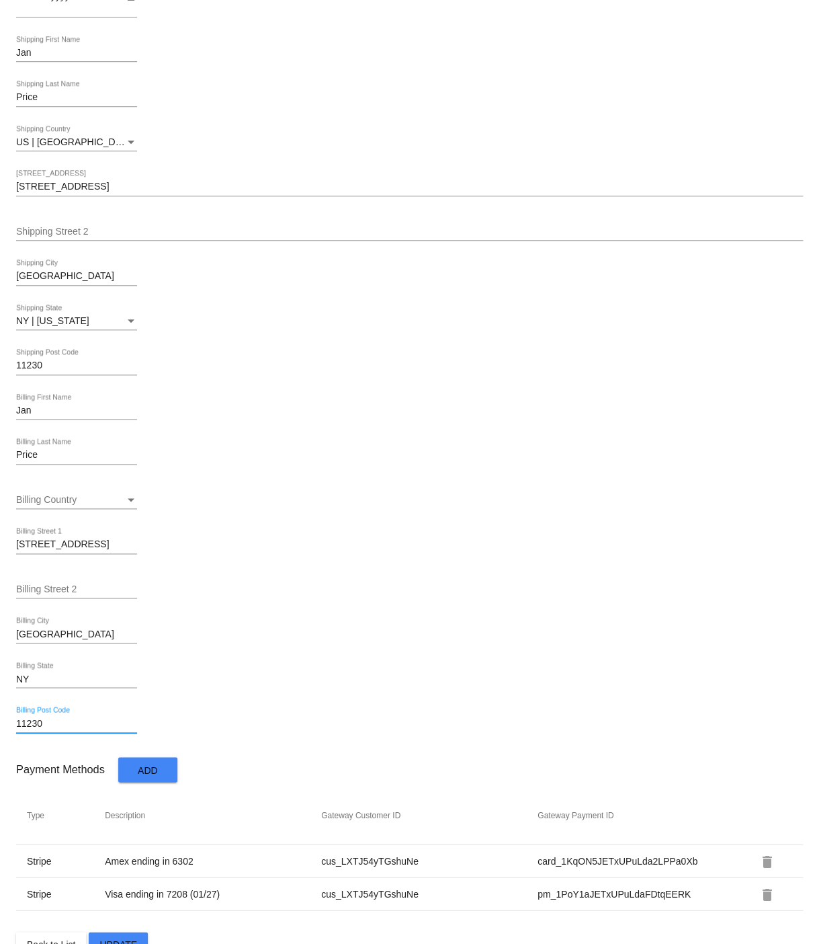
scroll to position [294, 0]
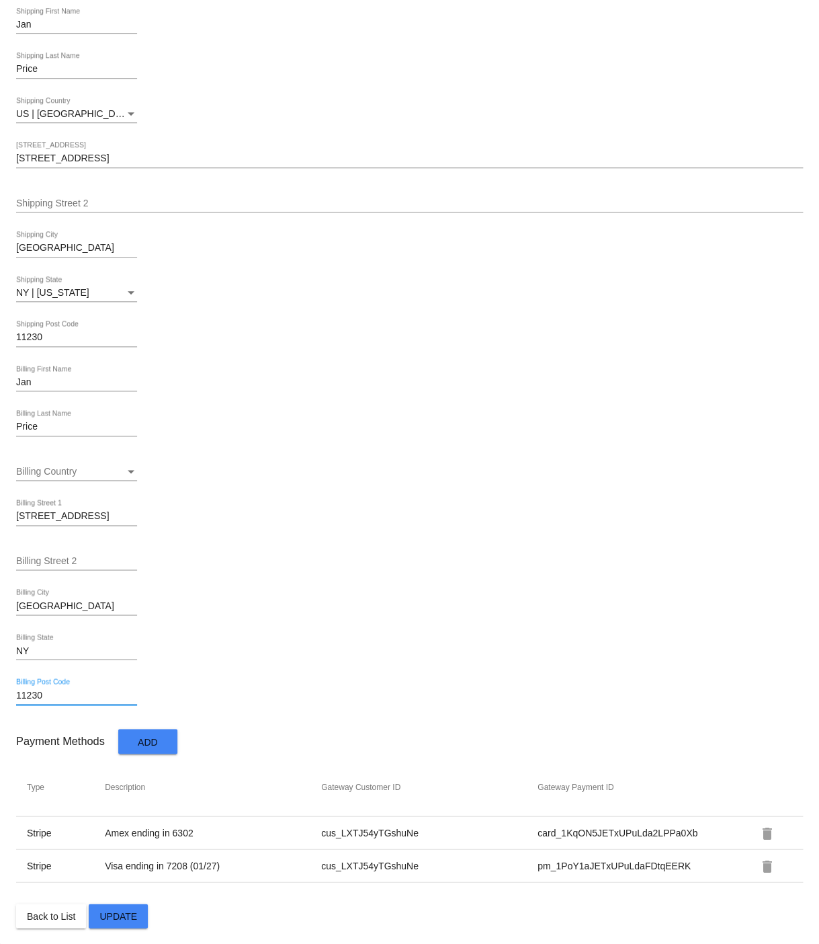
type input "11230"
drag, startPoint x: 127, startPoint y: 917, endPoint x: 142, endPoint y: 921, distance: 15.3
click at [127, 917] on span "Update" at bounding box center [118, 915] width 38 height 11
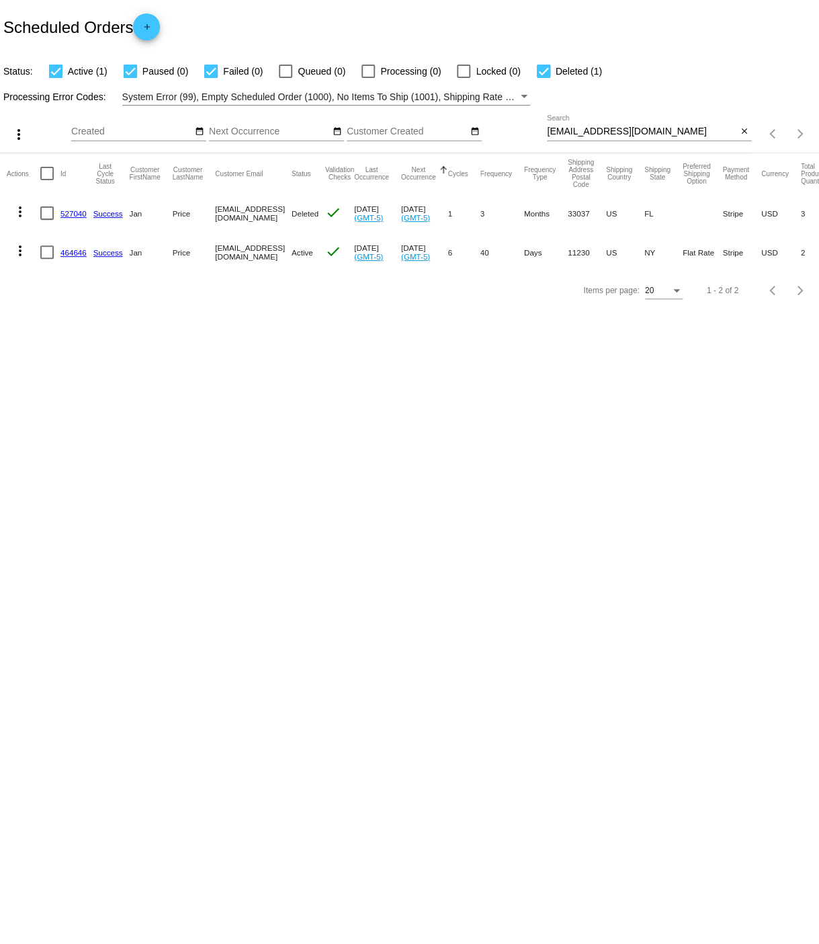
click at [69, 251] on link "464646" at bounding box center [73, 252] width 26 height 9
